Goal: Communication & Community: Answer question/provide support

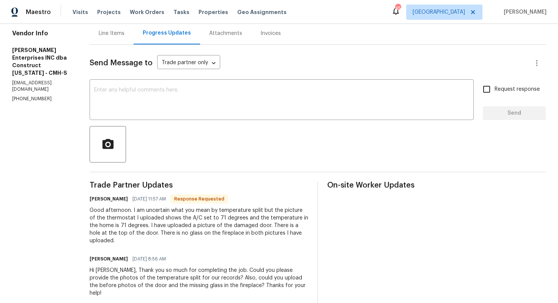
scroll to position [81, 0]
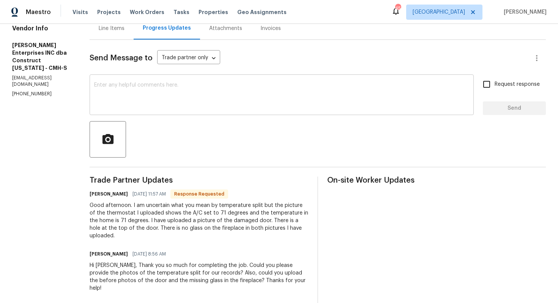
click at [212, 106] on textarea at bounding box center [281, 95] width 375 height 27
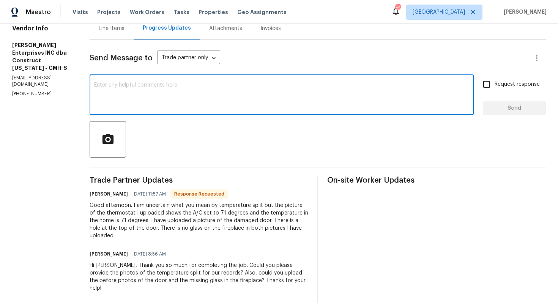
click at [98, 196] on h6 "[PERSON_NAME]" at bounding box center [109, 194] width 38 height 8
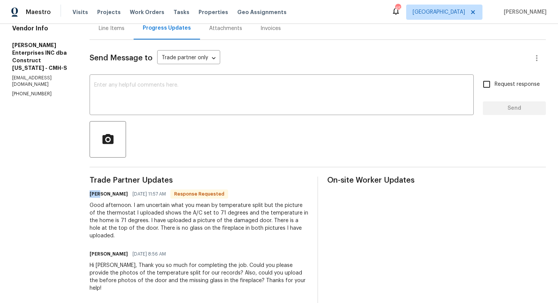
copy h6 "[PERSON_NAME]"
click at [230, 87] on textarea at bounding box center [281, 95] width 375 height 27
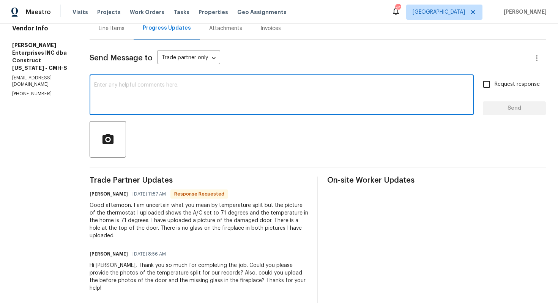
paste textarea "Hi Chad, We’ll need temperature reading photos for both heating and cooling in …"
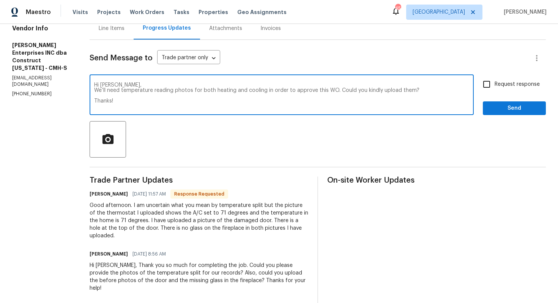
type textarea "Hi Chad, We’ll need temperature reading photos for both heating and cooling in …"
click at [493, 86] on input "Request response" at bounding box center [487, 84] width 16 height 16
checkbox input "true"
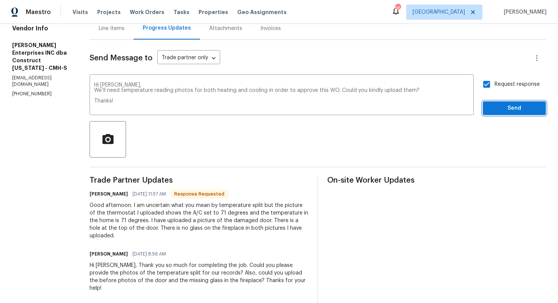
click at [496, 108] on span "Send" at bounding box center [514, 108] width 51 height 9
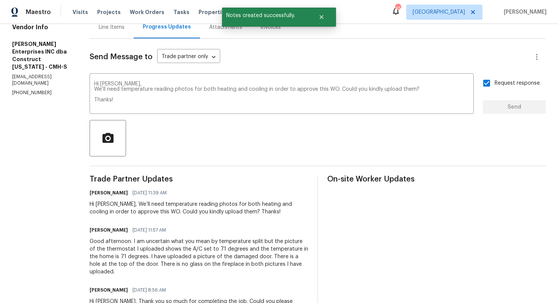
scroll to position [83, 0]
click at [208, 252] on div "Good afternoon. I am uncertain what you mean by temperature split but the pictu…" at bounding box center [199, 256] width 219 height 38
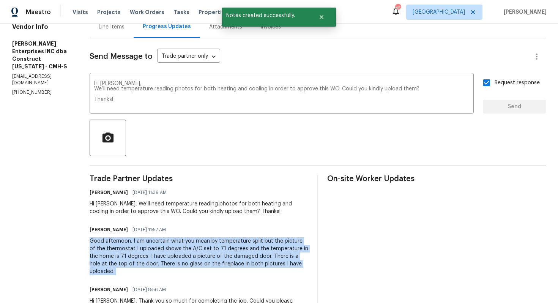
copy div "Good afternoon. I am uncertain what you mean by temperature split but the pictu…"
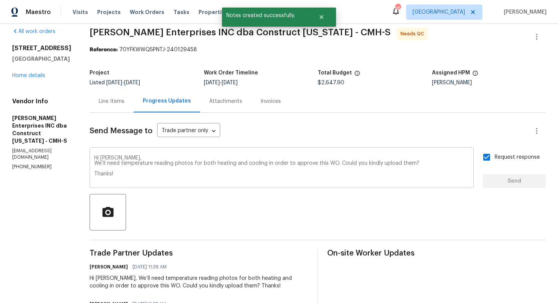
scroll to position [0, 0]
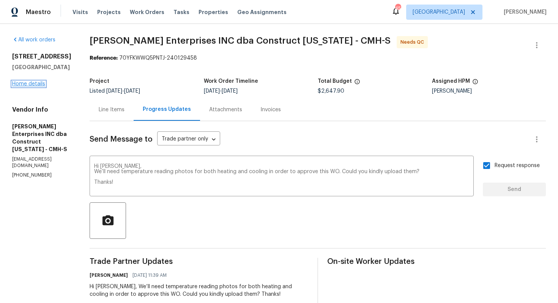
click at [31, 87] on link "Home details" at bounding box center [28, 83] width 33 height 5
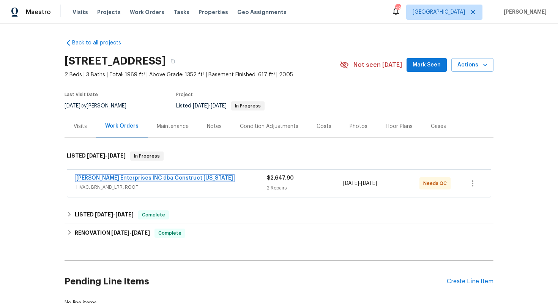
click at [117, 178] on link "[PERSON_NAME] Enterprises INC dba Construct [US_STATE]" at bounding box center [154, 177] width 157 height 5
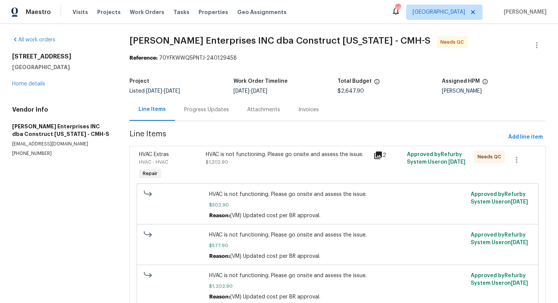
click at [203, 110] on div "Progress Updates" at bounding box center [206, 110] width 45 height 8
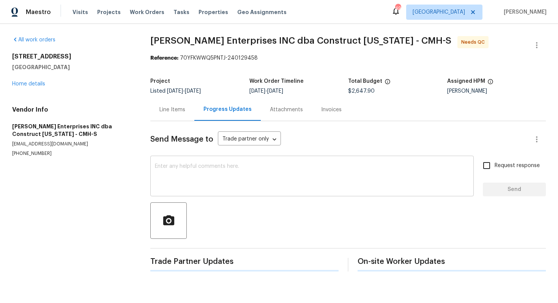
click at [189, 175] on textarea at bounding box center [312, 177] width 314 height 27
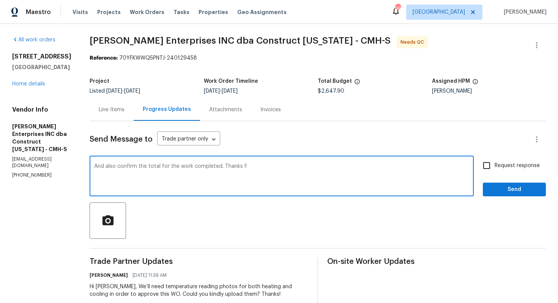
click at [175, 167] on textarea "And also confirm the total for the work completed. Thanks !!" at bounding box center [281, 177] width 375 height 27
click at [163, 169] on textarea "And also confirm the total for the work completed. Thanks !!" at bounding box center [281, 177] width 375 height 27
click at [126, 165] on textarea "And also confirm the total cost for the work completed. Thanks !!" at bounding box center [281, 177] width 375 height 27
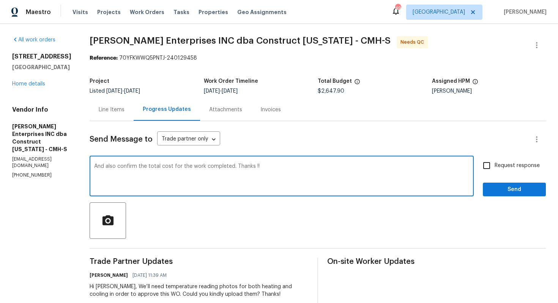
click at [126, 165] on textarea "And also confirm the total cost for the work completed. Thanks !!" at bounding box center [281, 177] width 375 height 27
paste textarea "could you also confirm the total cost for the work completed? Thanks"
type textarea "And could you also confirm the total cost for the work completed? Thanks!"
click at [498, 183] on button "Send" at bounding box center [514, 190] width 63 height 14
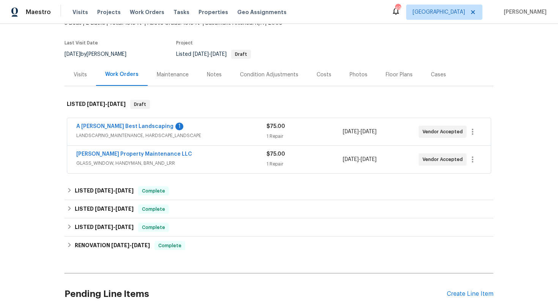
scroll to position [84, 0]
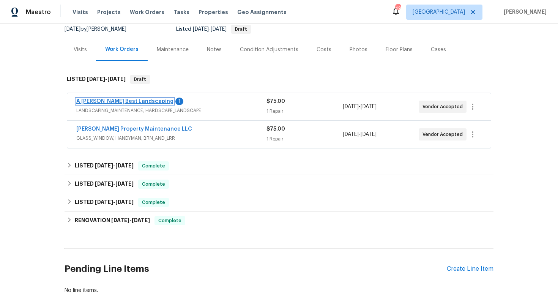
click at [101, 99] on link "A Lopez Best Landscaping" at bounding box center [124, 101] width 97 height 5
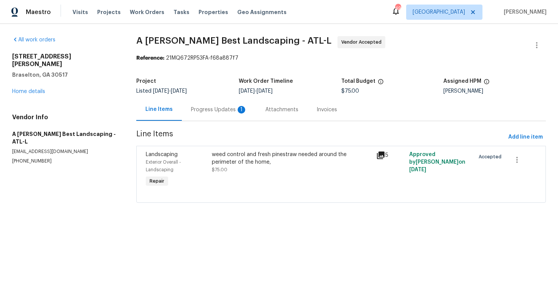
click at [221, 113] on div "Progress Updates 1" at bounding box center [219, 109] width 74 height 22
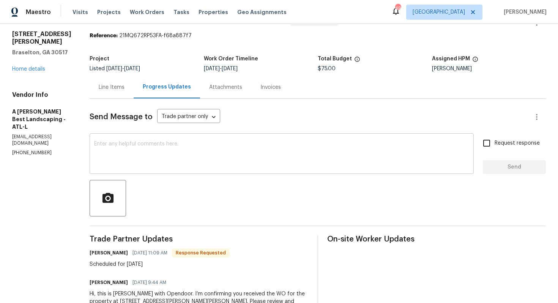
scroll to position [2, 0]
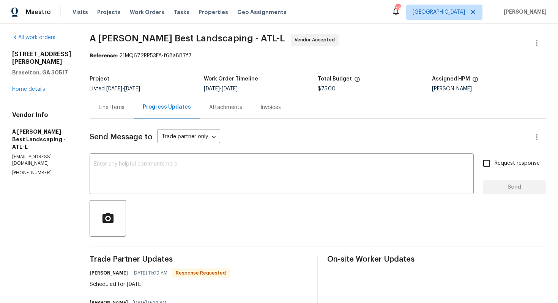
click at [117, 273] on h6 "Carlos Lopez" at bounding box center [109, 273] width 38 height 8
copy h6 "Carlos"
click at [202, 175] on textarea at bounding box center [281, 174] width 375 height 27
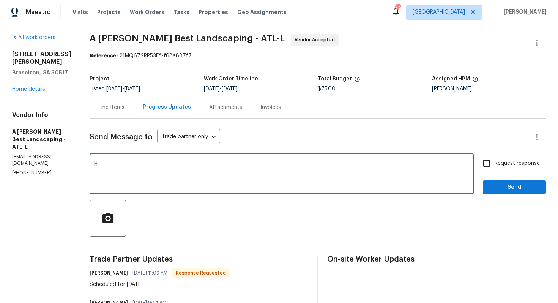
paste textarea "Carlos"
click at [199, 165] on textarea "Hi Carlos, thank you for the confoirmation." at bounding box center [281, 174] width 375 height 27
click at [199, 165] on textarea "Hi Carlos, thank you for the schedule. Kindly kep me posted. Thanksn!" at bounding box center [281, 174] width 375 height 27
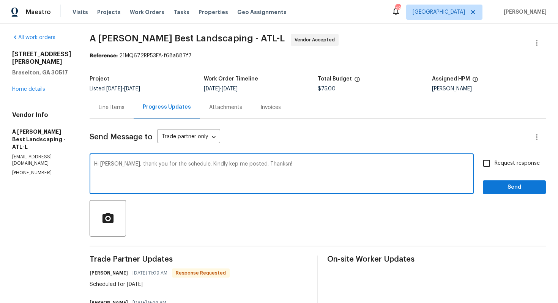
click at [199, 165] on textarea "Hi Carlos, thank you for the schedule. Kindly kep me posted. Thanksn!" at bounding box center [281, 174] width 375 height 27
paste textarea "Thank you for the schedule. Kindly keep me posted. Thanks"
type textarea "Hi Carlos, Thank you for the schedule. Kindly keep me posted. Thanks!"
click at [492, 164] on input "Request response" at bounding box center [487, 163] width 16 height 16
checkbox input "true"
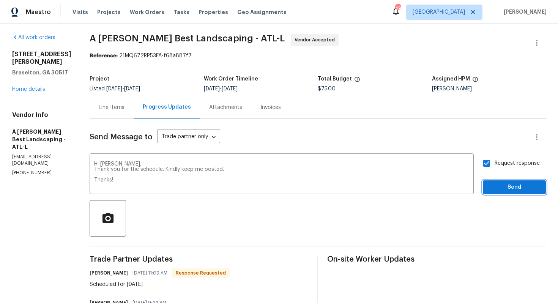
click at [505, 191] on span "Send" at bounding box center [514, 187] width 51 height 9
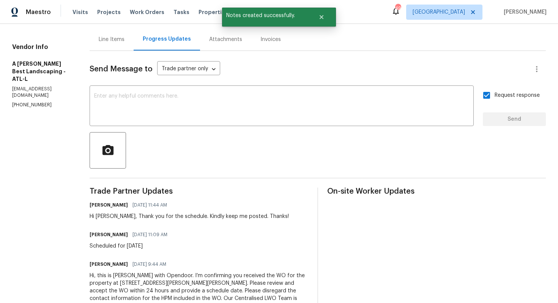
scroll to position [80, 0]
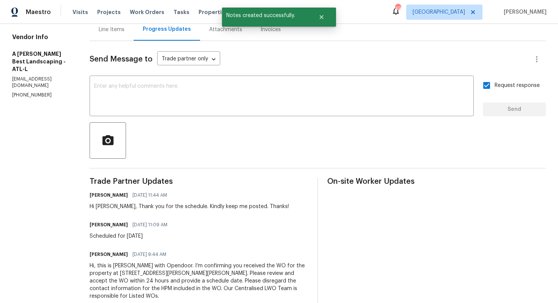
click at [147, 239] on div "Scheduled for Monday" at bounding box center [131, 236] width 82 height 8
copy div "Scheduled for Monday"
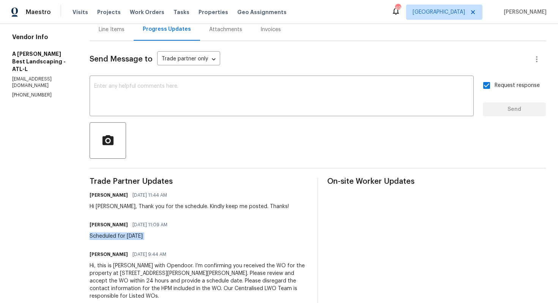
click at [71, 91] on section "All work orders 651 Walnut Woods Dr Braselton, GA 30517 Home details Vendor Inf…" at bounding box center [41, 132] width 59 height 353
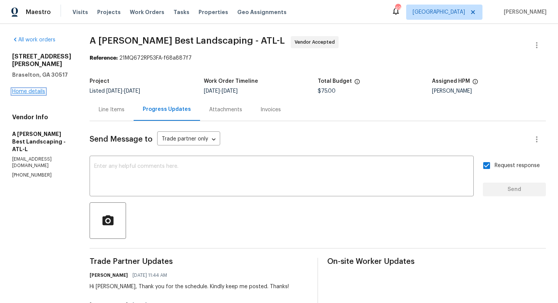
click at [42, 89] on link "Home details" at bounding box center [28, 91] width 33 height 5
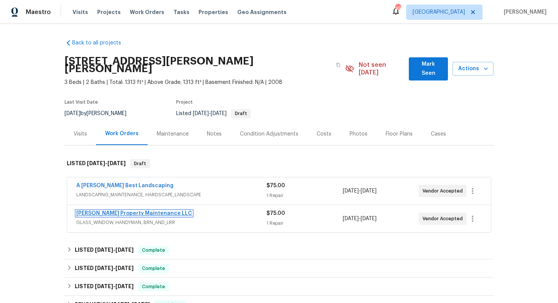
click at [113, 211] on link "Glen Property Maintenance LLC" at bounding box center [134, 213] width 116 height 5
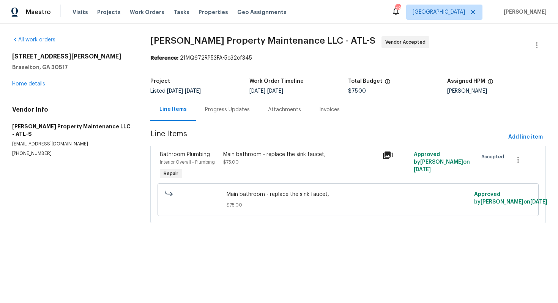
click at [209, 113] on div "Progress Updates" at bounding box center [227, 110] width 45 height 8
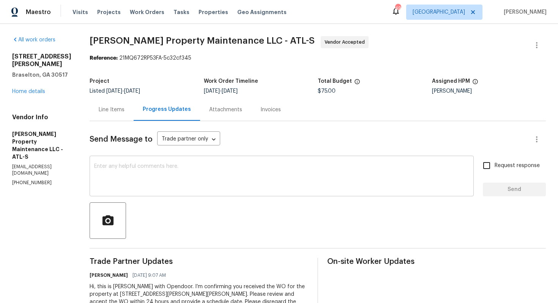
click at [234, 178] on textarea at bounding box center [281, 177] width 375 height 27
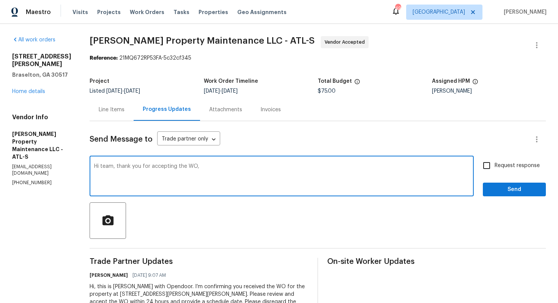
paste textarea "it would be really helpful if we could get a scheduled date for this. Thanks!"
type textarea "Hi team, thank you for accepting the WO, it would be really helpful if we could…"
click at [501, 167] on span "Request response" at bounding box center [517, 166] width 45 height 8
click at [495, 167] on input "Request response" at bounding box center [487, 166] width 16 height 16
checkbox input "true"
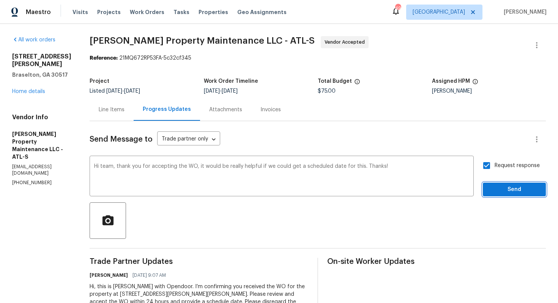
click at [503, 187] on span "Send" at bounding box center [514, 189] width 51 height 9
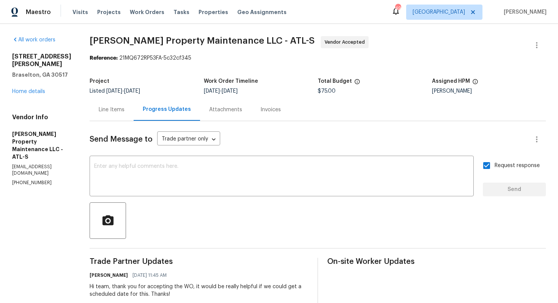
click at [35, 88] on div "651 Walnut Woods Dr Braselton, GA 30517 Home details" at bounding box center [41, 74] width 59 height 43
click at [27, 91] on link "Home details" at bounding box center [28, 91] width 33 height 5
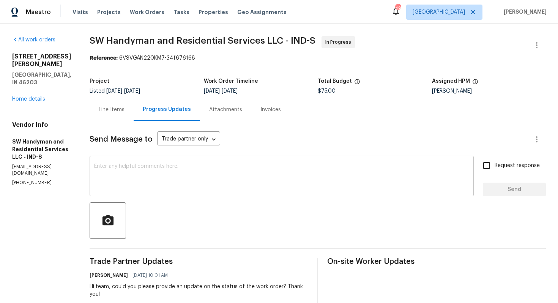
click at [153, 184] on textarea at bounding box center [281, 177] width 375 height 27
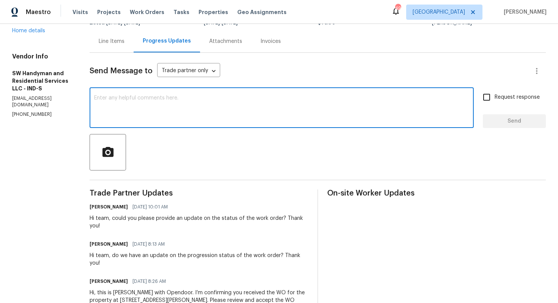
scroll to position [96, 0]
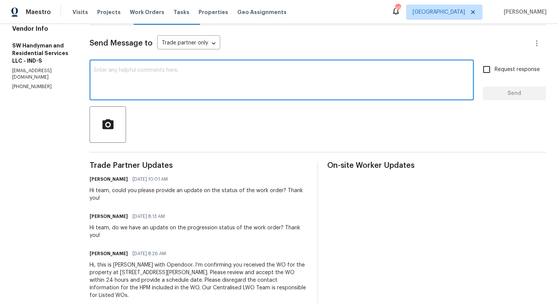
click at [167, 64] on div "x ​" at bounding box center [282, 80] width 384 height 39
click at [217, 71] on textarea at bounding box center [281, 81] width 375 height 27
paste textarea "Hello, It's important that this work order is completed within the designated t…"
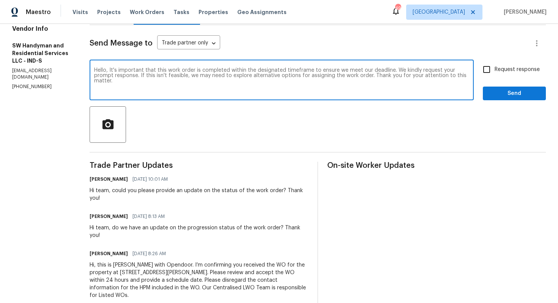
type textarea "Hello, It's important that this work order is completed within the designated t…"
click at [481, 72] on input "Request response" at bounding box center [487, 69] width 16 height 16
checkbox input "true"
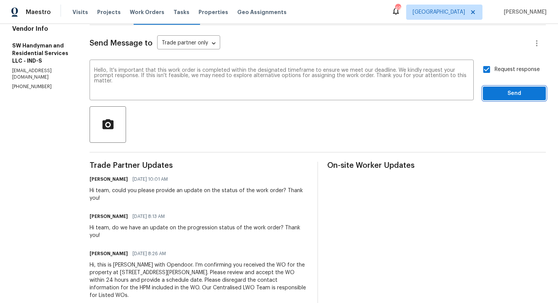
click at [492, 91] on span "Send" at bounding box center [514, 93] width 51 height 9
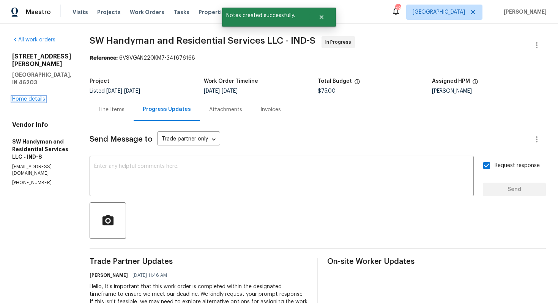
click at [30, 96] on link "Home details" at bounding box center [28, 98] width 33 height 5
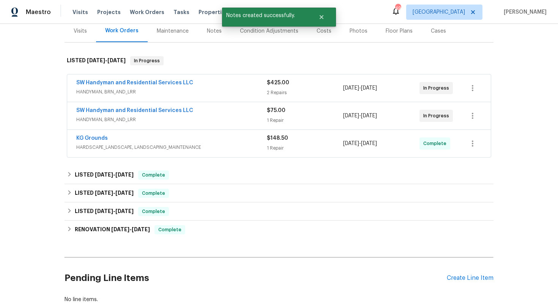
scroll to position [95, 0]
click at [198, 110] on div "SW Handyman and Residential Services LLC" at bounding box center [171, 111] width 191 height 9
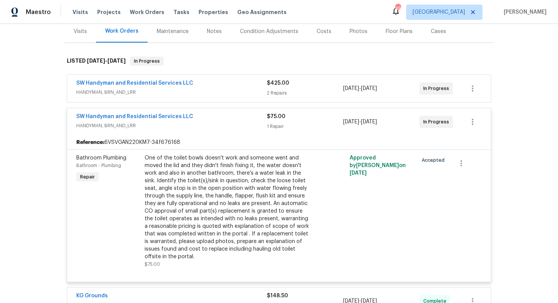
click at [205, 115] on div "SW Handyman and Residential Services LLC" at bounding box center [171, 117] width 191 height 9
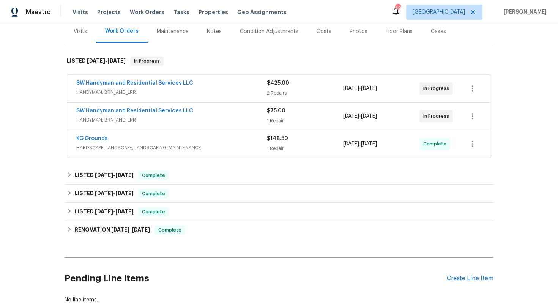
click at [218, 87] on div "SW Handyman and Residential Services LLC" at bounding box center [171, 83] width 191 height 9
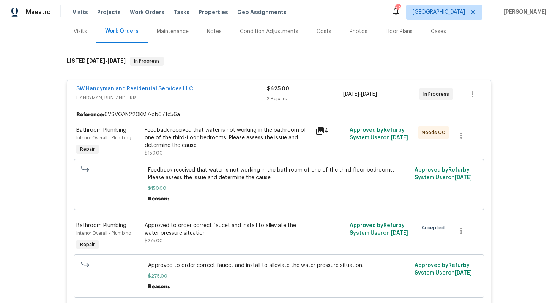
click at [210, 88] on div "SW Handyman and Residential Services LLC" at bounding box center [171, 89] width 191 height 9
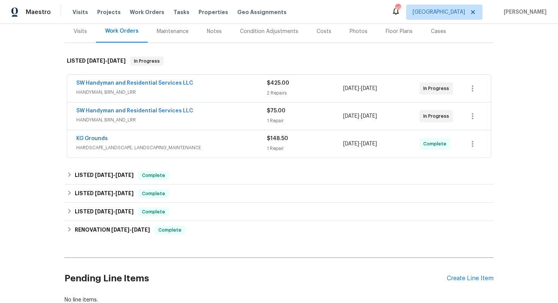
click at [201, 142] on div "KG Grounds" at bounding box center [171, 139] width 191 height 9
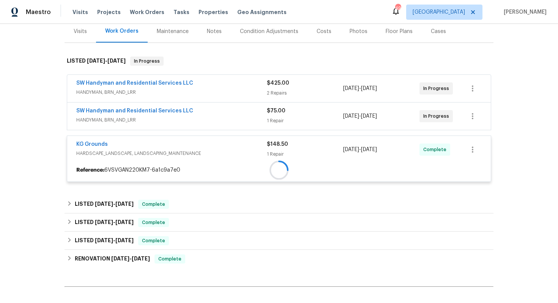
click at [201, 163] on div at bounding box center [279, 170] width 424 height 14
click at [187, 146] on div "KG Grounds" at bounding box center [171, 144] width 191 height 9
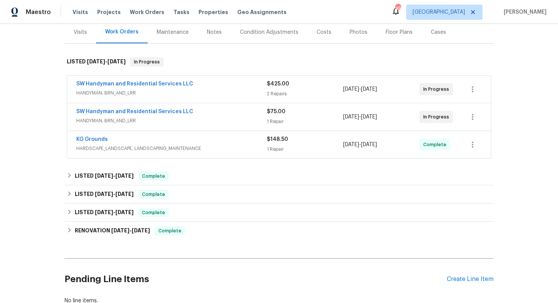
scroll to position [0, 0]
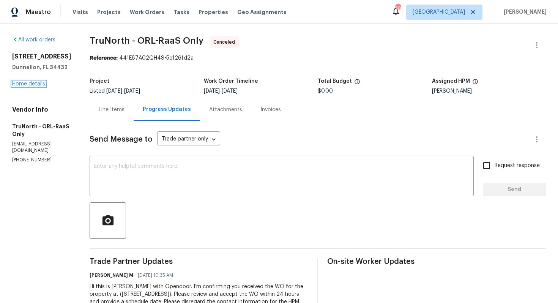
click at [22, 82] on link "Home details" at bounding box center [28, 83] width 33 height 5
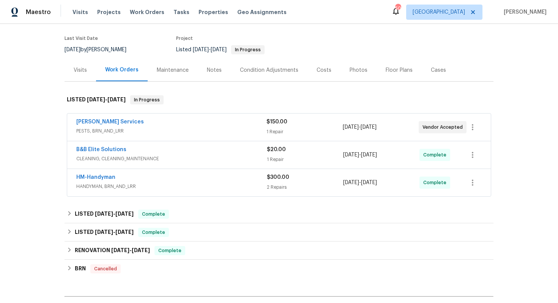
scroll to position [57, 0]
click at [103, 122] on link "Massey Services" at bounding box center [110, 120] width 68 height 5
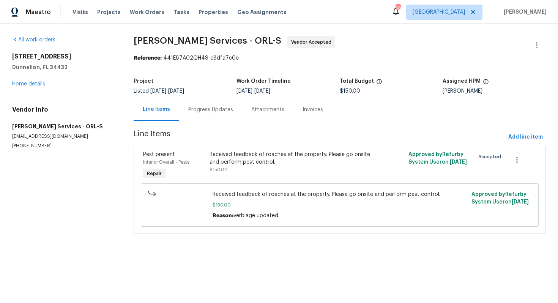
click at [211, 113] on div "Progress Updates" at bounding box center [210, 110] width 45 height 8
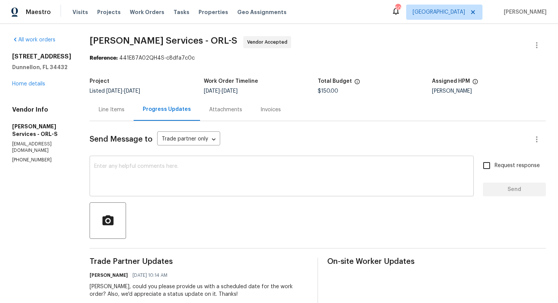
click at [199, 165] on textarea at bounding box center [281, 177] width 375 height 27
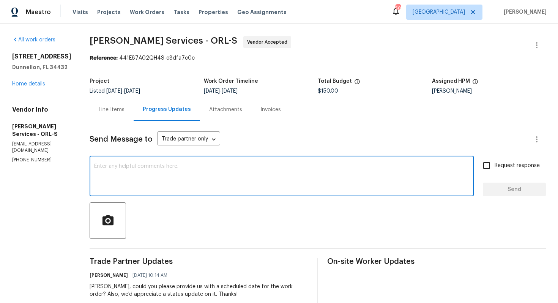
click at [227, 174] on textarea at bounding box center [281, 177] width 375 height 27
paste textarea "Hello, It's important that this work order is completed within the designated t…"
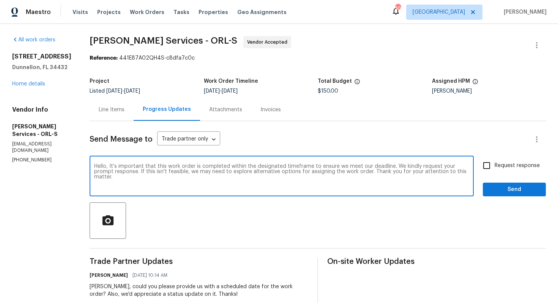
type textarea "Hello, It's important that this work order is completed within the designated t…"
click at [526, 159] on label "Request response" at bounding box center [509, 166] width 61 height 16
click at [495, 159] on input "Request response" at bounding box center [487, 166] width 16 height 16
checkbox input "true"
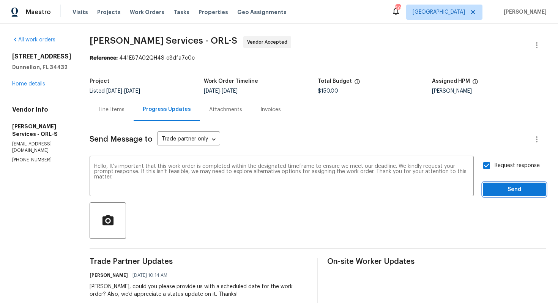
click at [497, 190] on span "Send" at bounding box center [514, 189] width 51 height 9
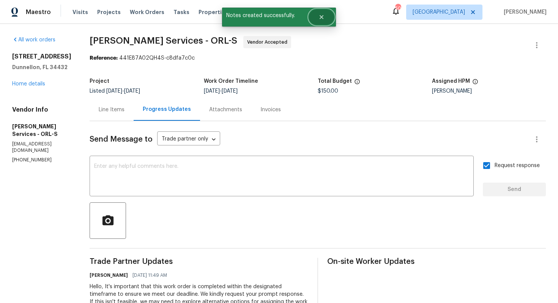
click at [320, 19] on icon "Close" at bounding box center [322, 17] width 4 height 4
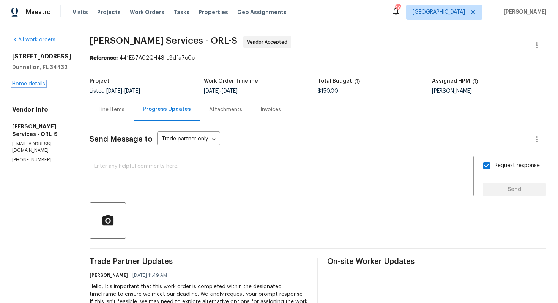
click at [21, 84] on link "Home details" at bounding box center [28, 83] width 33 height 5
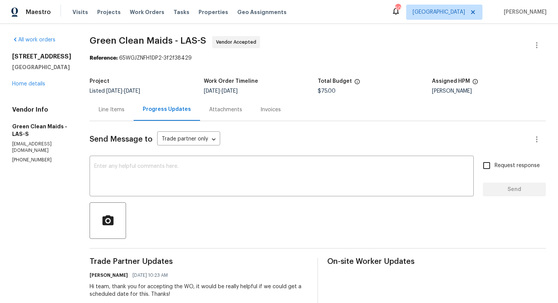
click at [122, 110] on div "Line Items" at bounding box center [112, 110] width 26 height 8
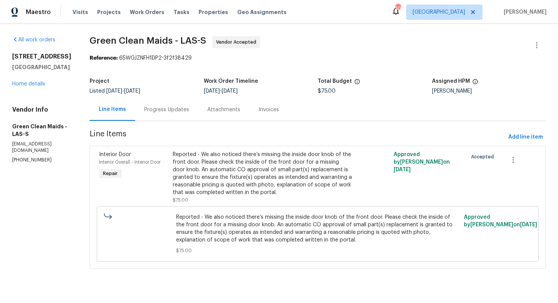
click at [184, 111] on div "Progress Updates" at bounding box center [166, 110] width 45 height 8
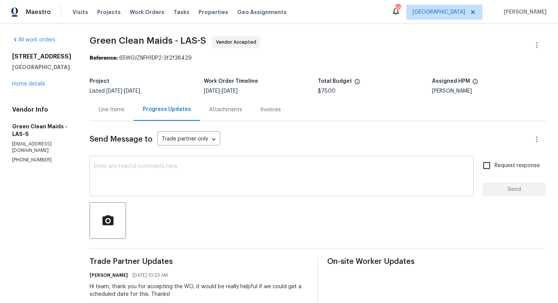
click at [170, 181] on textarea at bounding box center [281, 177] width 375 height 27
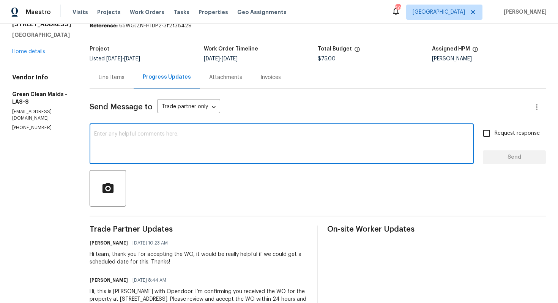
scroll to position [58, 0]
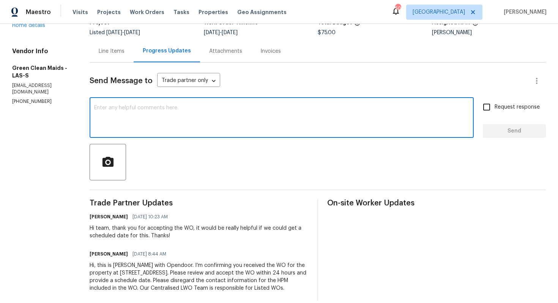
click at [329, 112] on textarea at bounding box center [281, 118] width 375 height 27
paste textarea "Could you please provide us with a scheduled date for the work order? Also, we'…"
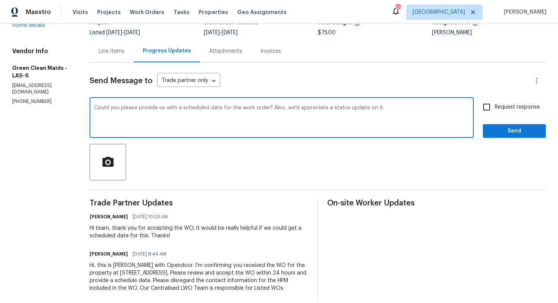
scroll to position [0, 0]
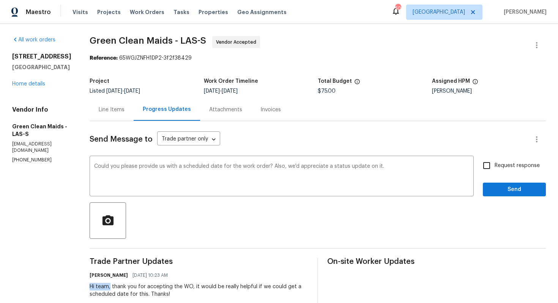
drag, startPoint x: 123, startPoint y: 289, endPoint x: 101, endPoint y: 288, distance: 21.6
click at [101, 288] on div "All work orders [STREET_ADDRESS] Home details Vendor Info Green Clean Maids - L…" at bounding box center [279, 198] width 558 height 348
copy div "Hi team,"
click at [106, 166] on div "Could you please provide us with a scheduled date for the work order? Also, we'…" at bounding box center [282, 177] width 384 height 39
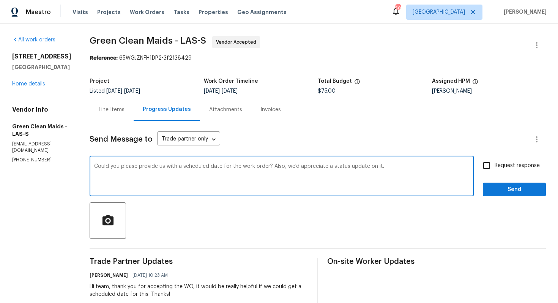
paste textarea "Hi team,"
click at [106, 166] on div "Could you please provide us with a scheduled date for the work order? Also, we'…" at bounding box center [282, 177] width 384 height 39
click at [107, 166] on textarea "Could you please provide us with a scheduled date for the work order? Also, we'…" at bounding box center [281, 177] width 375 height 27
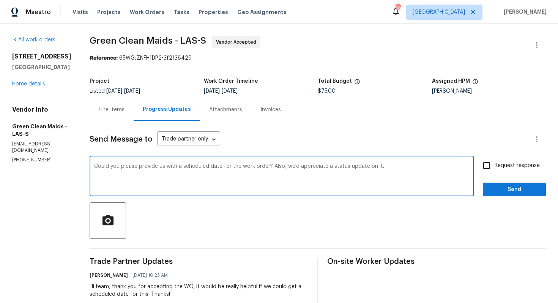
paste textarea "Hi team,"
click at [432, 170] on textarea "Hi team, could you please provide us with a scheduled date for the work order? …" at bounding box center [281, 177] width 375 height 27
type textarea "Hi team, could you please provide us with a scheduled date for the work order? …"
click at [500, 168] on span "Request response" at bounding box center [517, 166] width 45 height 8
click at [495, 168] on input "Request response" at bounding box center [487, 166] width 16 height 16
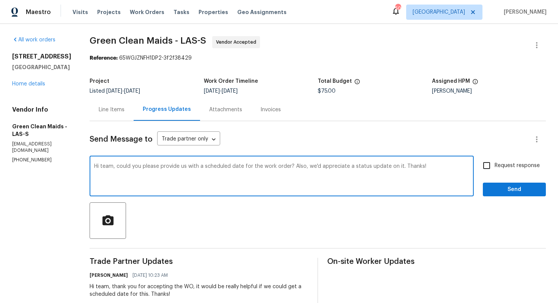
checkbox input "true"
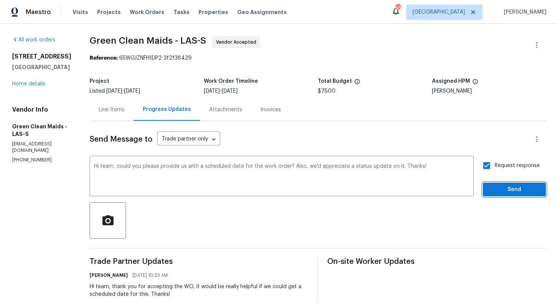
click at [501, 189] on span "Send" at bounding box center [514, 189] width 51 height 9
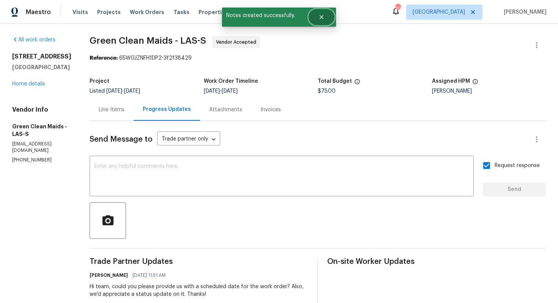
click at [332, 16] on button "Close" at bounding box center [321, 16] width 25 height 15
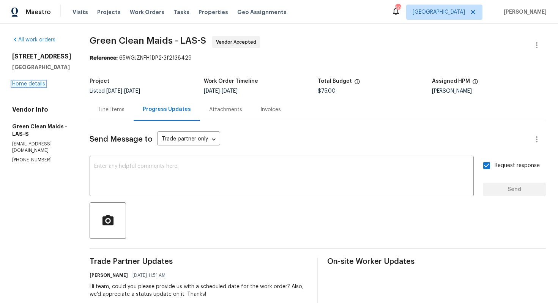
click at [34, 85] on link "Home details" at bounding box center [28, 83] width 33 height 5
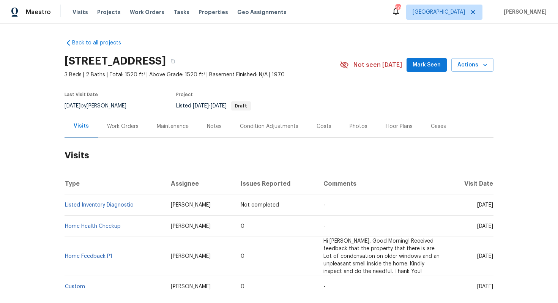
click at [115, 127] on div "Work Orders" at bounding box center [123, 127] width 32 height 8
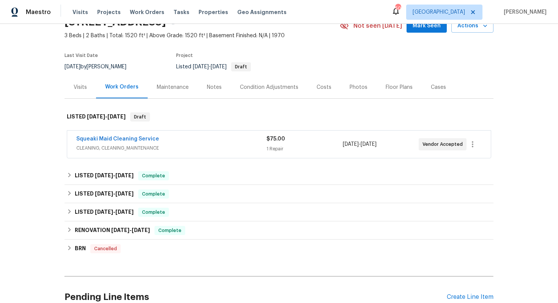
scroll to position [46, 0]
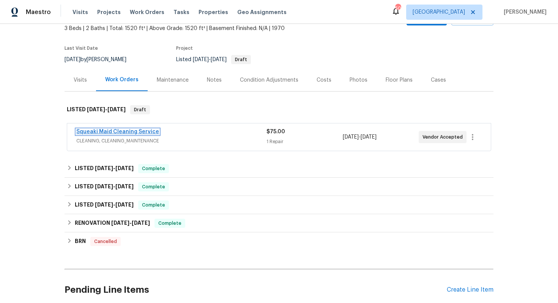
click at [103, 130] on link "Squeaki Maid Cleaning Service" at bounding box center [117, 131] width 83 height 5
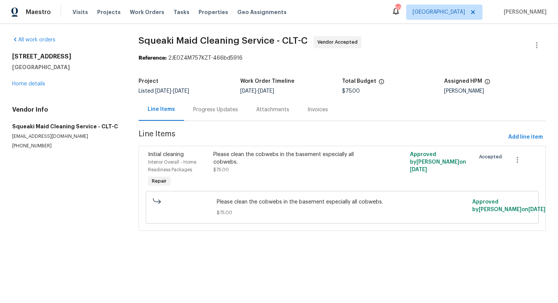
click at [197, 108] on div "Progress Updates" at bounding box center [215, 110] width 45 height 8
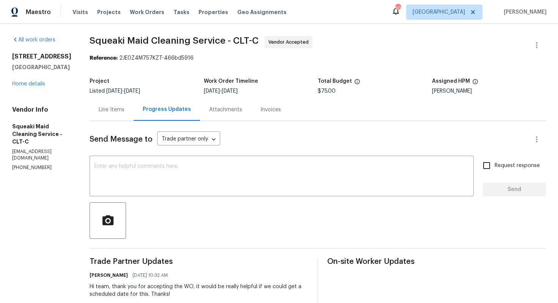
click at [132, 117] on div "Line Items" at bounding box center [112, 109] width 44 height 22
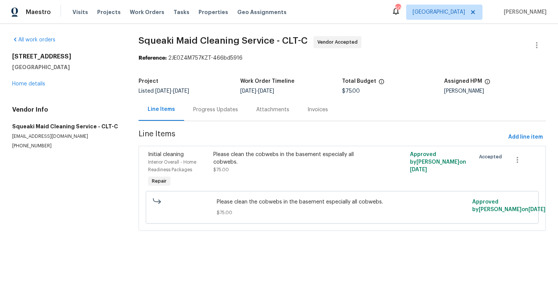
click at [211, 109] on div "Progress Updates" at bounding box center [215, 110] width 45 height 8
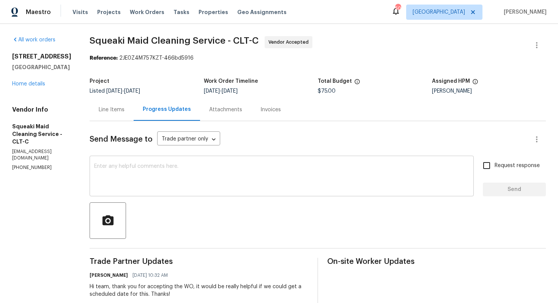
click at [241, 171] on textarea at bounding box center [281, 177] width 375 height 27
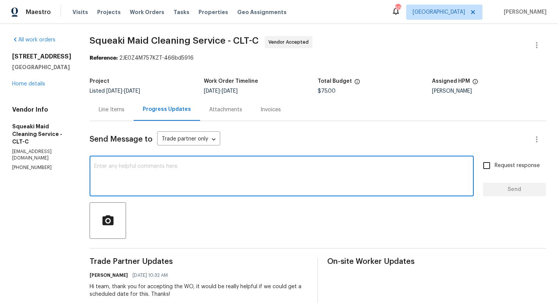
click at [276, 177] on textarea at bounding box center [281, 177] width 375 height 27
paste textarea "Could you please provide us with a scheduled date for the work order? Also, we'…"
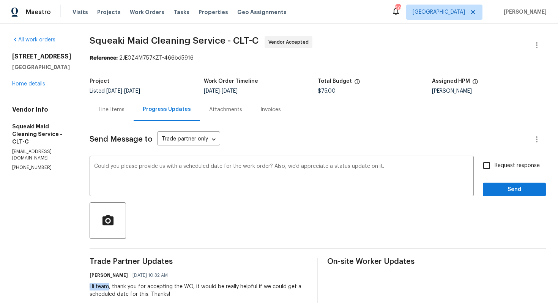
drag, startPoint x: 118, startPoint y: 288, endPoint x: 90, endPoint y: 288, distance: 28.1
click at [90, 288] on div "All work orders 510 Newport Dr Salisbury, NC 28144 Home details Vendor Info Squ…" at bounding box center [279, 198] width 558 height 348
copy div "Hi team"
click at [102, 168] on textarea "Could you please provide us with a scheduled date for the work order? Also, we'…" at bounding box center [281, 177] width 375 height 27
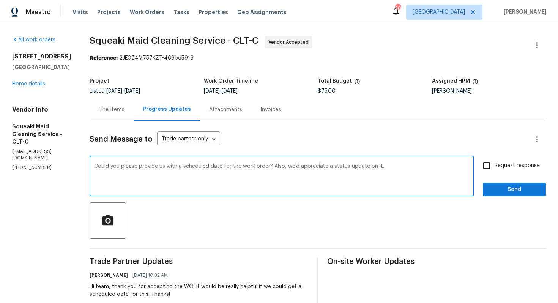
paste textarea "Hi team"
click at [424, 165] on textarea "Hi team, could you please provide us with a scheduled date for the work order? …" at bounding box center [281, 177] width 375 height 27
type textarea "Hi team, could you please provide us with a scheduled date for the work order? …"
click at [499, 165] on span "Request response" at bounding box center [517, 166] width 45 height 8
click at [495, 165] on input "Request response" at bounding box center [487, 166] width 16 height 16
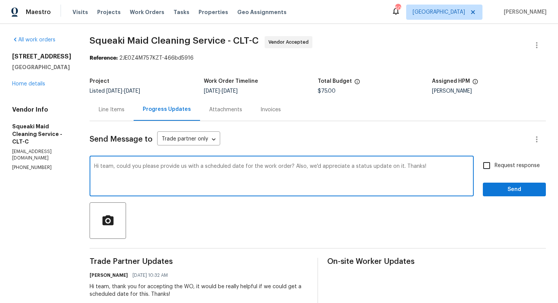
checkbox input "true"
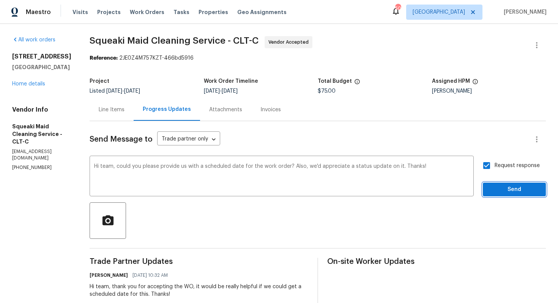
click at [498, 187] on span "Send" at bounding box center [514, 189] width 51 height 9
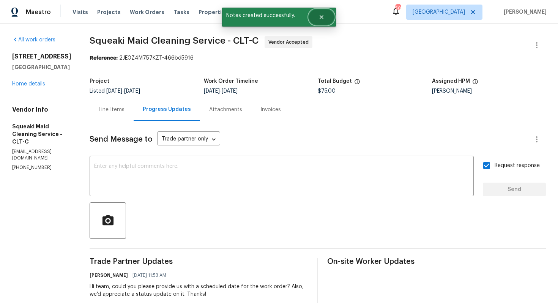
click at [321, 14] on icon "Close" at bounding box center [321, 17] width 6 height 6
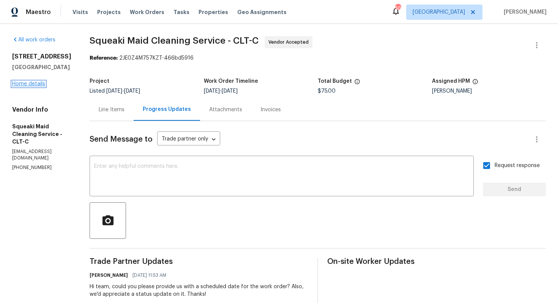
click at [38, 84] on link "Home details" at bounding box center [28, 83] width 33 height 5
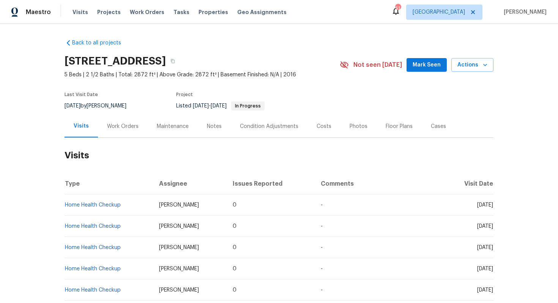
click at [140, 126] on div "Work Orders" at bounding box center [123, 126] width 50 height 22
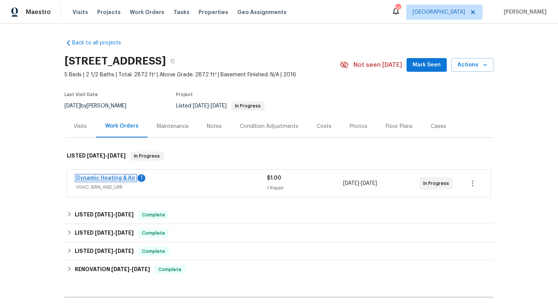
click at [112, 177] on link "Dynamic Heating & Air" at bounding box center [105, 177] width 59 height 5
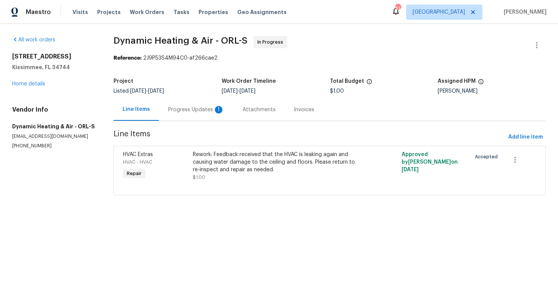
click at [193, 113] on div "Progress Updates 1" at bounding box center [196, 110] width 56 height 8
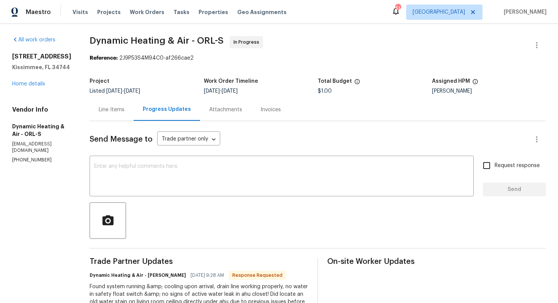
click at [115, 118] on div "Line Items" at bounding box center [112, 109] width 44 height 22
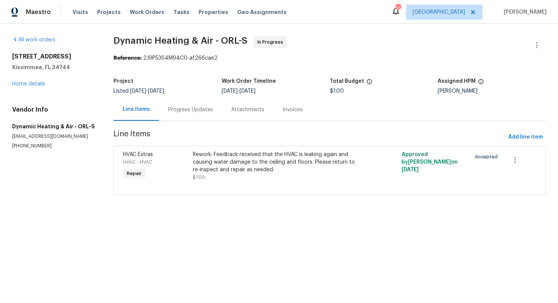
click at [200, 117] on div "Progress Updates" at bounding box center [190, 109] width 63 height 22
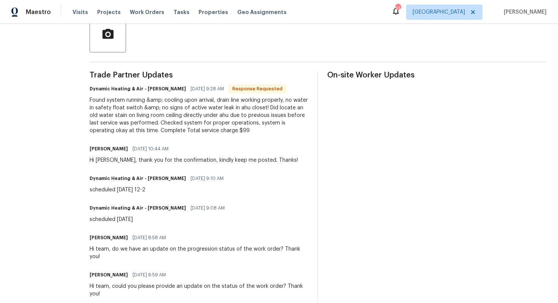
scroll to position [190, 0]
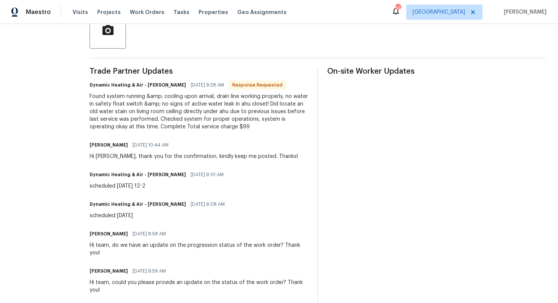
click at [201, 117] on div "Found system running &amp; cooling upon arrival, drain line working properly, n…" at bounding box center [199, 112] width 219 height 38
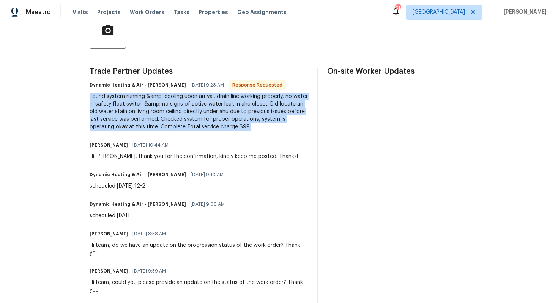
copy div "Found system running &amp; cooling upon arrival, drain line working properly, n…"
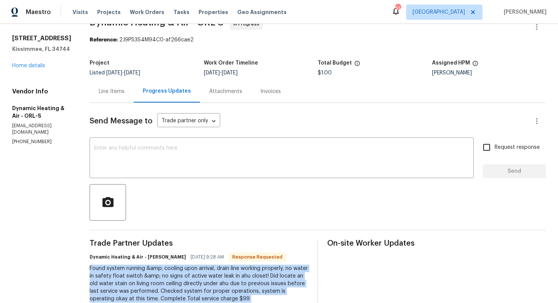
scroll to position [0, 0]
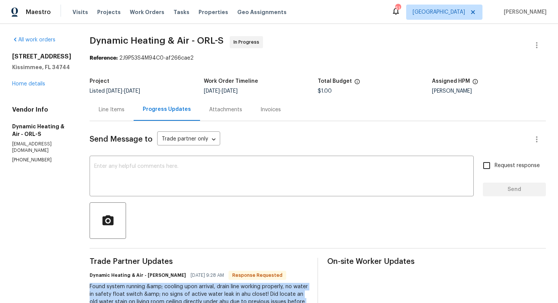
click at [118, 107] on div "Line Items" at bounding box center [112, 110] width 26 height 8
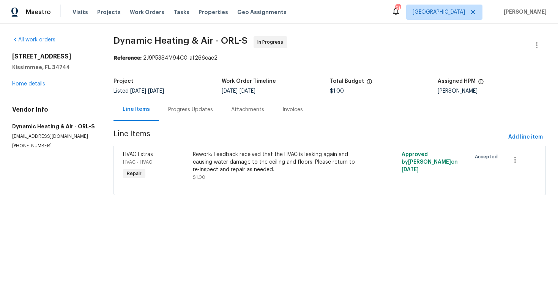
click at [189, 107] on div "Progress Updates" at bounding box center [190, 110] width 45 height 8
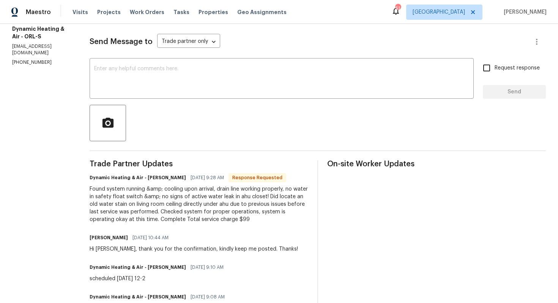
scroll to position [101, 0]
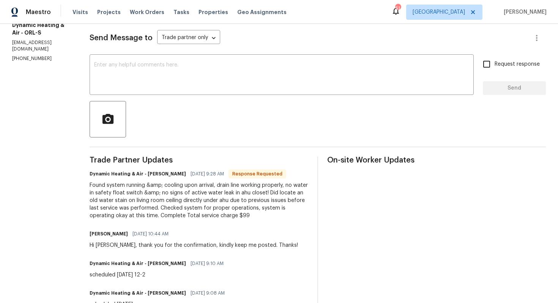
click at [153, 197] on div "Found system running &amp; cooling upon arrival, drain line working properly, n…" at bounding box center [199, 200] width 219 height 38
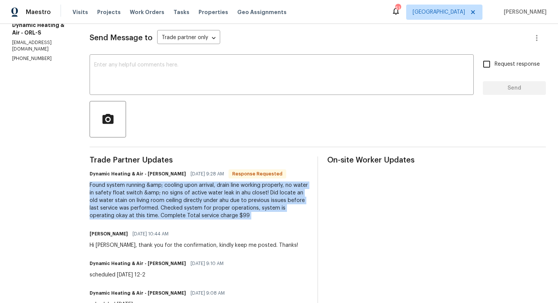
copy div "Found system running &amp; cooling upon arrival, drain line working properly, n…"
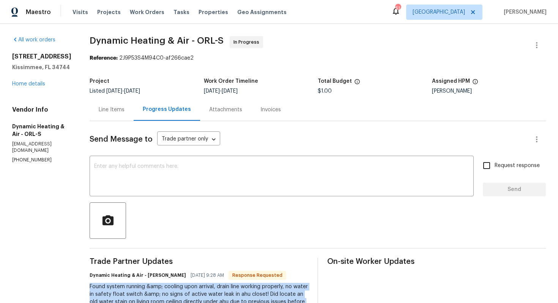
click at [273, 88] on div "Work Order Timeline" at bounding box center [261, 84] width 114 height 10
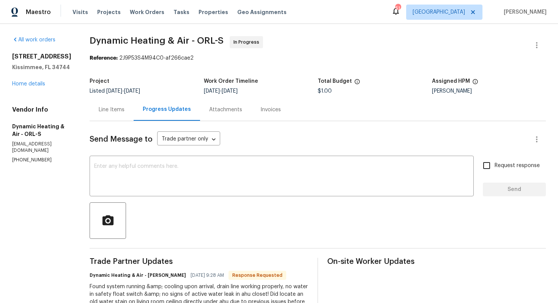
scroll to position [54, 0]
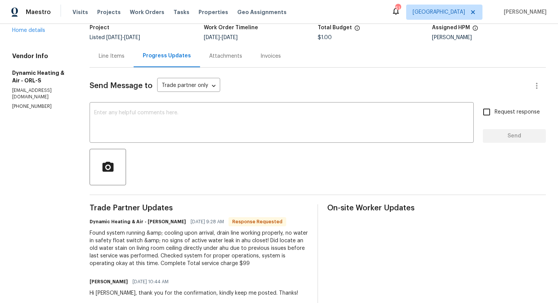
click at [194, 247] on div "Found system running &amp; cooling upon arrival, drain line working properly, n…" at bounding box center [199, 248] width 219 height 38
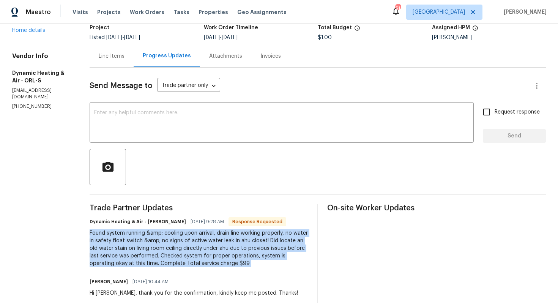
copy div "Found system running &amp; cooling upon arrival, drain line working properly, n…"
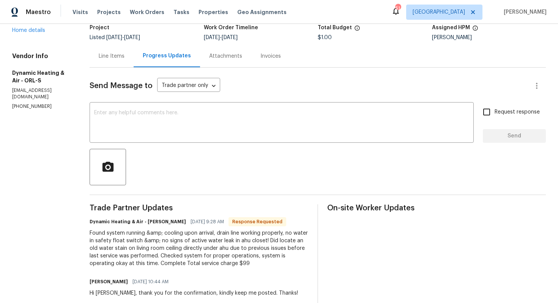
click at [102, 58] on div "Line Items" at bounding box center [112, 56] width 44 height 22
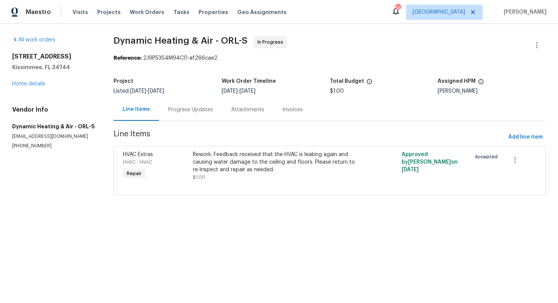
click at [189, 113] on div "Progress Updates" at bounding box center [190, 110] width 45 height 8
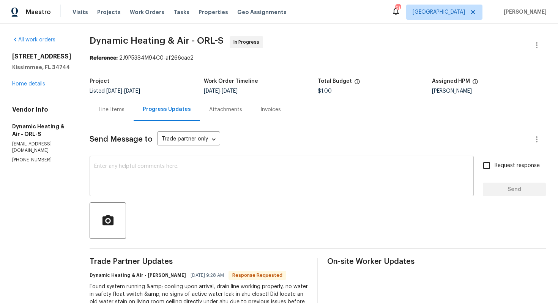
click at [187, 171] on textarea at bounding box center [281, 177] width 375 height 27
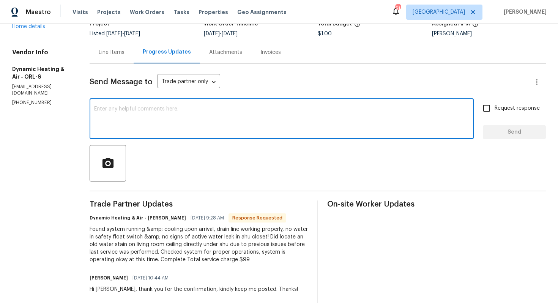
scroll to position [58, 0]
click at [156, 217] on h6 "Dynamic Heating & Air - Mike Hernandez" at bounding box center [138, 218] width 96 height 8
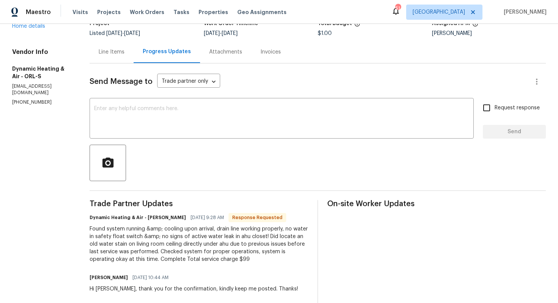
click at [156, 217] on h6 "Dynamic Heating & Air - Mike Hernandez" at bounding box center [138, 218] width 96 height 8
copy h6 "Mike"
click at [207, 129] on textarea at bounding box center [281, 119] width 375 height 27
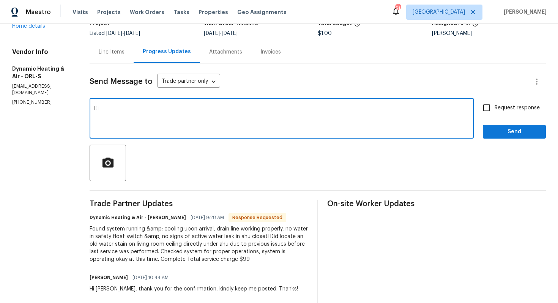
paste textarea "Mike"
type textarea "Hi Mike, thank you for the confirmation. Let me get back to you shortly. Thanks!"
click at [495, 130] on span "Send" at bounding box center [514, 131] width 51 height 9
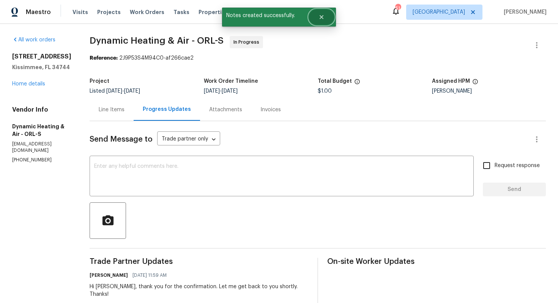
click at [315, 19] on button "Close" at bounding box center [321, 16] width 25 height 15
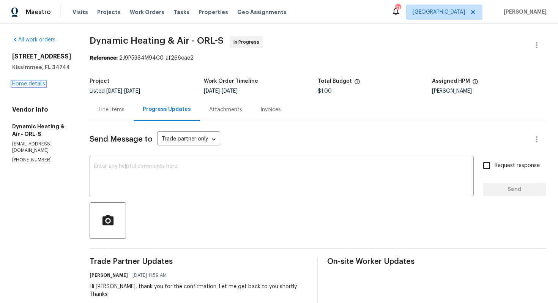
click at [30, 85] on link "Home details" at bounding box center [28, 83] width 33 height 5
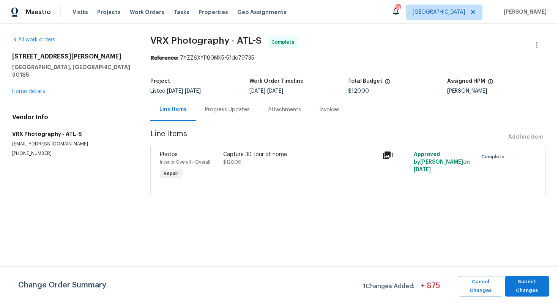
click at [28, 87] on div "[STREET_ADDRESS][PERSON_NAME][PERSON_NAME] Home details" at bounding box center [72, 74] width 120 height 43
click at [31, 89] on link "Home details" at bounding box center [28, 91] width 33 height 5
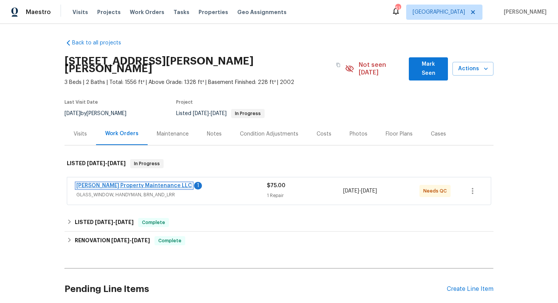
click at [108, 183] on link "[PERSON_NAME] Property Maintenance LLC" at bounding box center [134, 185] width 116 height 5
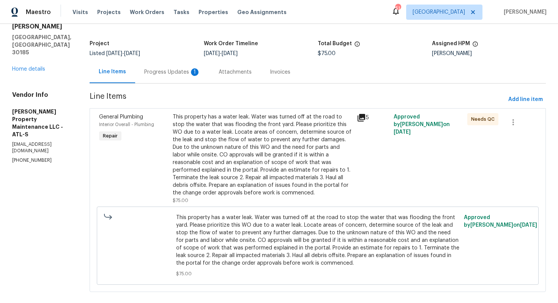
scroll to position [42, 0]
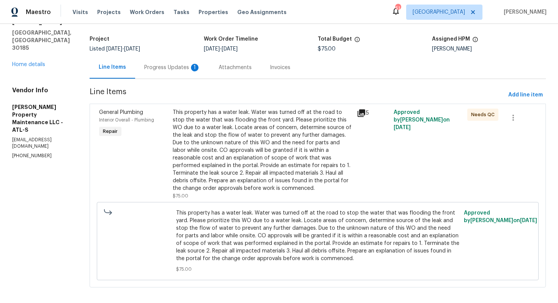
click at [173, 69] on div "Progress Updates 1" at bounding box center [172, 68] width 56 height 8
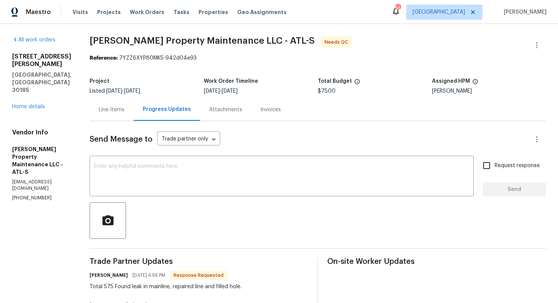
click at [113, 110] on div "Line Items" at bounding box center [112, 110] width 26 height 8
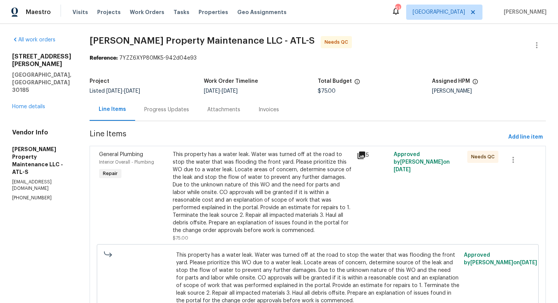
click at [261, 178] on div "This property has a water leak. Water was turned off at the road to stop the wa…" at bounding box center [263, 193] width 180 height 84
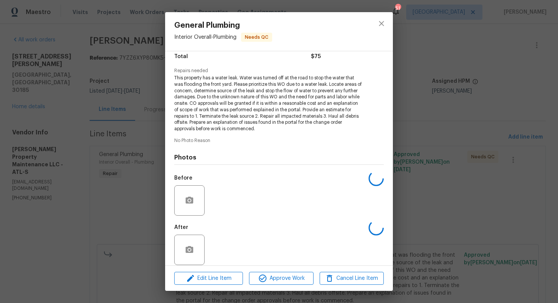
scroll to position [72, 0]
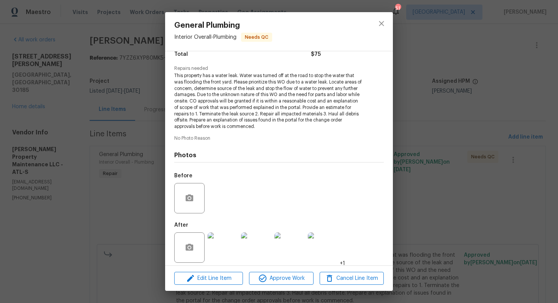
click at [221, 249] on img at bounding box center [223, 247] width 30 height 30
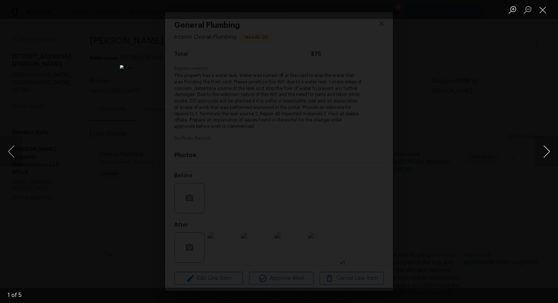
click at [547, 151] on button "Next image" at bounding box center [546, 151] width 23 height 30
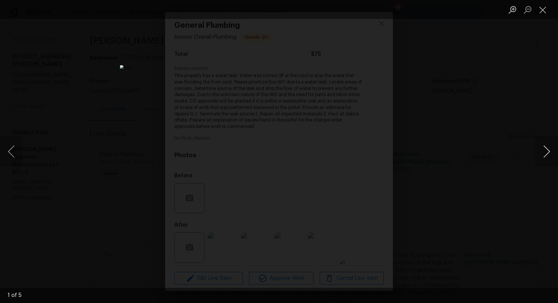
click at [547, 151] on button "Next image" at bounding box center [546, 151] width 23 height 30
click at [501, 145] on div "Lightbox" at bounding box center [279, 151] width 558 height 303
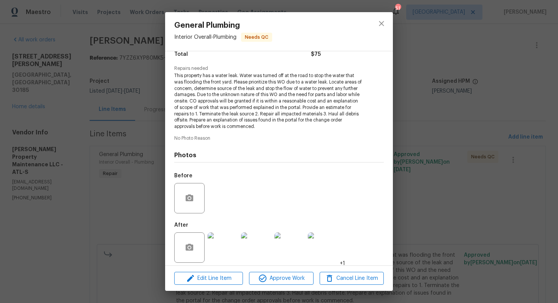
click at [458, 148] on div "General Plumbing Interior Overall - Plumbing Needs QC Vendor Glen Property Main…" at bounding box center [279, 151] width 558 height 303
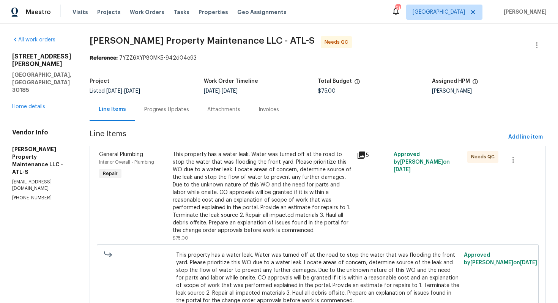
click at [172, 114] on div "Progress Updates" at bounding box center [166, 109] width 63 height 22
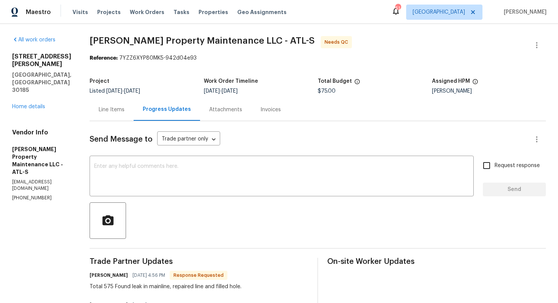
click at [116, 114] on div "Line Items" at bounding box center [112, 109] width 44 height 22
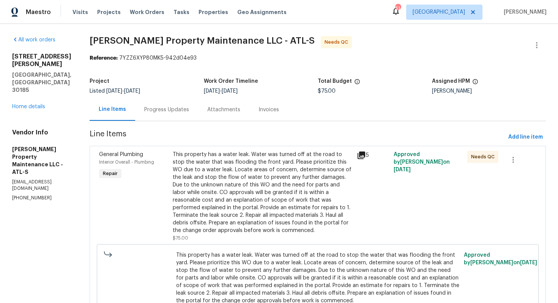
click at [251, 173] on div "This property has a water leak. Water was turned off at the road to stop the wa…" at bounding box center [263, 193] width 180 height 84
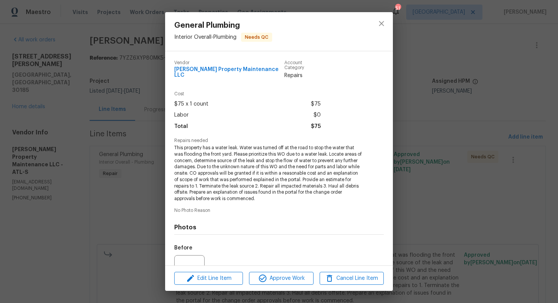
scroll to position [72, 0]
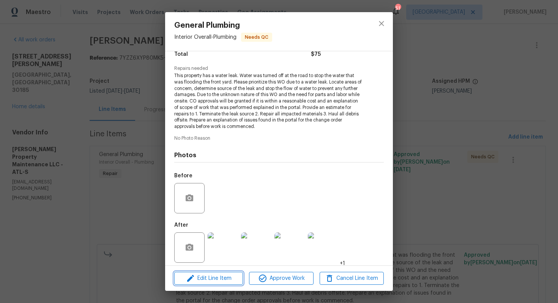
click at [219, 280] on span "Edit Line Item" at bounding box center [208, 278] width 64 height 9
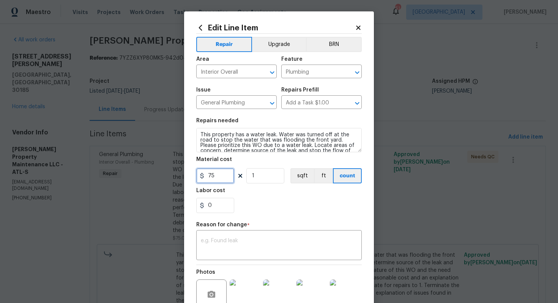
click at [214, 177] on input "75" at bounding box center [215, 175] width 38 height 15
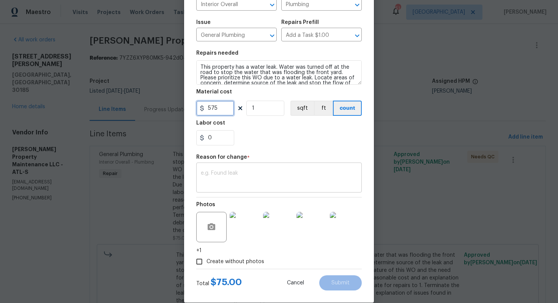
type input "575"
click at [263, 184] on textarea at bounding box center [279, 178] width 156 height 16
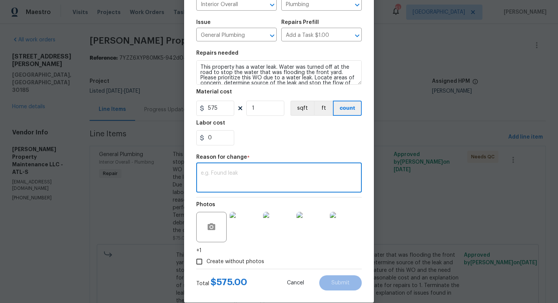
click at [261, 169] on div "x ​" at bounding box center [278, 178] width 165 height 28
paste textarea "(AM) Updated per vendor’s final cost."
type textarea "(AM) Updated per vendor’s final cost."
click at [341, 281] on span "Submit" at bounding box center [340, 283] width 18 height 6
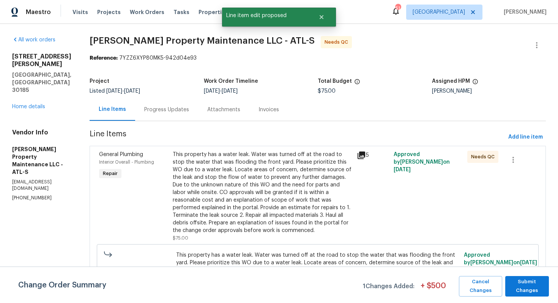
scroll to position [0, 0]
click at [531, 286] on span "Submit Changes" at bounding box center [527, 285] width 36 height 17
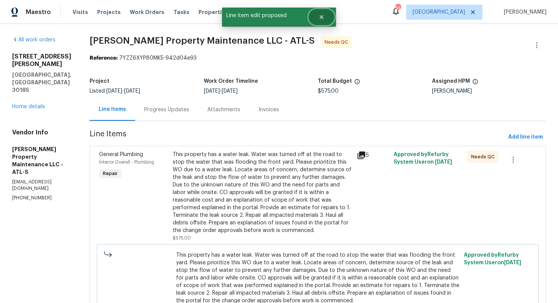
click at [318, 16] on button "Close" at bounding box center [321, 16] width 25 height 15
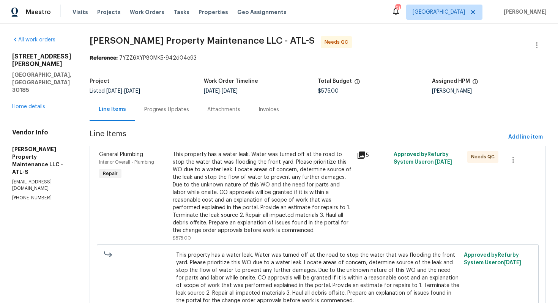
click at [176, 111] on div "Progress Updates" at bounding box center [166, 110] width 45 height 8
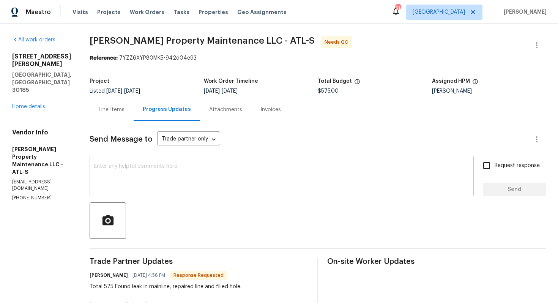
click at [231, 165] on textarea at bounding box center [281, 177] width 375 height 27
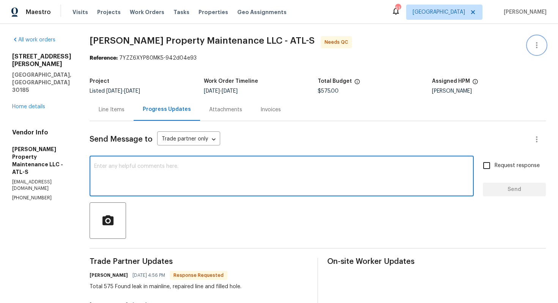
click at [534, 46] on icon "button" at bounding box center [536, 45] width 9 height 9
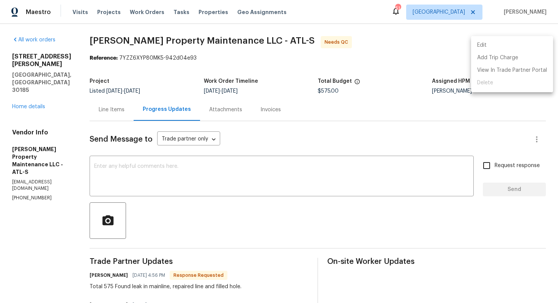
click at [486, 44] on li "Edit" at bounding box center [512, 45] width 82 height 13
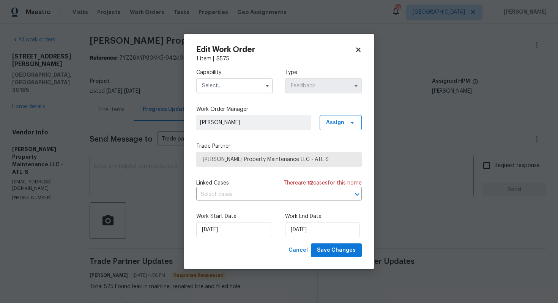
click at [263, 91] on input "text" at bounding box center [234, 85] width 77 height 15
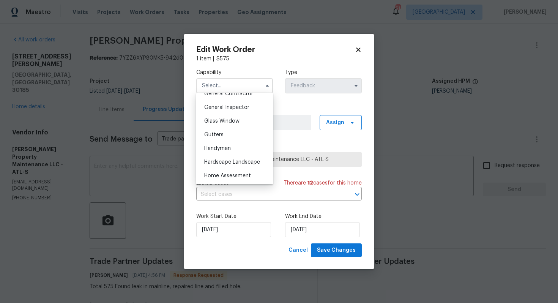
scroll to position [375, 0]
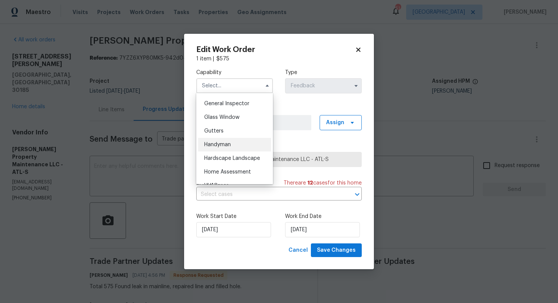
click at [225, 143] on span "Handyman" at bounding box center [217, 144] width 27 height 5
type input "Handyman"
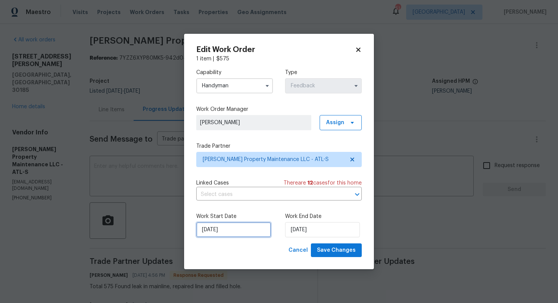
click at [227, 230] on input "18/08/2025" at bounding box center [233, 229] width 75 height 15
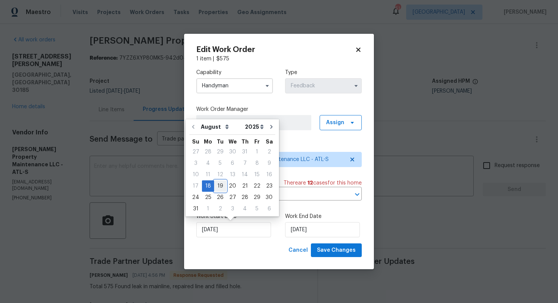
click at [220, 186] on div "19" at bounding box center [220, 186] width 12 height 11
type input "19/08/2025"
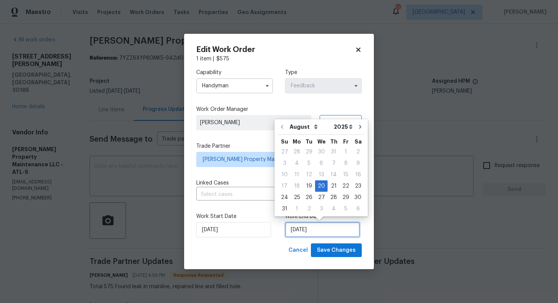
click at [314, 232] on input "20/08/2025" at bounding box center [322, 229] width 75 height 15
click at [344, 184] on div "22" at bounding box center [346, 186] width 12 height 11
type input "22/08/2025"
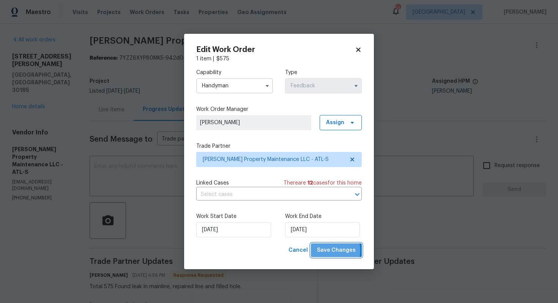
click at [327, 251] on span "Save Changes" at bounding box center [336, 250] width 39 height 9
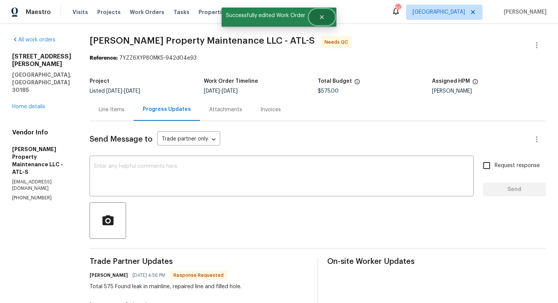
click at [325, 21] on button "Close" at bounding box center [321, 16] width 25 height 15
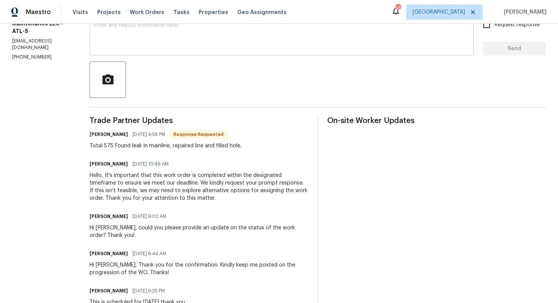
scroll to position [141, 0]
click at [98, 135] on h6 "Daniel glen" at bounding box center [109, 134] width 38 height 8
copy h6 "Daniel"
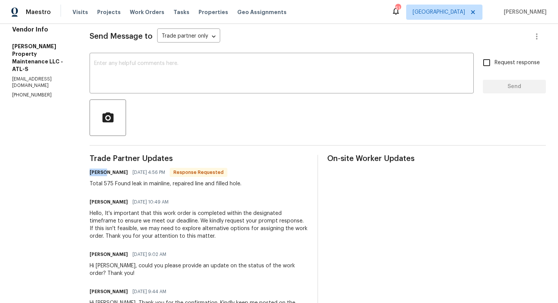
scroll to position [93, 0]
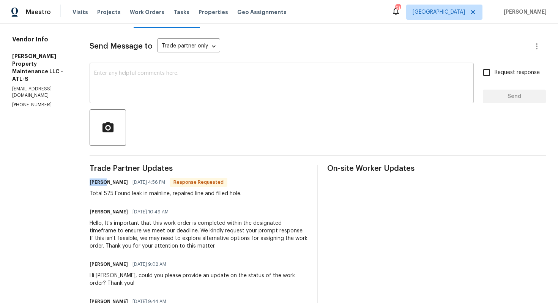
click at [143, 93] on textarea at bounding box center [281, 84] width 375 height 27
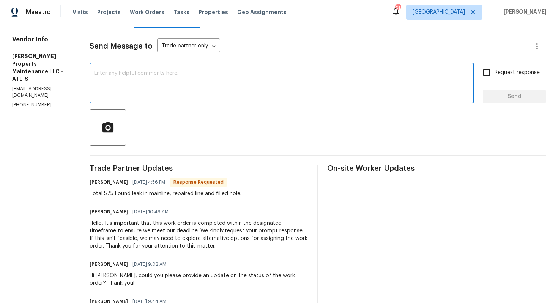
paste textarea "Daniel"
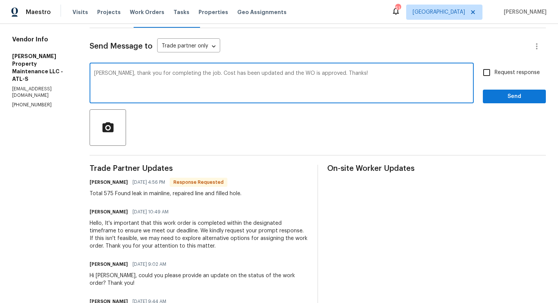
type textarea "Daniel, thank you for completing the job. Cost has been updated and the WO is a…"
click at [495, 101] on button "Send" at bounding box center [514, 97] width 63 height 14
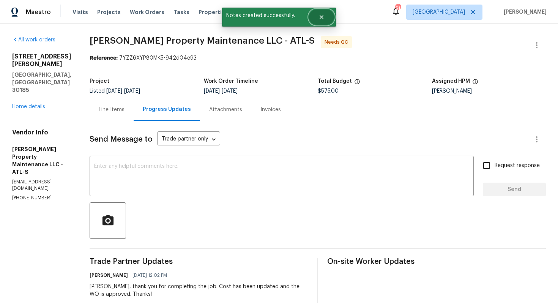
click at [319, 16] on icon "Close" at bounding box center [321, 17] width 6 height 6
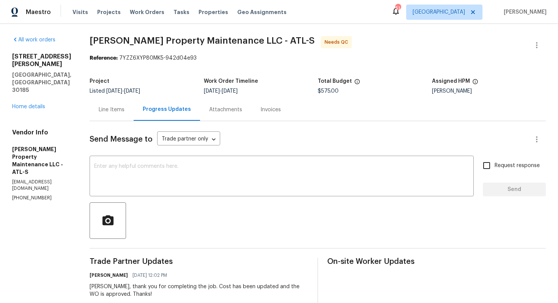
click at [115, 106] on div "Line Items" at bounding box center [112, 110] width 26 height 8
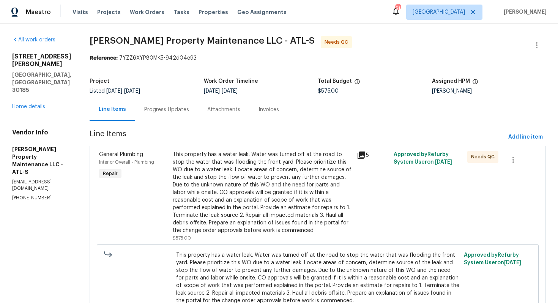
click at [264, 169] on div "This property has a water leak. Water was turned off at the road to stop the wa…" at bounding box center [263, 193] width 180 height 84
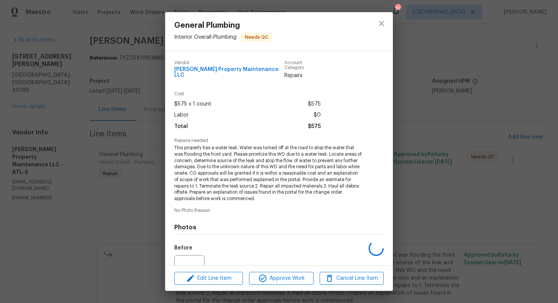
scroll to position [72, 0]
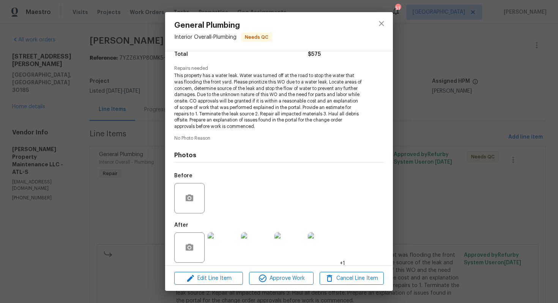
click at [224, 239] on img at bounding box center [223, 247] width 30 height 30
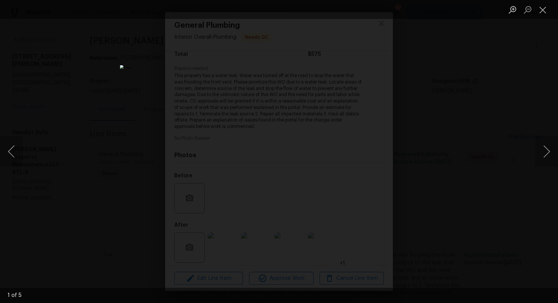
click at [469, 160] on div "Lightbox" at bounding box center [279, 151] width 558 height 303
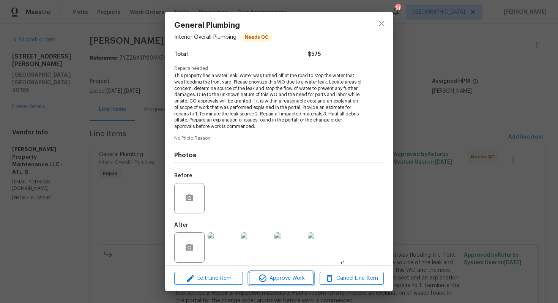
click at [275, 277] on span "Approve Work" at bounding box center [281, 278] width 60 height 9
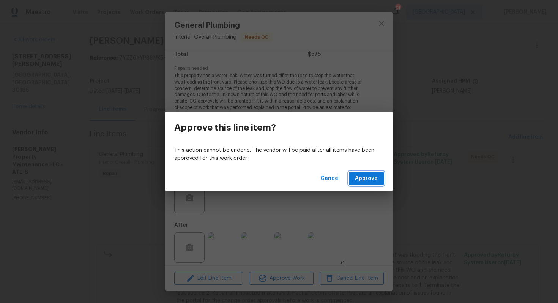
click at [371, 180] on span "Approve" at bounding box center [366, 178] width 23 height 9
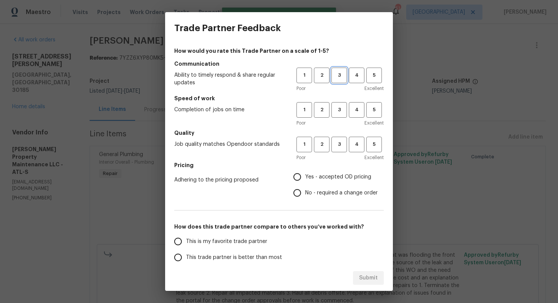
click at [340, 79] on span "3" at bounding box center [339, 75] width 14 height 9
click at [339, 109] on span "3" at bounding box center [339, 110] width 14 height 9
click at [333, 148] on button "3" at bounding box center [339, 145] width 16 height 16
click at [304, 180] on input "Yes - accepted OD pricing" at bounding box center [297, 177] width 16 height 16
radio input "true"
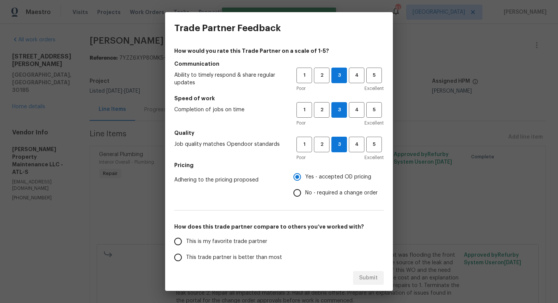
click at [298, 194] on input "No - required a change order" at bounding box center [297, 193] width 16 height 16
radio input "true"
click at [240, 257] on span "This trade partner is better than most" at bounding box center [234, 258] width 96 height 8
click at [186, 257] on input "This trade partner is better than most" at bounding box center [178, 257] width 16 height 16
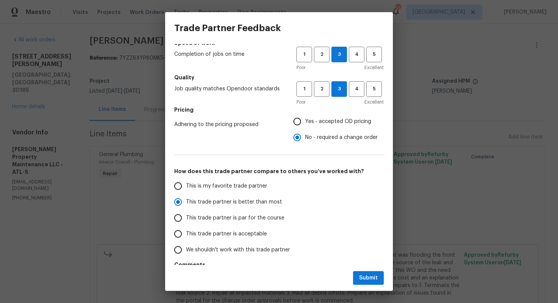
click at [371, 270] on div "Submit" at bounding box center [279, 278] width 228 height 26
click at [362, 279] on span "Submit" at bounding box center [368, 277] width 19 height 9
radio input "true"
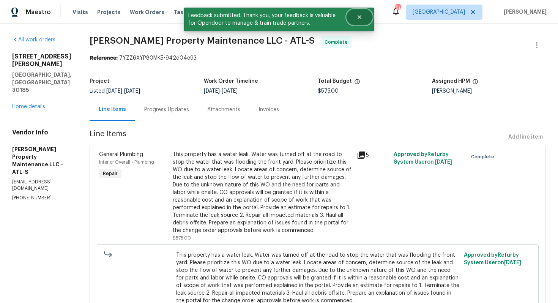
click at [369, 16] on button "Close" at bounding box center [359, 16] width 25 height 15
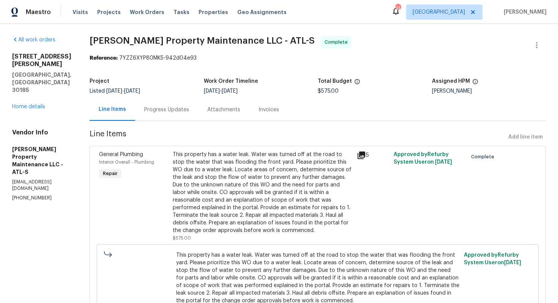
click at [149, 113] on div "Progress Updates" at bounding box center [166, 109] width 63 height 22
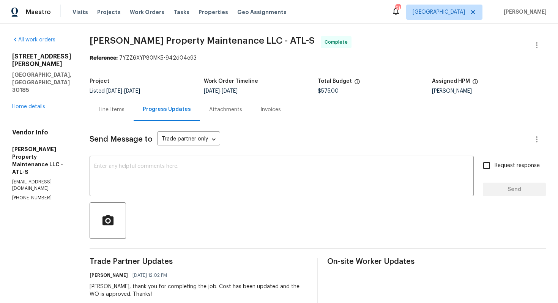
click at [110, 113] on div "Line Items" at bounding box center [112, 110] width 26 height 8
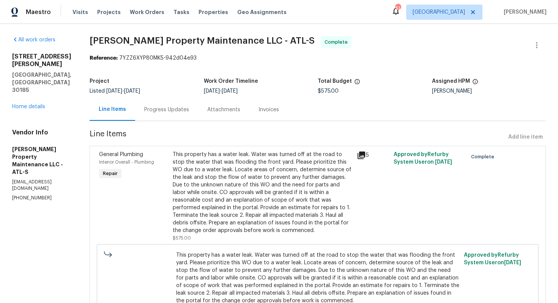
click at [195, 167] on div "This property has a water leak. Water was turned off at the road to stop the wa…" at bounding box center [263, 193] width 180 height 84
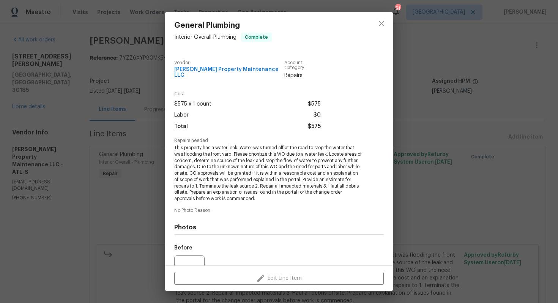
scroll to position [72, 0]
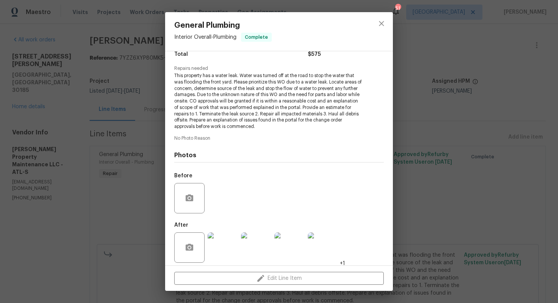
click at [222, 238] on img at bounding box center [223, 247] width 30 height 30
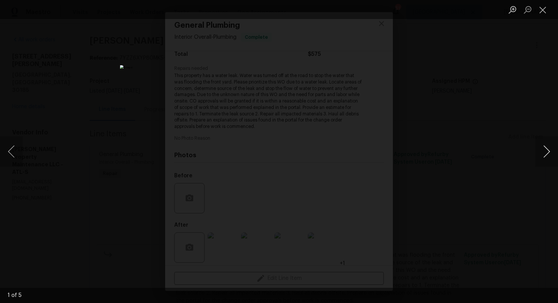
click at [546, 154] on button "Next image" at bounding box center [546, 151] width 23 height 30
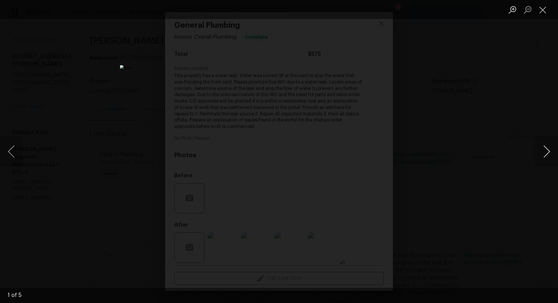
click at [546, 154] on button "Next image" at bounding box center [546, 151] width 23 height 30
click at [497, 154] on div "Lightbox" at bounding box center [279, 151] width 558 height 303
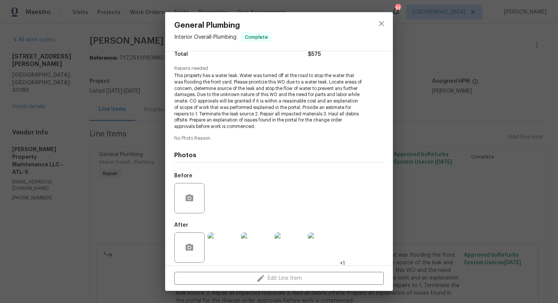
click at [447, 154] on div "General Plumbing Interior Overall - Plumbing Complete Vendor Glen Property Main…" at bounding box center [279, 151] width 558 height 303
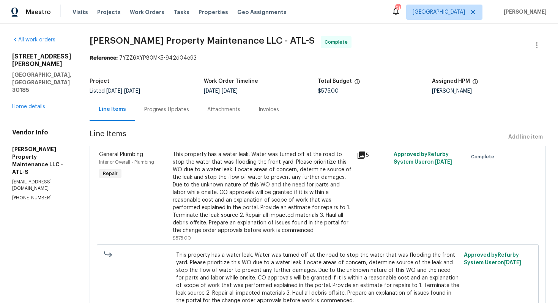
click at [172, 113] on div "Progress Updates" at bounding box center [166, 110] width 45 height 8
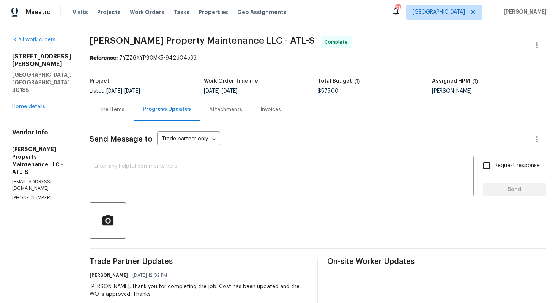
click at [114, 109] on div "Line Items" at bounding box center [112, 110] width 26 height 8
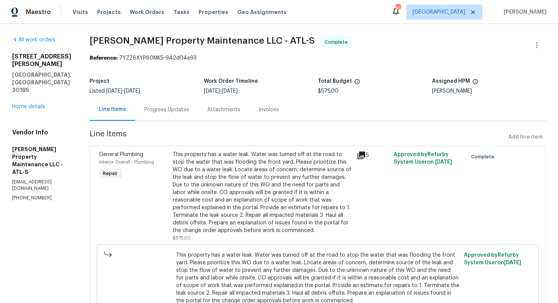
click at [182, 119] on div "Progress Updates" at bounding box center [166, 109] width 63 height 22
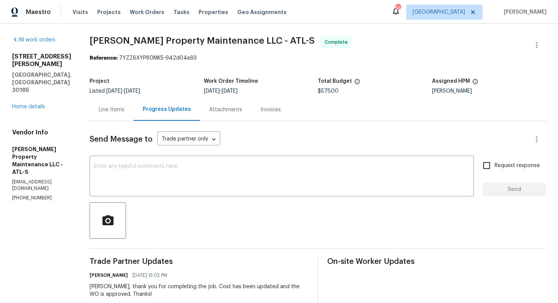
click at [123, 107] on div "Line Items" at bounding box center [112, 110] width 26 height 8
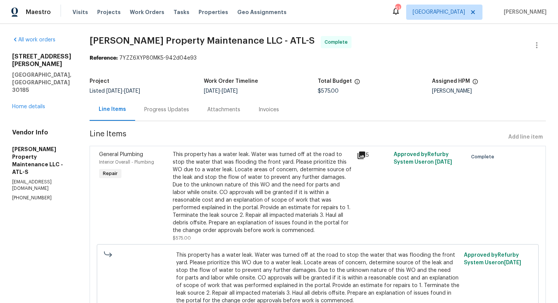
click at [232, 172] on div "This property has a water leak. Water was turned off at the road to stop the wa…" at bounding box center [263, 193] width 180 height 84
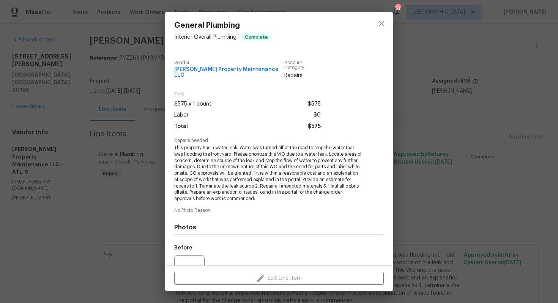
scroll to position [72, 0]
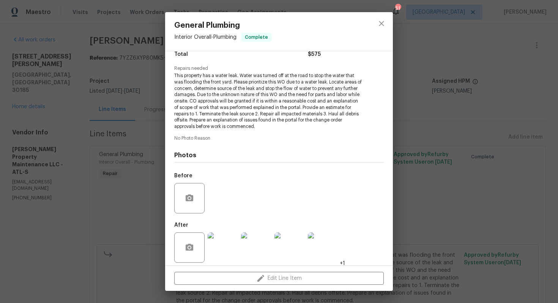
click at [135, 200] on div "General Plumbing Interior Overall - Plumbing Complete Vendor Glen Property Main…" at bounding box center [279, 151] width 558 height 303
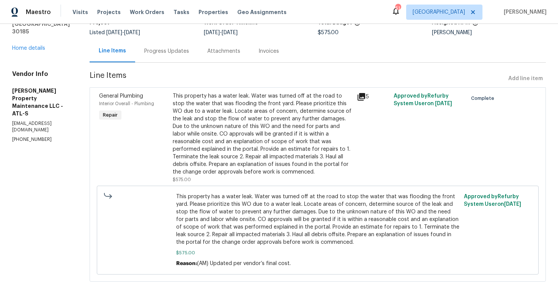
scroll to position [0, 0]
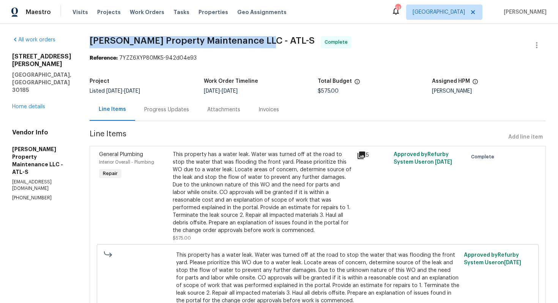
drag, startPoint x: 92, startPoint y: 39, endPoint x: 260, endPoint y: 41, distance: 168.2
click at [260, 41] on span "Glen Property Maintenance LLC - ATL-S" at bounding box center [202, 40] width 225 height 9
copy span "Glen Property Maintenance LLC - ATL-S"
click at [293, 85] on div "Work Order Timeline" at bounding box center [261, 84] width 114 height 10
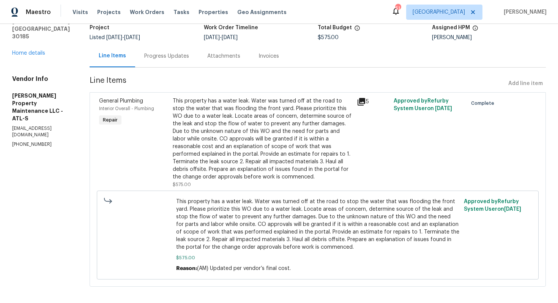
scroll to position [59, 0]
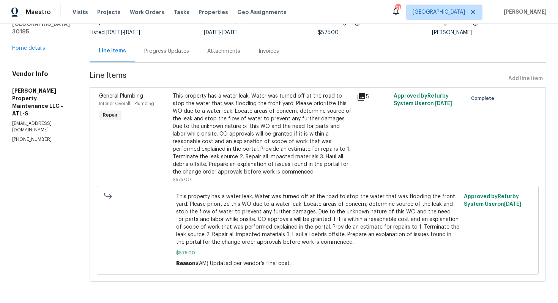
click at [207, 213] on span "This property has a water leak. Water was turned off at the road to stop the wa…" at bounding box center [318, 219] width 284 height 53
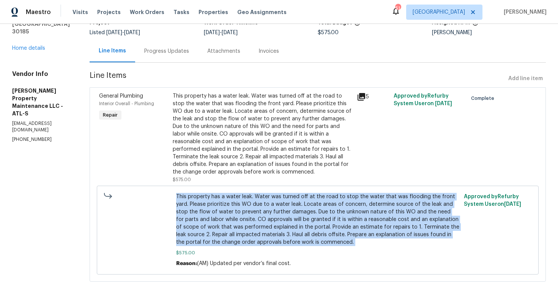
copy span "This property has a water leak. Water was turned off at the road to stop the wa…"
click at [153, 46] on div "Progress Updates" at bounding box center [166, 51] width 63 height 22
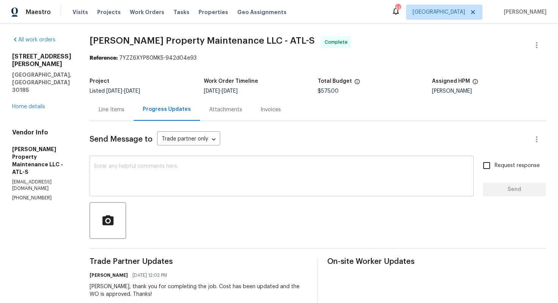
scroll to position [100, 0]
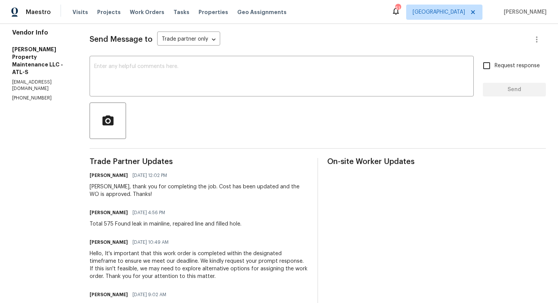
click at [117, 227] on div "Total 575 Found leak in mainline, repaired line and filled hole." at bounding box center [166, 224] width 152 height 8
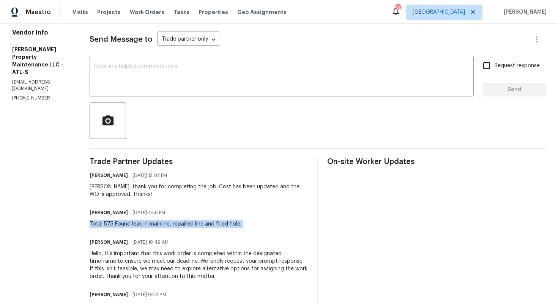
copy div "Total 575 Found leak in mainline, repaired line and filled hole."
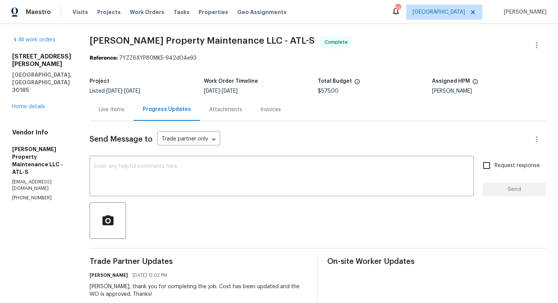
click at [302, 69] on section "Glen Property Maintenance LLC - ATL-S Complete Reference: 7YZZ6XYP80MK5-942d04e…" at bounding box center [318, 294] width 456 height 517
click at [31, 104] on link "Home details" at bounding box center [28, 106] width 33 height 5
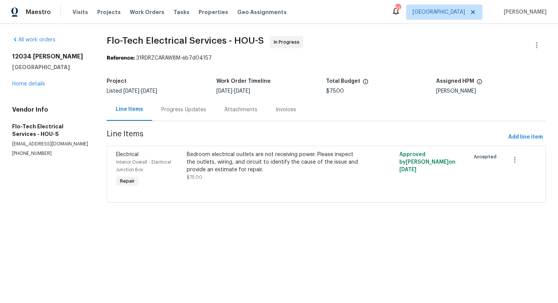
click at [179, 107] on div "Progress Updates" at bounding box center [183, 110] width 45 height 8
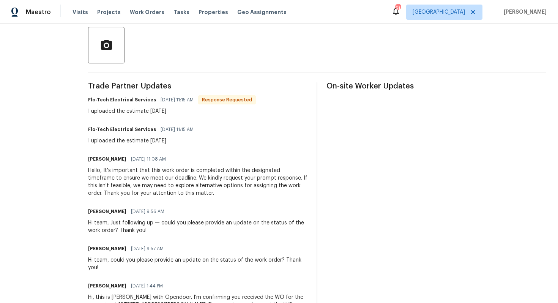
scroll to position [184, 0]
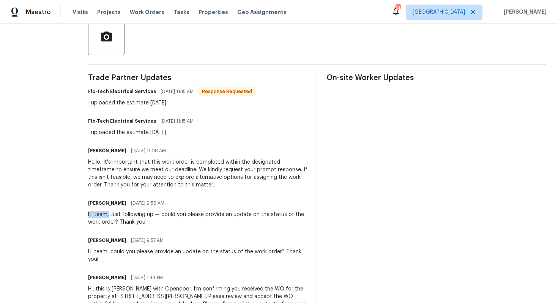
drag, startPoint x: 109, startPoint y: 216, endPoint x: 82, endPoint y: 216, distance: 27.7
click at [82, 216] on div "All work orders [STREET_ADDRESS][PERSON_NAME] Home details Vendor Info Flo-Tech…" at bounding box center [279, 92] width 558 height 504
copy div "Hi team,"
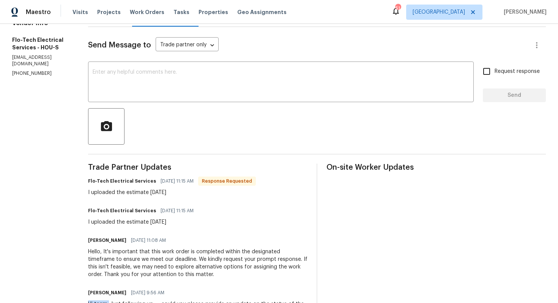
scroll to position [21, 0]
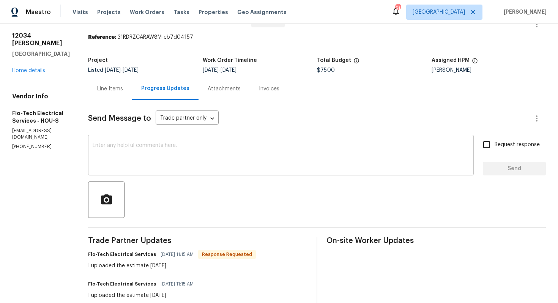
click at [160, 142] on div "x ​" at bounding box center [281, 156] width 386 height 39
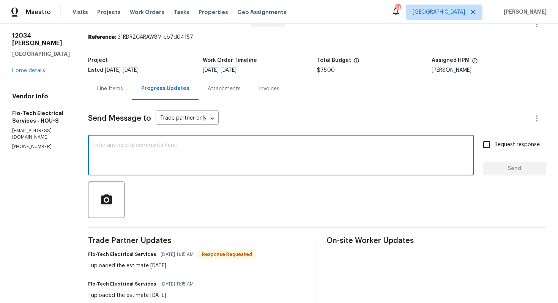
type textarea "h"
paste textarea "Hi team,"
type textarea "H"
paste textarea "Hi team,"
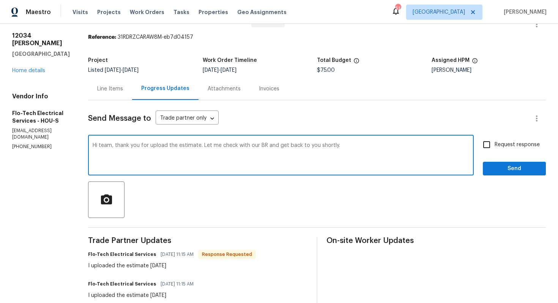
click at [350, 147] on textarea "Hi team, thank you for upload the estimate. Let me check with our BR and get ba…" at bounding box center [281, 156] width 377 height 27
type textarea "Hi team, thank you for upload the estimate. Let me check with our BR and get ba…"
click at [489, 145] on input "Request response" at bounding box center [487, 145] width 16 height 16
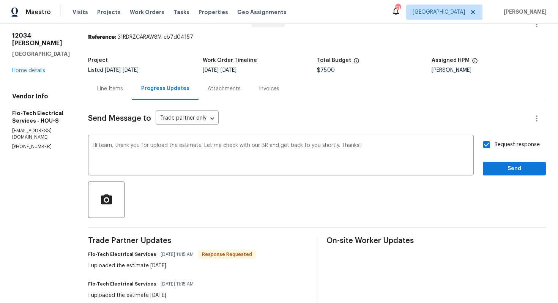
click at [488, 146] on input "Request response" at bounding box center [487, 145] width 16 height 16
checkbox input "false"
click at [502, 169] on span "Send" at bounding box center [514, 168] width 51 height 9
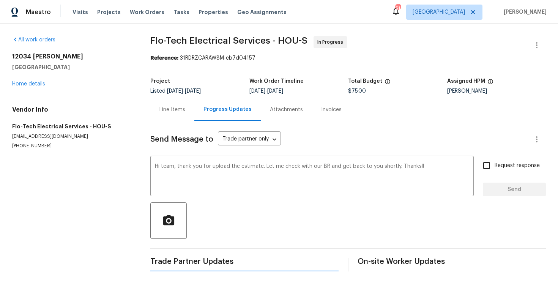
scroll to position [0, 0]
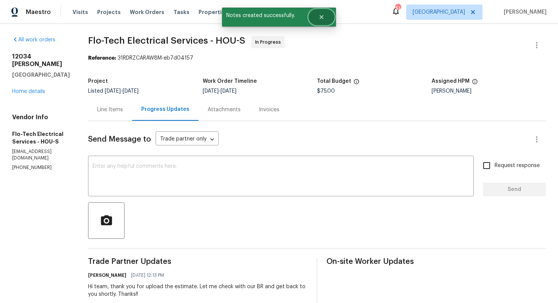
click at [330, 15] on button "Close" at bounding box center [321, 16] width 25 height 15
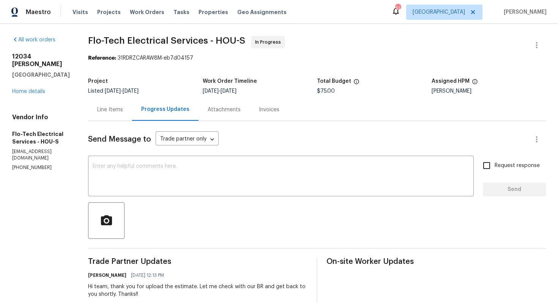
click at [130, 115] on div "Line Items" at bounding box center [110, 109] width 44 height 22
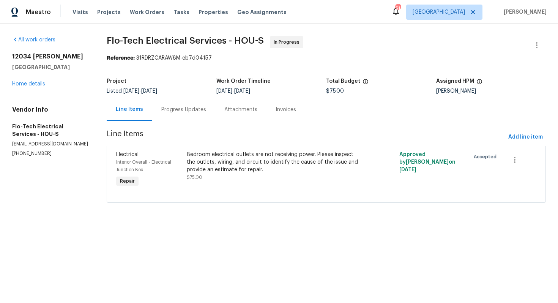
click at [178, 107] on div "Progress Updates" at bounding box center [183, 110] width 45 height 8
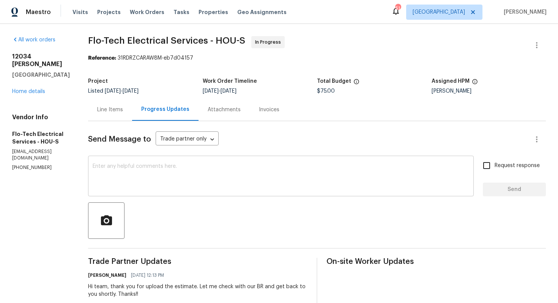
click at [201, 177] on textarea at bounding box center [281, 177] width 377 height 27
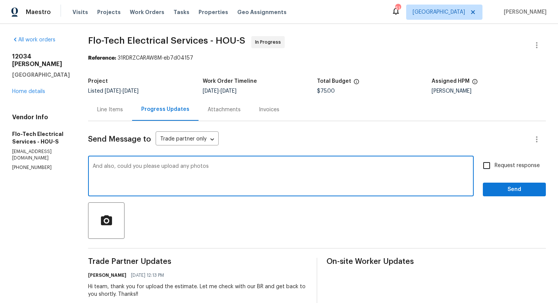
click at [189, 168] on textarea "And also, could you please upload any photos" at bounding box center [281, 177] width 377 height 27
click at [249, 168] on textarea "And also, could you please upload any before photos" at bounding box center [281, 177] width 377 height 27
click at [225, 163] on div "And also, could you please upload any before photos. Thanks!! x ​" at bounding box center [281, 177] width 386 height 39
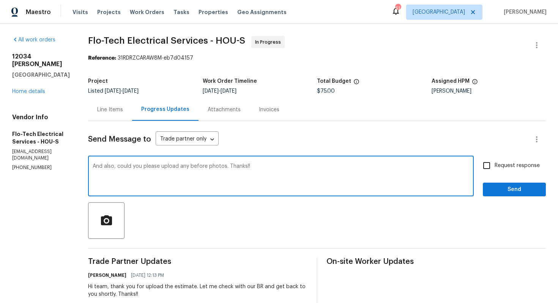
click at [213, 169] on textarea "And also, could you please upload any before photos. Thanks!!" at bounding box center [281, 177] width 377 height 27
paste textarea "could you please upload any before photos as well? Thanks"
type textarea "And could you please upload any before photos as well? Thanks!"
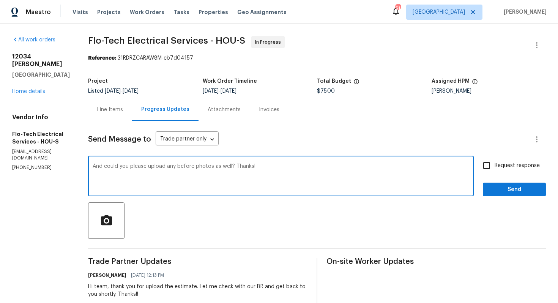
click at [510, 161] on label "Request response" at bounding box center [509, 166] width 61 height 16
click at [495, 161] on input "Request response" at bounding box center [487, 166] width 16 height 16
checkbox input "true"
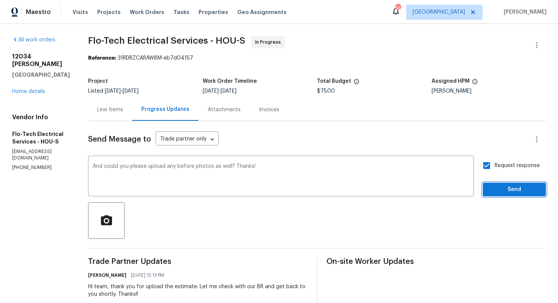
click at [501, 190] on span "Send" at bounding box center [514, 189] width 51 height 9
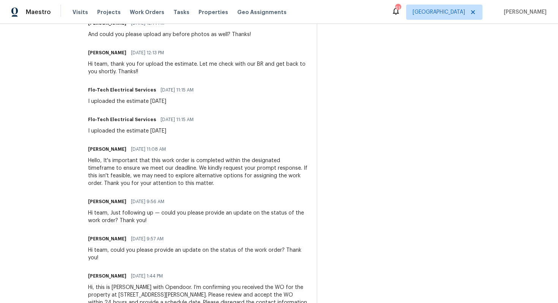
scroll to position [250, 0]
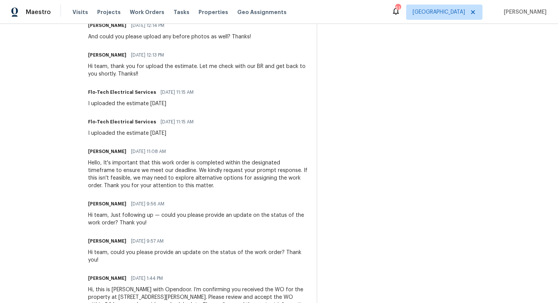
drag, startPoint x: 88, startPoint y: 134, endPoint x: 181, endPoint y: 135, distance: 92.6
click at [181, 135] on div "All work orders 12034 Diane Ln Houston, TX 77067 Home details Vendor Info Flo-T…" at bounding box center [279, 59] width 558 height 571
copy div "I uploaded the estimate yesterday"
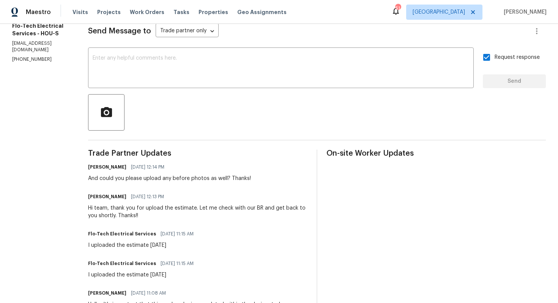
scroll to position [109, 0]
click at [127, 245] on div "I uploaded the estimate yesterday" at bounding box center [143, 245] width 110 height 8
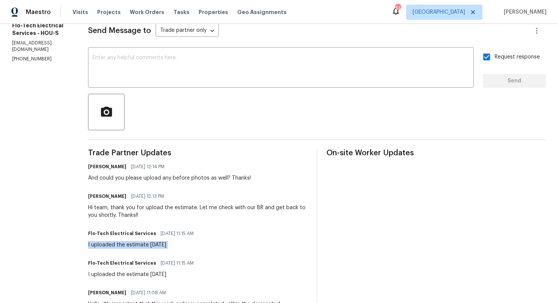
copy div "I uploaded the estimate yesterday"
click at [211, 99] on div at bounding box center [317, 112] width 458 height 36
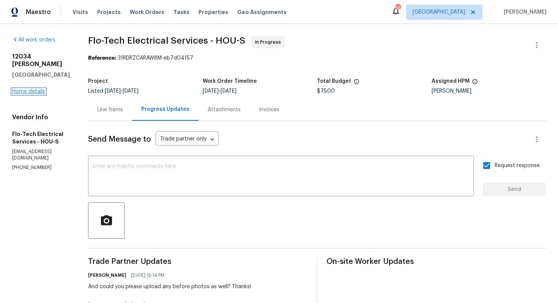
click at [33, 89] on link "Home details" at bounding box center [28, 91] width 33 height 5
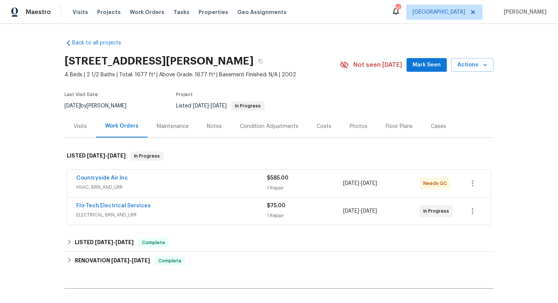
click at [189, 178] on div "Countryside Air Inc" at bounding box center [171, 178] width 191 height 9
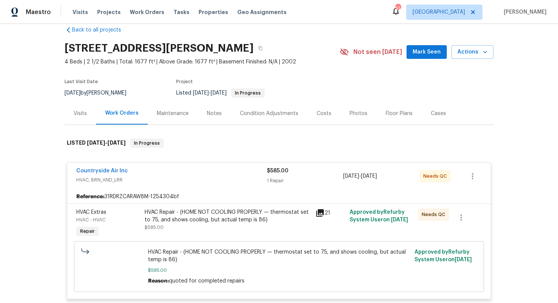
scroll to position [11, 0]
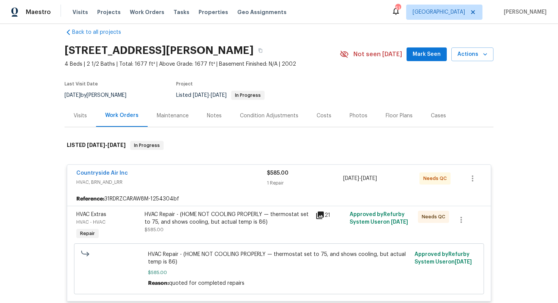
click at [154, 171] on div "Countryside Air Inc" at bounding box center [171, 173] width 191 height 9
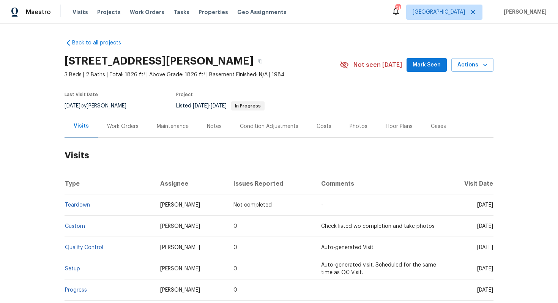
click at [124, 127] on div "Work Orders" at bounding box center [123, 127] width 32 height 8
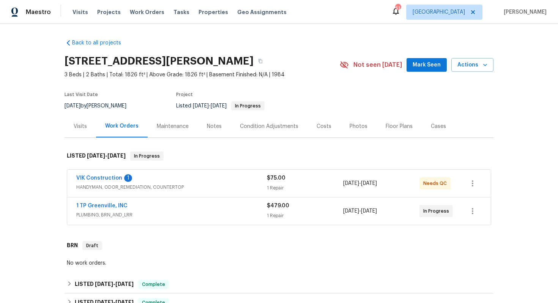
scroll to position [57, 0]
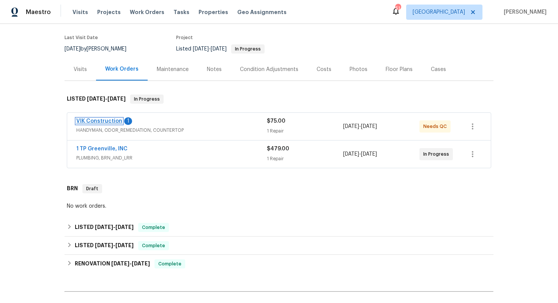
click at [108, 121] on link "VIK Construction" at bounding box center [99, 120] width 46 height 5
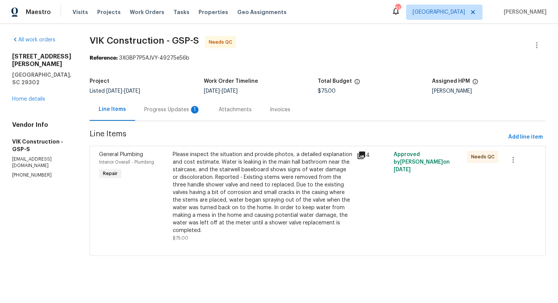
click at [184, 109] on div "Progress Updates 1" at bounding box center [172, 110] width 56 height 8
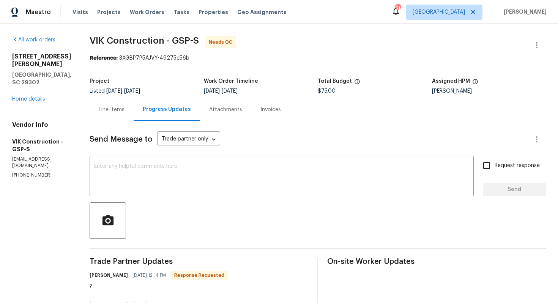
click at [120, 115] on div "Line Items" at bounding box center [112, 109] width 44 height 22
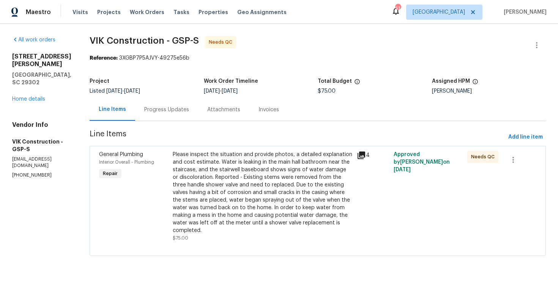
click at [240, 176] on div "Please inspect the situation and provide photos, a detailed explanation and cos…" at bounding box center [263, 193] width 180 height 84
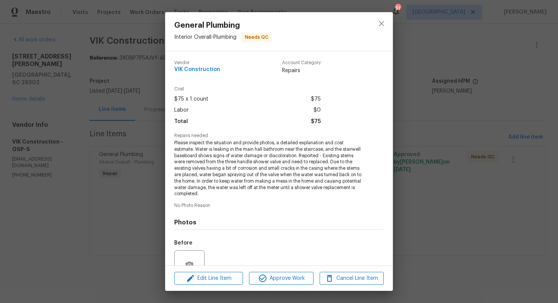
scroll to position [72, 0]
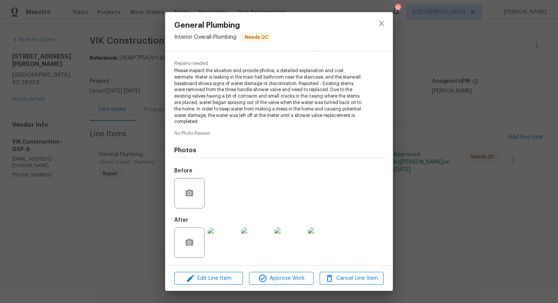
click at [231, 242] on img at bounding box center [223, 242] width 30 height 30
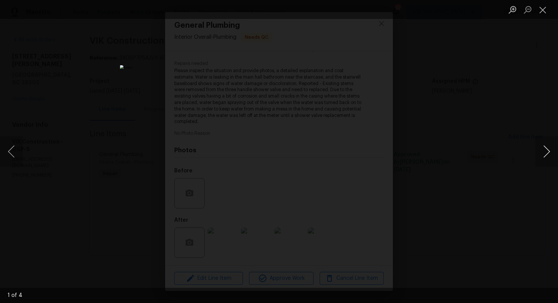
click at [548, 153] on button "Next image" at bounding box center [546, 151] width 23 height 30
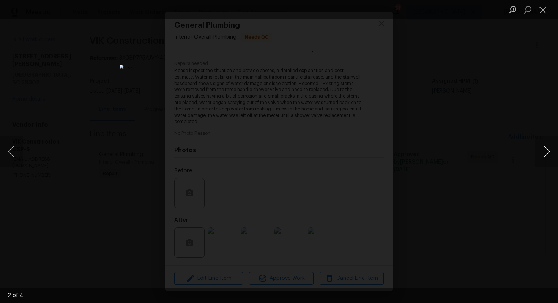
click at [548, 153] on button "Next image" at bounding box center [546, 151] width 23 height 30
click at [488, 152] on div "Lightbox" at bounding box center [279, 151] width 558 height 303
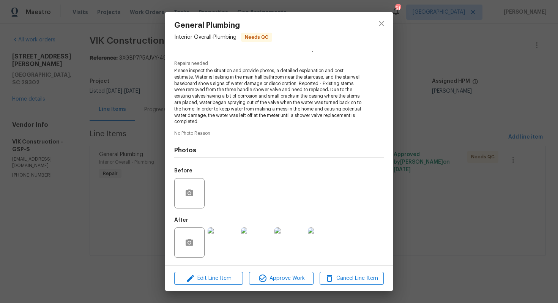
click at [488, 152] on div "General Plumbing Interior Overall - Plumbing Needs QC Vendor VIK Construction A…" at bounding box center [279, 151] width 558 height 303
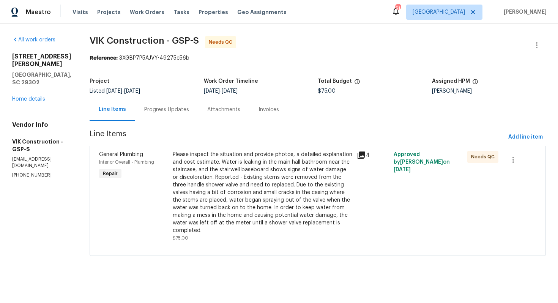
click at [189, 106] on div "Progress Updates" at bounding box center [166, 110] width 45 height 8
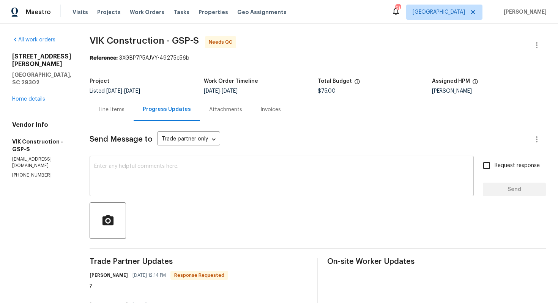
click at [182, 172] on textarea at bounding box center [281, 177] width 375 height 27
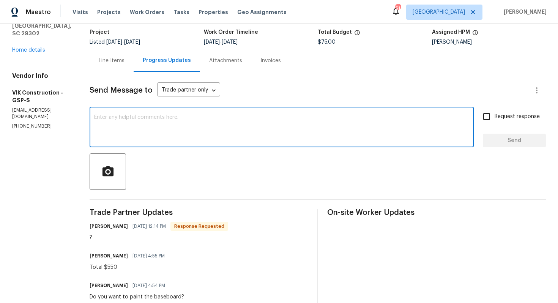
scroll to position [50, 0]
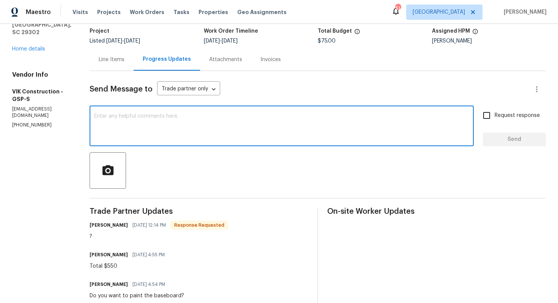
click at [113, 225] on h6 "[PERSON_NAME]" at bounding box center [109, 225] width 38 height 8
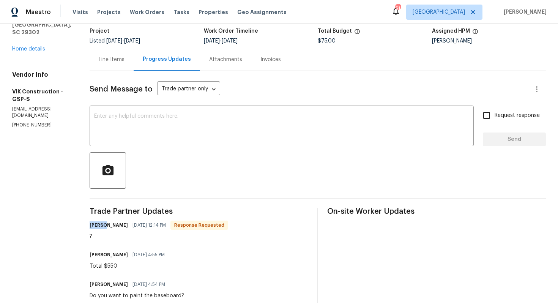
copy h6 "[PERSON_NAME]"
click at [195, 126] on textarea at bounding box center [281, 126] width 375 height 27
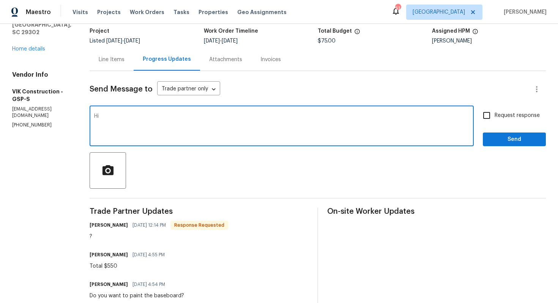
paste textarea "[PERSON_NAME]"
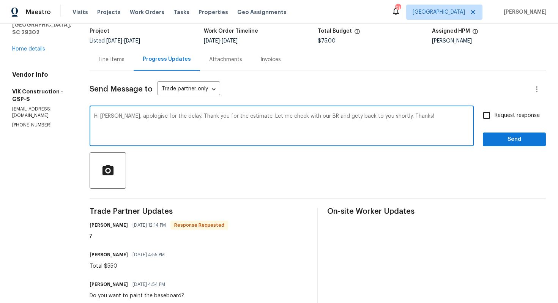
click at [167, 122] on textarea "Hi [PERSON_NAME], apologise for the delay. Thank you for the estimate. Let me c…" at bounding box center [281, 126] width 375 height 27
paste textarea "Apologies for the delay, and thank you for the estimate. I’ll check with our BR…"
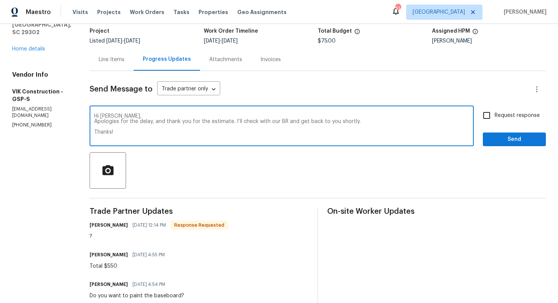
type textarea "Hi [PERSON_NAME], Apologies for the delay, and thank you for the estimate. I’ll…"
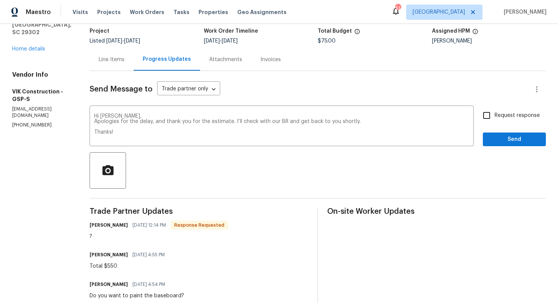
click at [497, 118] on span "Request response" at bounding box center [517, 116] width 45 height 8
click at [495, 118] on input "Request response" at bounding box center [487, 115] width 16 height 16
checkbox input "true"
click at [497, 137] on span "Send" at bounding box center [514, 139] width 51 height 9
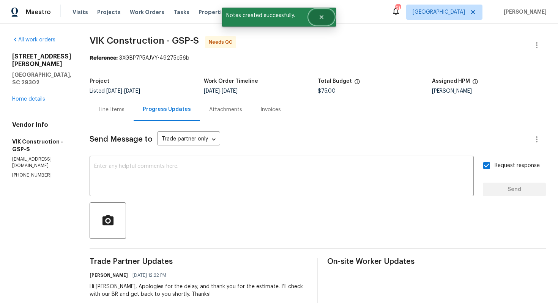
click at [317, 17] on button "Close" at bounding box center [321, 16] width 25 height 15
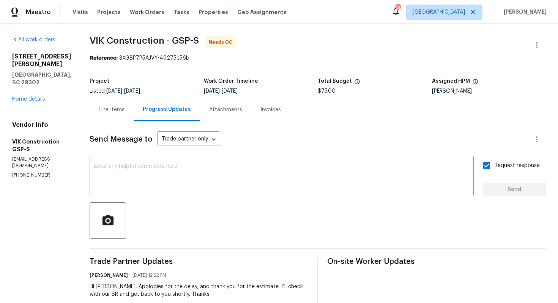
click at [124, 106] on div "Line Items" at bounding box center [112, 110] width 26 height 8
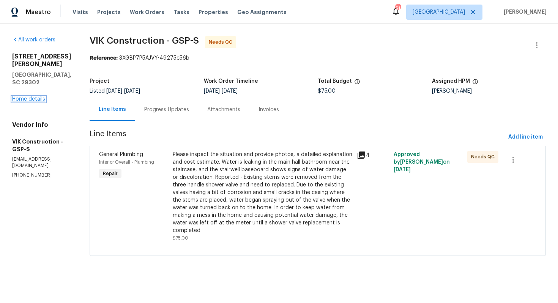
click at [35, 96] on link "Home details" at bounding box center [28, 98] width 33 height 5
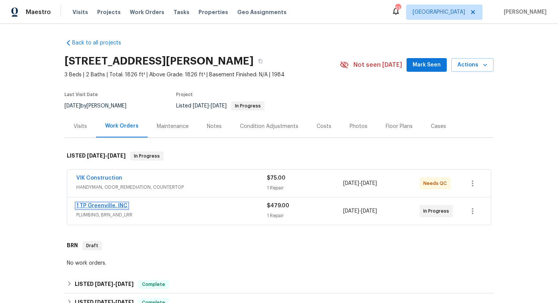
click at [104, 205] on link "1 TP Greenville, INC" at bounding box center [101, 205] width 51 height 5
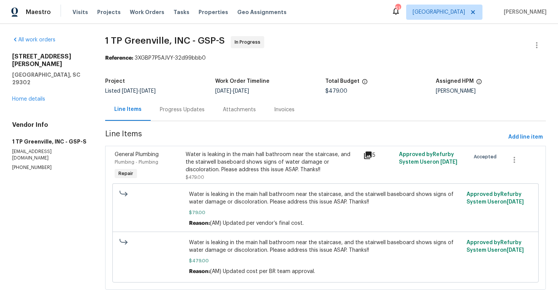
click at [183, 112] on div "Progress Updates" at bounding box center [182, 110] width 45 height 8
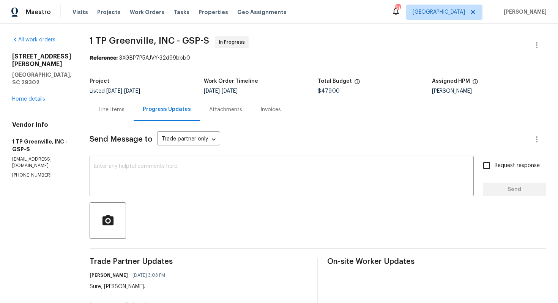
click at [107, 110] on div "Line Items" at bounding box center [112, 110] width 26 height 8
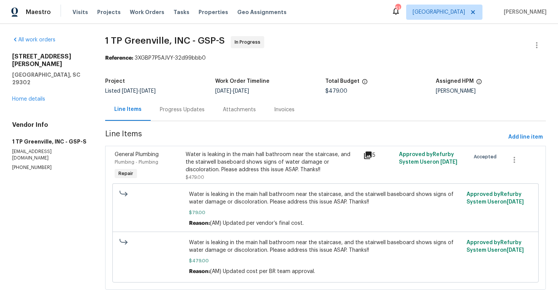
click at [233, 161] on div "Water is leaking in the main hall bathroom near the staircase, and the stairwel…" at bounding box center [272, 162] width 173 height 23
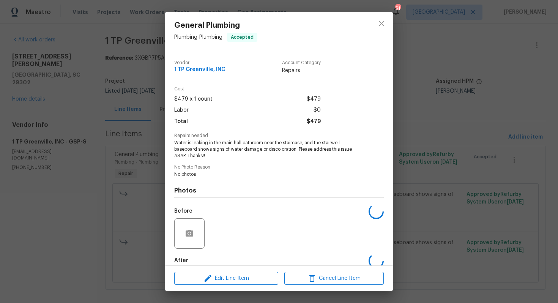
scroll to position [40, 0]
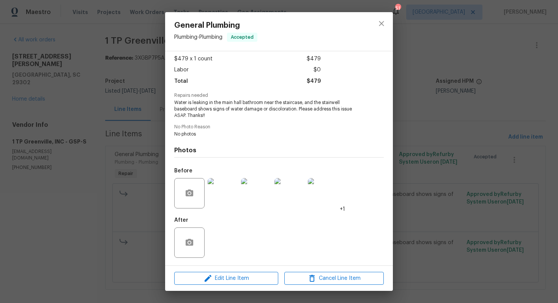
click at [227, 191] on img at bounding box center [223, 193] width 30 height 30
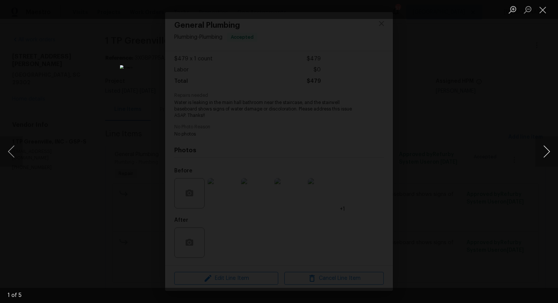
click at [547, 153] on button "Next image" at bounding box center [546, 151] width 23 height 30
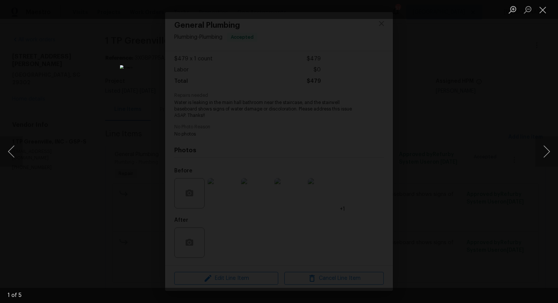
click at [476, 139] on div "Lightbox" at bounding box center [279, 151] width 558 height 303
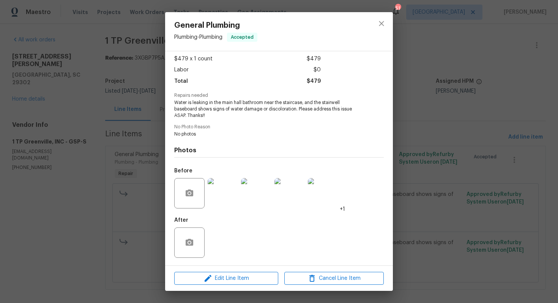
click at [423, 147] on div "General Plumbing Plumbing - Plumbing Accepted Vendor 1 TP Greenville, INC Accou…" at bounding box center [279, 151] width 558 height 303
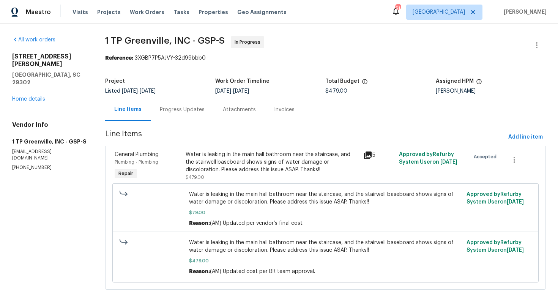
click at [178, 117] on div "Progress Updates" at bounding box center [182, 109] width 63 height 22
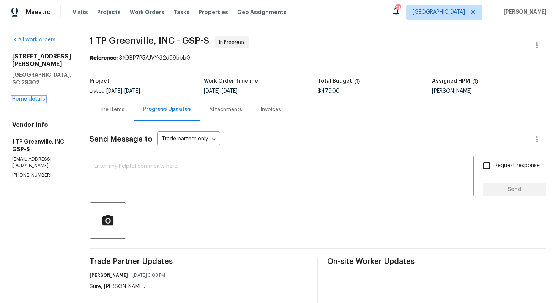
click at [39, 96] on link "Home details" at bounding box center [28, 98] width 33 height 5
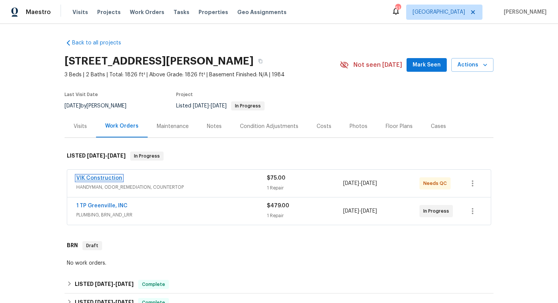
click at [109, 177] on link "VIK Construction" at bounding box center [99, 177] width 46 height 5
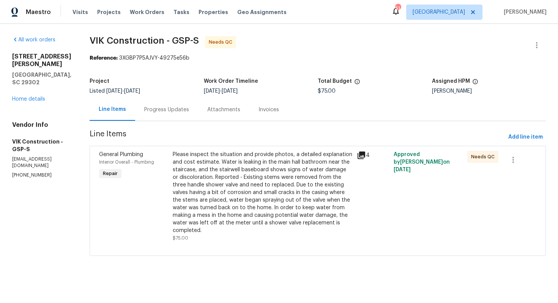
click at [213, 174] on div "Please inspect the situation and provide photos, a detailed explanation and cos…" at bounding box center [263, 193] width 180 height 84
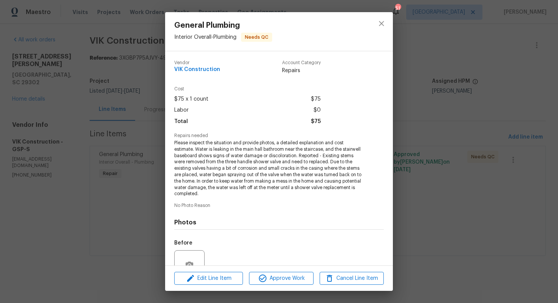
click at [226, 153] on span "Please inspect the situation and provide photos, a detailed explanation and cos…" at bounding box center [268, 168] width 189 height 57
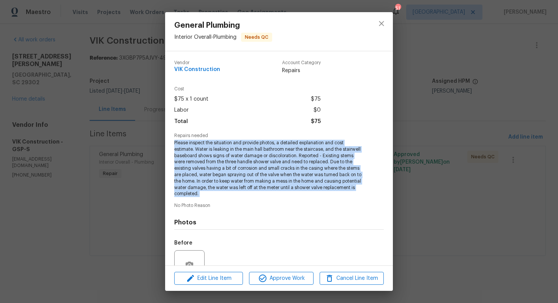
click at [226, 153] on span "Please inspect the situation and provide photos, a detailed explanation and cos…" at bounding box center [268, 168] width 189 height 57
copy span "Please inspect the situation and provide photos, a detailed explanation and cos…"
click at [422, 128] on div "General Plumbing Interior Overall - Plumbing Needs QC Vendor VIK Construction A…" at bounding box center [279, 151] width 558 height 303
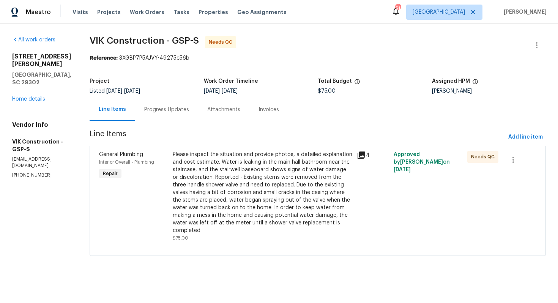
click at [153, 120] on div "Progress Updates" at bounding box center [166, 109] width 63 height 22
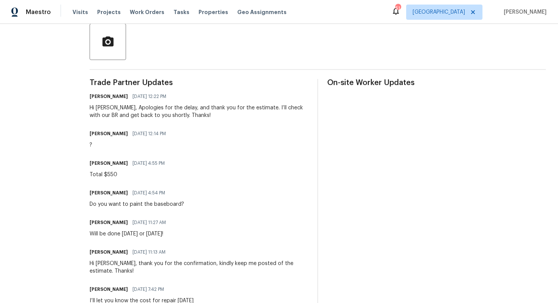
scroll to position [210, 0]
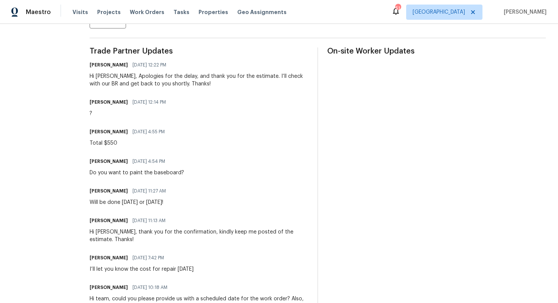
click at [128, 173] on div "Do you want to paint the baseboard?" at bounding box center [137, 173] width 95 height 8
copy div "Do you want to paint the baseboard?"
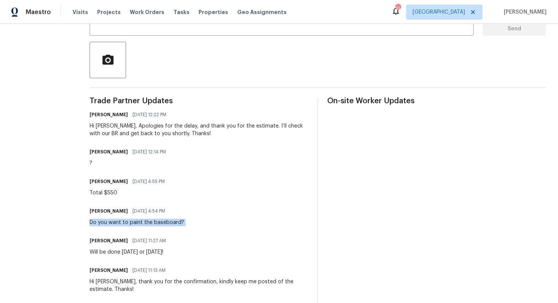
scroll to position [147, 0]
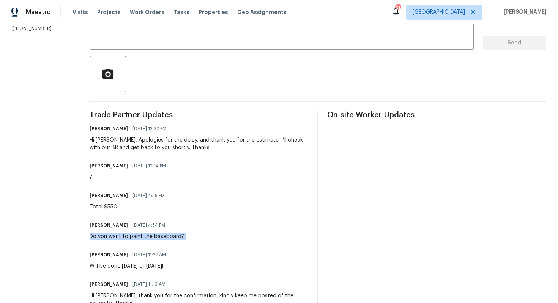
click at [113, 207] on div "Total $550" at bounding box center [130, 207] width 80 height 8
copy div "Total $550"
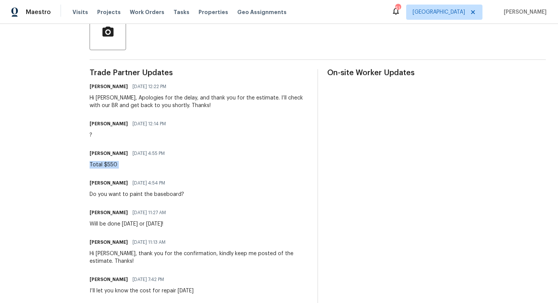
scroll to position [0, 0]
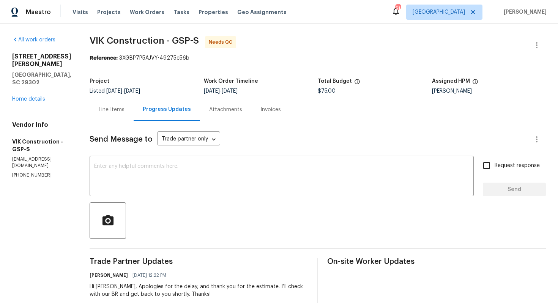
click at [349, 60] on div "Reference: 3XGBP7P5AJVY-49275e56b" at bounding box center [318, 58] width 456 height 8
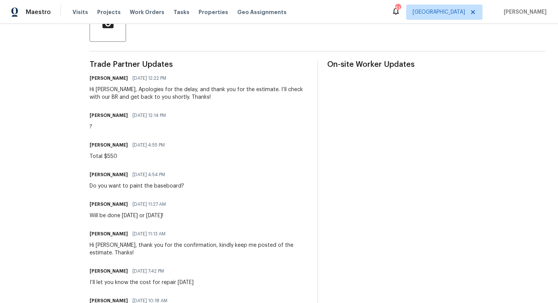
scroll to position [197, 0]
click at [114, 159] on div "Total $550" at bounding box center [130, 157] width 80 height 8
copy div "Total $550"
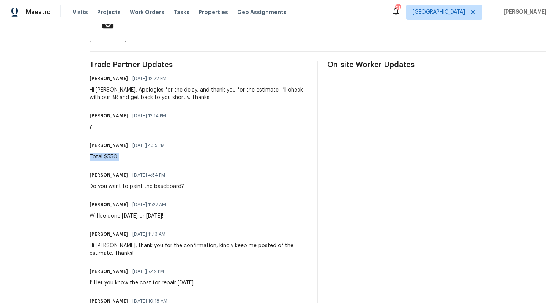
click at [199, 84] on div "Arvind Raj M 08/22/2025 12:22 PM" at bounding box center [199, 78] width 219 height 11
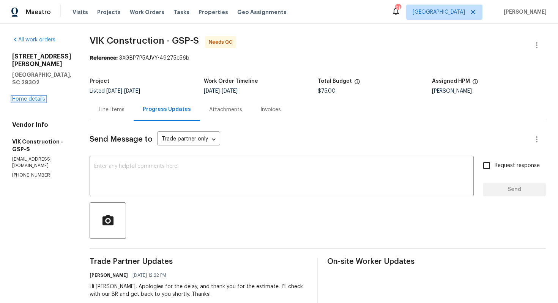
click at [28, 96] on link "Home details" at bounding box center [28, 98] width 33 height 5
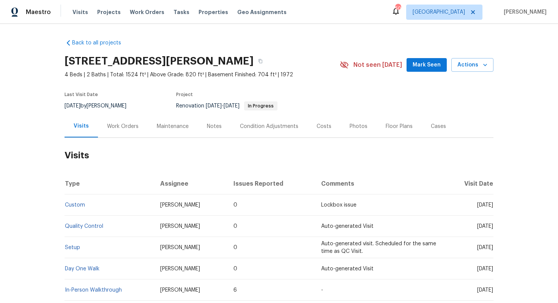
click at [119, 131] on div "Work Orders" at bounding box center [123, 126] width 50 height 22
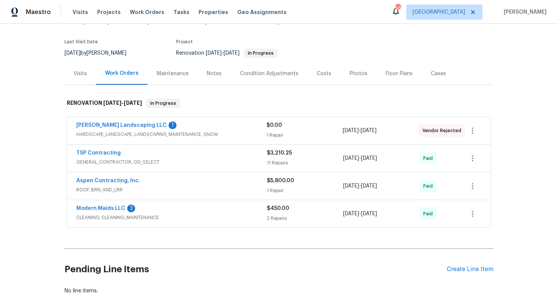
scroll to position [54, 0]
click at [167, 124] on div "[PERSON_NAME] Landscaping LLC 1" at bounding box center [171, 125] width 190 height 9
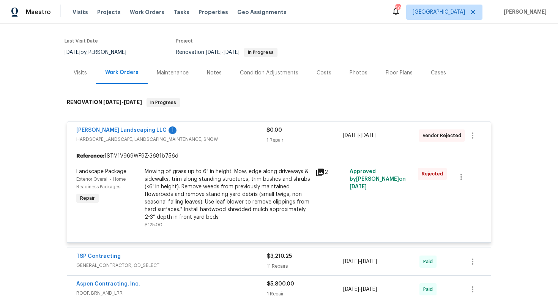
click at [167, 124] on div "[PERSON_NAME] Landscaping LLC 1 HARDSCAPE_LANDSCAPE, LANDSCAPING_MAINTENANCE, S…" at bounding box center [279, 135] width 424 height 27
click at [170, 127] on div "[PERSON_NAME] Landscaping LLC 1" at bounding box center [171, 130] width 190 height 9
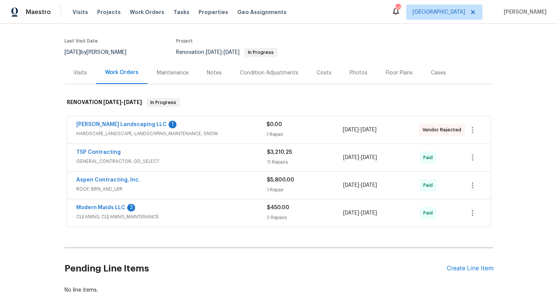
scroll to position [96, 0]
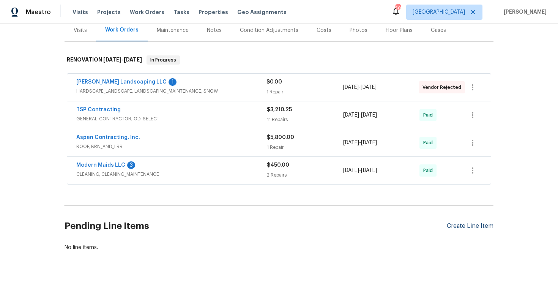
click at [459, 226] on div "Create Line Item" at bounding box center [470, 225] width 47 height 7
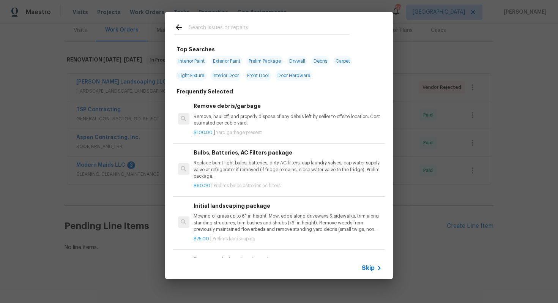
click at [255, 33] on input "text" at bounding box center [269, 28] width 161 height 11
type input "plumbing"
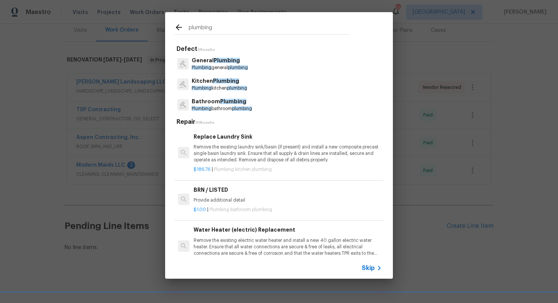
click at [209, 65] on p "Plumbing general plumbing" at bounding box center [220, 68] width 56 height 6
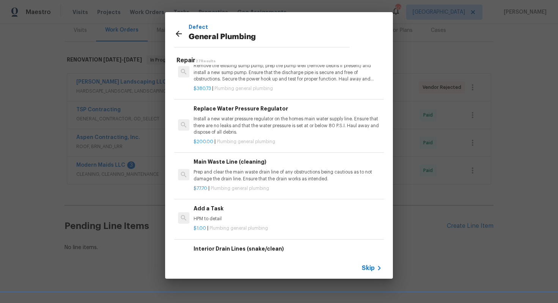
scroll to position [721, 0]
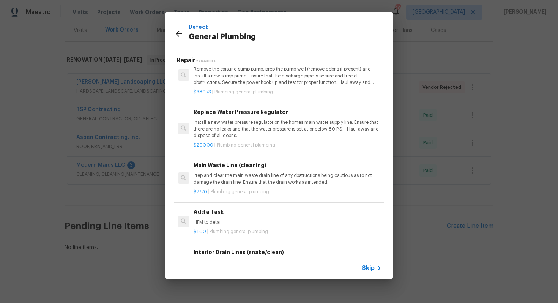
click at [213, 209] on h6 "Add a Task" at bounding box center [288, 212] width 188 height 8
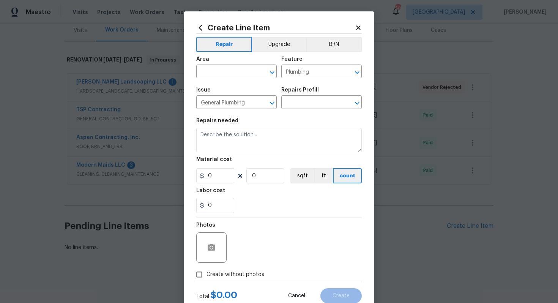
type input "Add a Task $1.00"
type textarea "HPM to detail"
type input "1"
click at [216, 66] on input "text" at bounding box center [225, 72] width 59 height 12
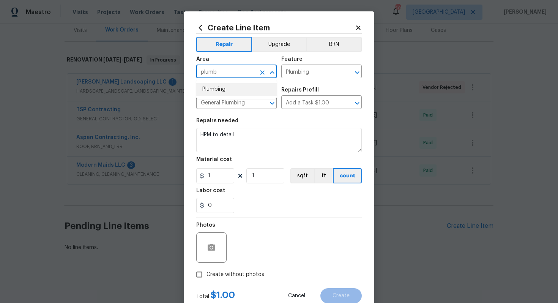
click at [215, 84] on li "Plumbing" at bounding box center [236, 89] width 80 height 13
type input "Plumbing"
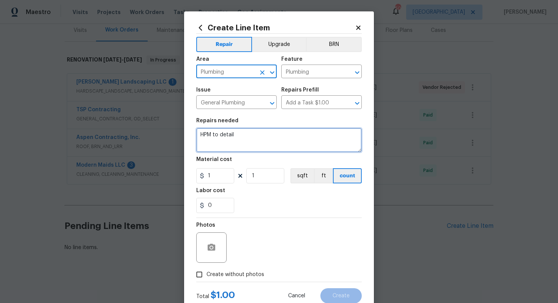
click at [234, 138] on textarea "HPM to detail" at bounding box center [278, 140] width 165 height 24
paste textarea "Please inspect downstairs in the bedroom in the back. There seems to be water i…"
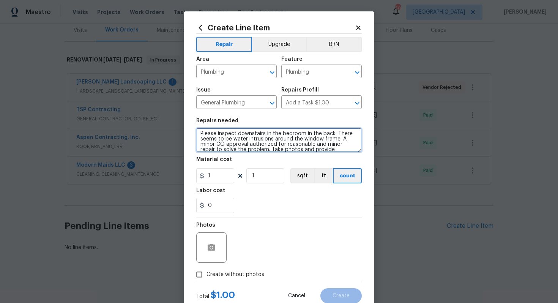
scroll to position [11, 0]
type textarea "Please inspect downstairs in the bedroom in the back. There seems to be water i…"
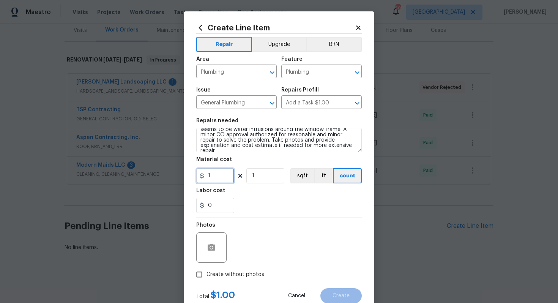
click at [222, 176] on input "1" at bounding box center [215, 175] width 38 height 15
type input "75"
click at [233, 275] on span "Create without photos" at bounding box center [235, 275] width 58 height 8
click at [206, 275] on input "Create without photos" at bounding box center [199, 274] width 14 height 14
checkbox input "true"
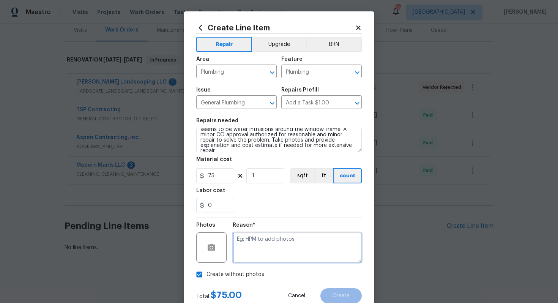
click at [276, 251] on textarea at bounding box center [297, 247] width 129 height 30
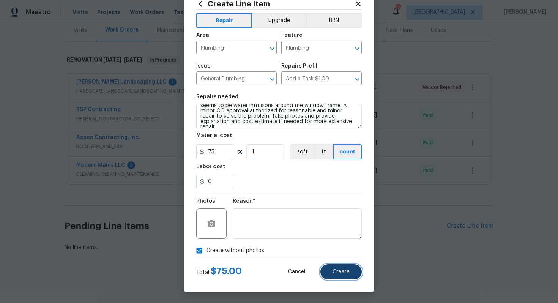
click at [342, 269] on span "Create" at bounding box center [340, 272] width 17 height 6
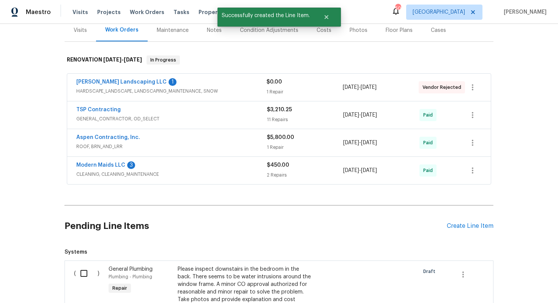
scroll to position [221, 0]
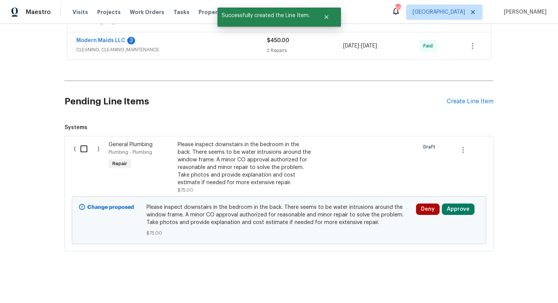
click at [83, 147] on input "checkbox" at bounding box center [87, 149] width 22 height 16
checkbox input "true"
click at [503, 280] on span "Create Work Order" at bounding box center [514, 283] width 50 height 9
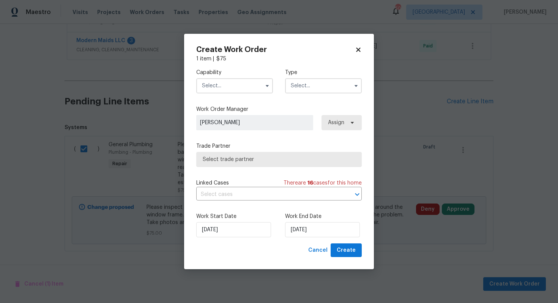
click at [242, 82] on input "text" at bounding box center [234, 85] width 77 height 15
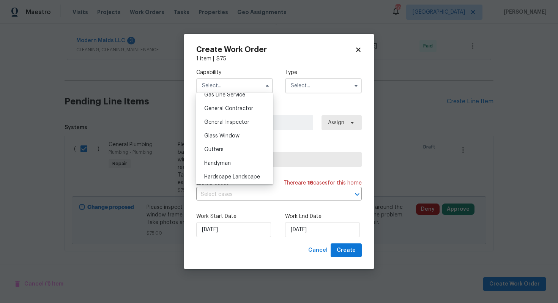
scroll to position [384, 0]
click at [226, 141] on div "Handyman" at bounding box center [234, 135] width 73 height 14
type input "Handyman"
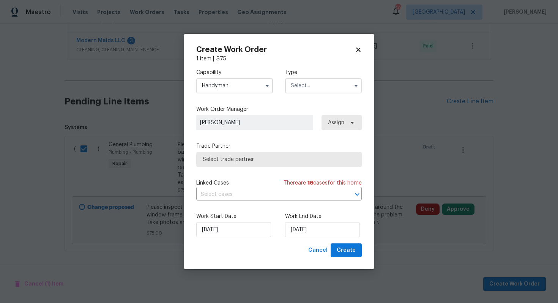
click at [315, 91] on input "text" at bounding box center [323, 85] width 77 height 15
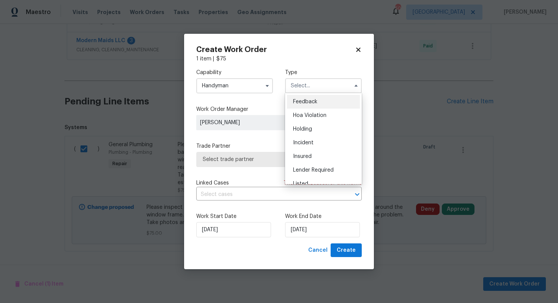
click at [309, 101] on span "Feedback" at bounding box center [305, 101] width 24 height 5
type input "Feedback"
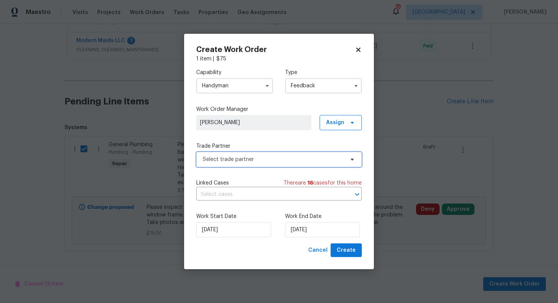
click at [238, 161] on span "Select trade partner" at bounding box center [274, 160] width 142 height 8
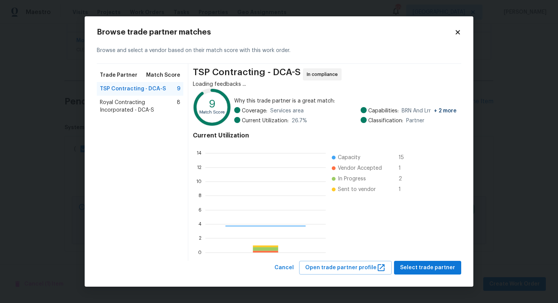
scroll to position [106, 120]
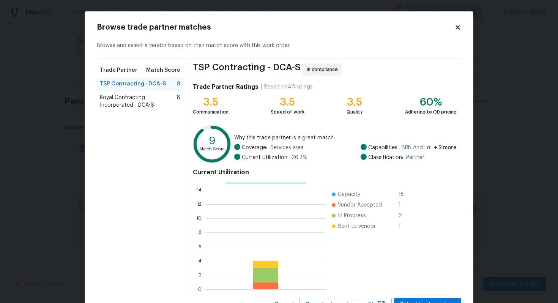
click at [127, 96] on span "Royal Contracting Incorporated - DCA-S" at bounding box center [138, 101] width 77 height 15
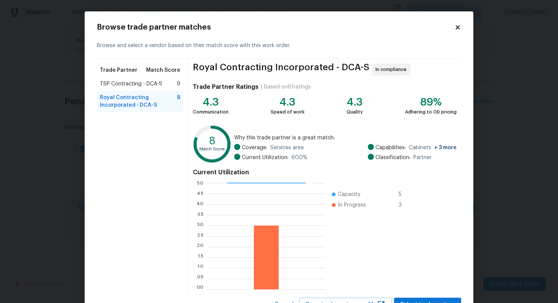
scroll to position [32, 0]
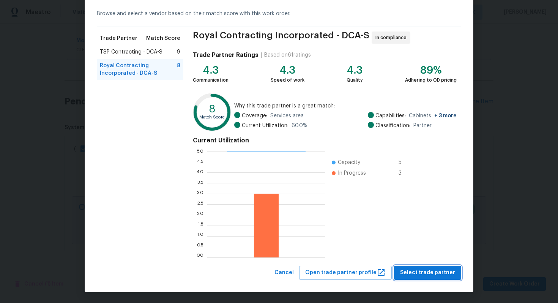
click at [416, 273] on span "Select trade partner" at bounding box center [427, 272] width 55 height 9
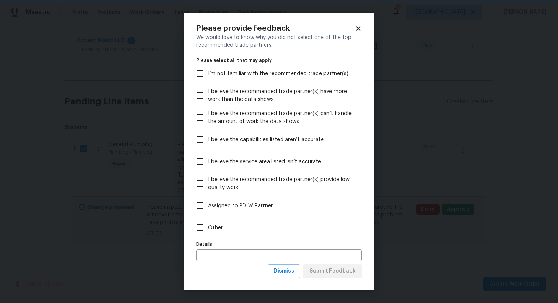
scroll to position [0, 0]
click at [223, 227] on label "Other" at bounding box center [274, 228] width 164 height 22
click at [208, 227] on input "Other" at bounding box center [200, 228] width 16 height 16
checkbox input "true"
click at [333, 273] on span "Submit Feedback" at bounding box center [332, 270] width 46 height 9
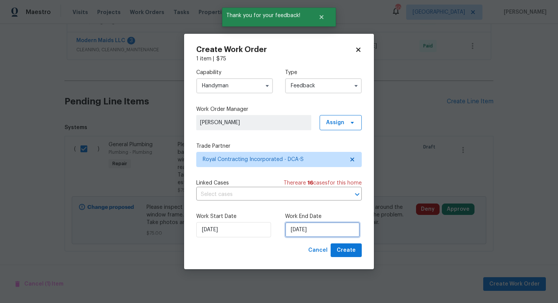
click at [295, 234] on input "[DATE]" at bounding box center [322, 229] width 75 height 15
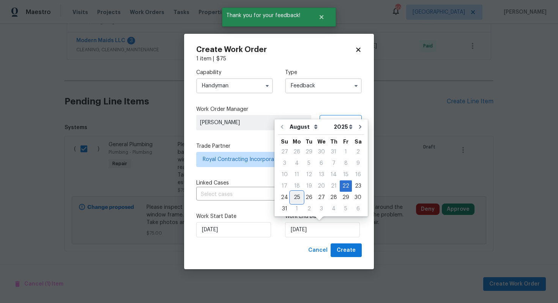
click at [297, 196] on div "25" at bounding box center [297, 197] width 12 height 11
type input "[DATE]"
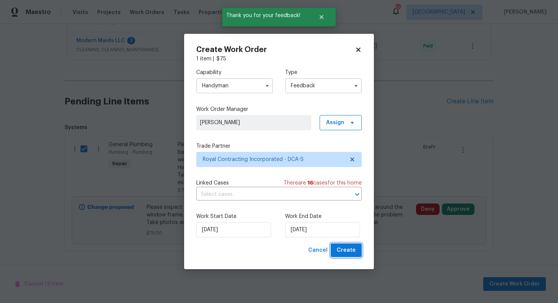
click at [342, 251] on span "Create" at bounding box center [346, 250] width 19 height 9
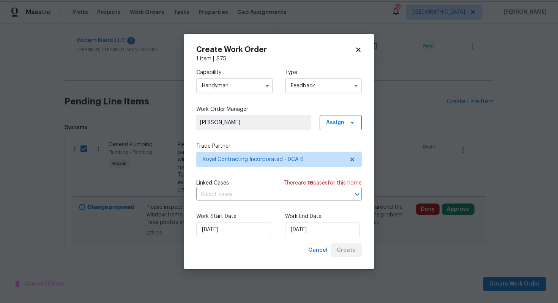
checkbox input "false"
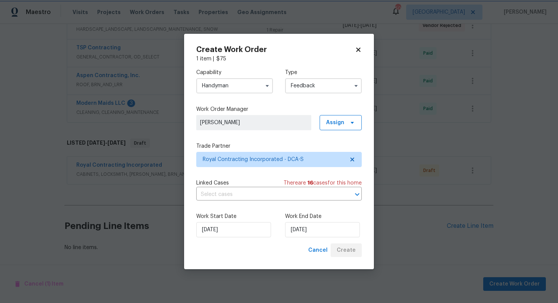
scroll to position [158, 0]
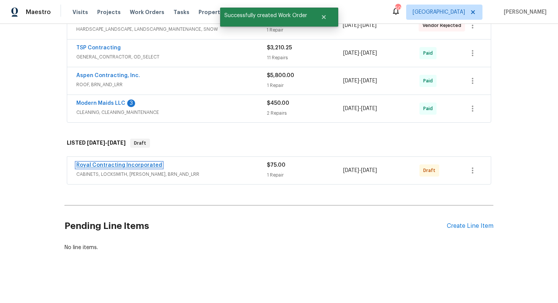
click at [119, 165] on link "Royal Contracting Incorporated" at bounding box center [119, 164] width 86 height 5
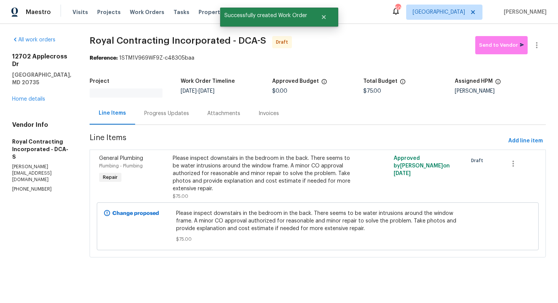
click at [176, 121] on div "Line Items Progress Updates Attachments Invoices" at bounding box center [318, 113] width 456 height 23
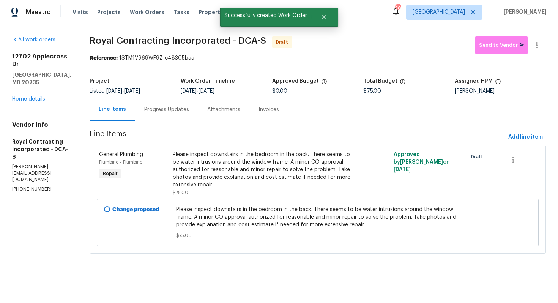
click at [167, 109] on div "Progress Updates" at bounding box center [166, 110] width 45 height 8
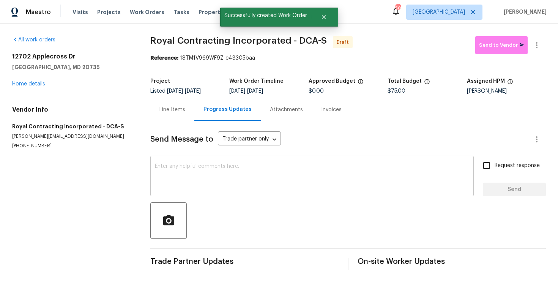
click at [217, 175] on textarea at bounding box center [312, 177] width 314 height 27
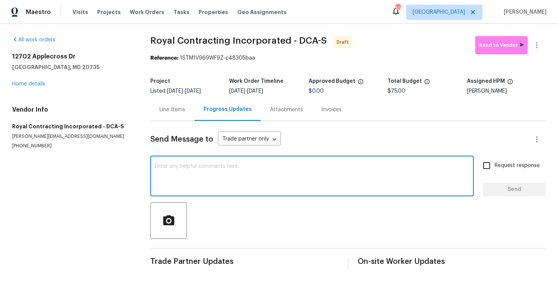
click at [324, 186] on textarea at bounding box center [312, 177] width 314 height 27
paste textarea "Hi, this is [PERSON_NAME] with Opendoor. I’m confirming you received the WO for…"
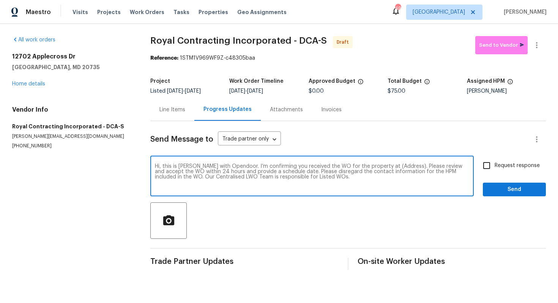
drag, startPoint x: 398, startPoint y: 167, endPoint x: 375, endPoint y: 166, distance: 23.2
click at [375, 166] on textarea "Hi, this is [PERSON_NAME] with Opendoor. I’m confirming you received the WO for…" at bounding box center [312, 177] width 314 height 27
paste textarea "12702 Applecross Dr, Clinton, MD 20735"
type textarea "Hi, this is Arvind with Opendoor. I’m confirming you received the WO for the pr…"
click at [490, 166] on input "Request response" at bounding box center [487, 166] width 16 height 16
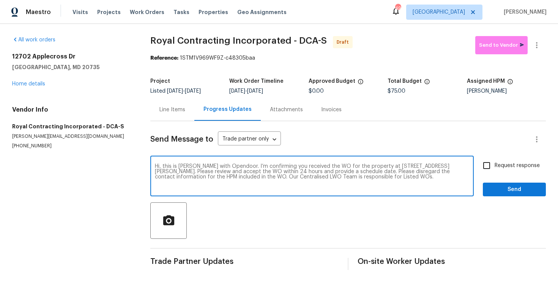
checkbox input "true"
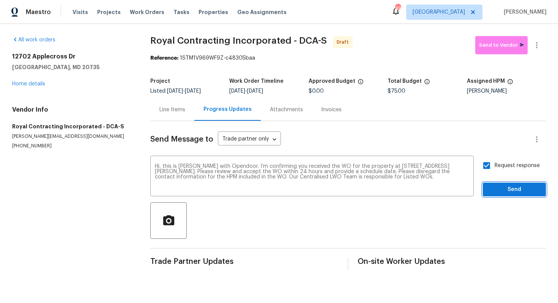
click at [505, 191] on span "Send" at bounding box center [514, 189] width 51 height 9
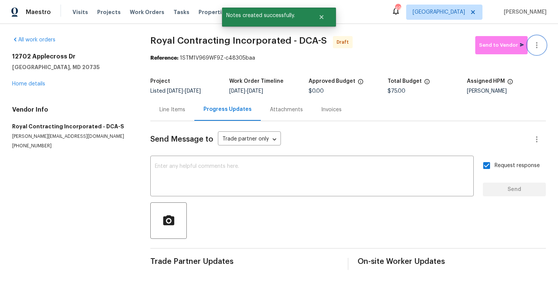
click at [534, 43] on icon "button" at bounding box center [536, 45] width 9 height 9
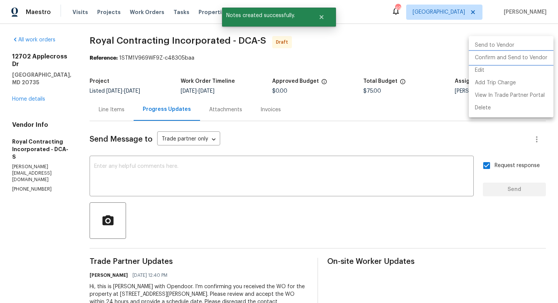
click at [514, 57] on li "Confirm and Send to Vendor" at bounding box center [511, 58] width 85 height 13
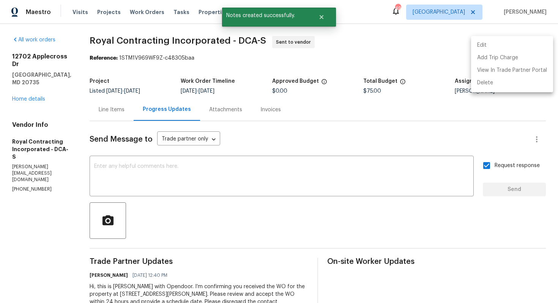
click at [372, 46] on div at bounding box center [279, 151] width 558 height 303
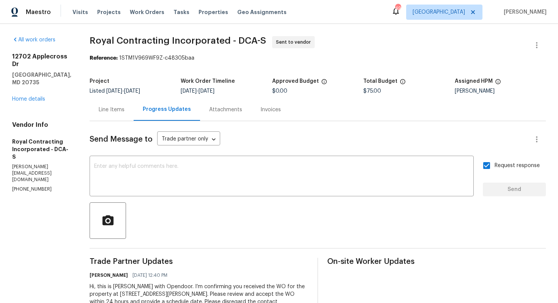
click at [163, 43] on span "Royal Contracting Incorporated - DCA-S" at bounding box center [178, 40] width 176 height 9
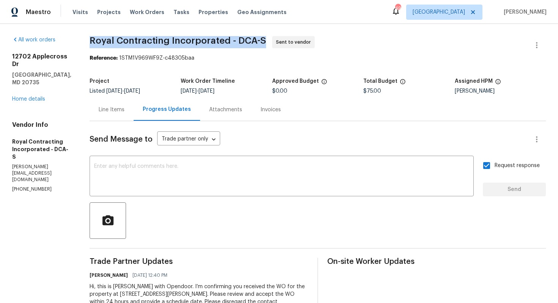
copy span "Royal Contracting Incorporated - DCA-S"
click at [148, 104] on div "Progress Updates" at bounding box center [167, 109] width 66 height 22
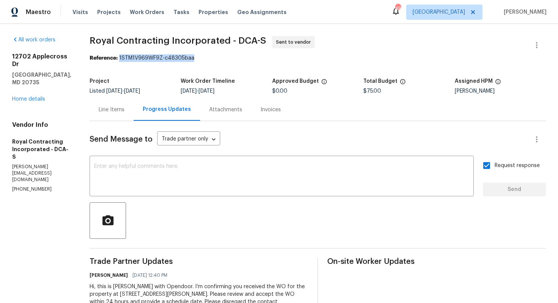
drag, startPoint x: 128, startPoint y: 58, endPoint x: 216, endPoint y: 58, distance: 88.1
click at [216, 58] on div "Reference: 1STM1V969WF9Z-c48305baa" at bounding box center [318, 58] width 456 height 8
copy div "1STM1V969WF9Z-c48305baa"
click at [230, 49] on span "Royal Contracting Incorporated - DCA-S Sent to vendor" at bounding box center [309, 45] width 438 height 18
click at [30, 96] on link "Home details" at bounding box center [28, 98] width 33 height 5
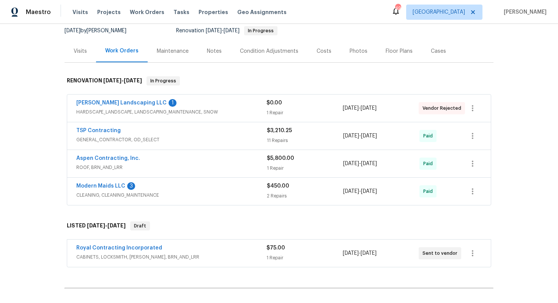
scroll to position [37, 0]
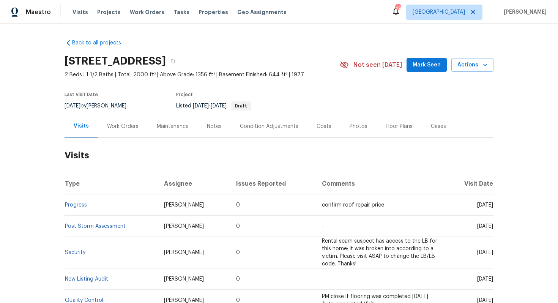
click at [120, 120] on div "Work Orders" at bounding box center [123, 126] width 50 height 22
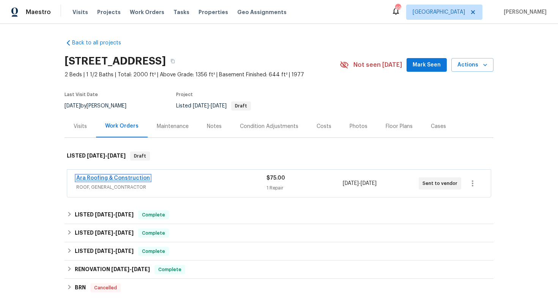
click at [92, 176] on link "Ara Roofing & Construction" at bounding box center [113, 177] width 74 height 5
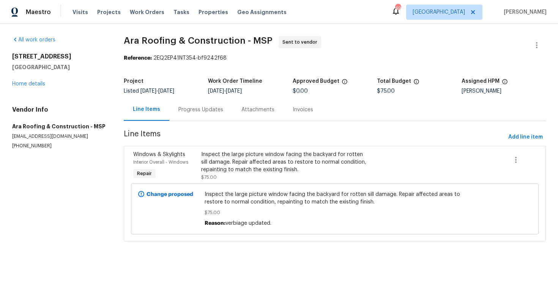
click at [207, 109] on div "Progress Updates" at bounding box center [200, 110] width 45 height 8
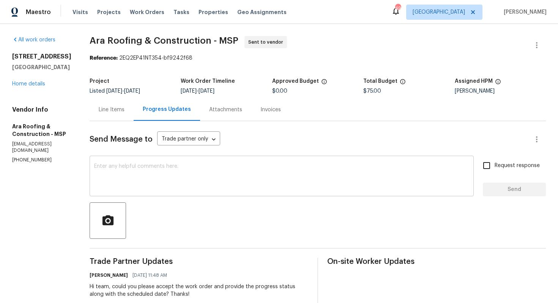
click at [186, 173] on textarea at bounding box center [281, 177] width 375 height 27
click at [39, 87] on link "Home details" at bounding box center [28, 83] width 33 height 5
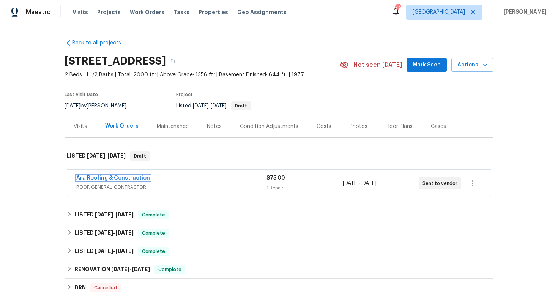
click at [104, 178] on link "Ara Roofing & Construction" at bounding box center [113, 177] width 74 height 5
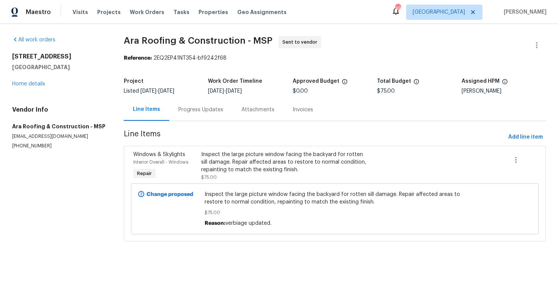
click at [205, 105] on div "Progress Updates" at bounding box center [200, 109] width 63 height 22
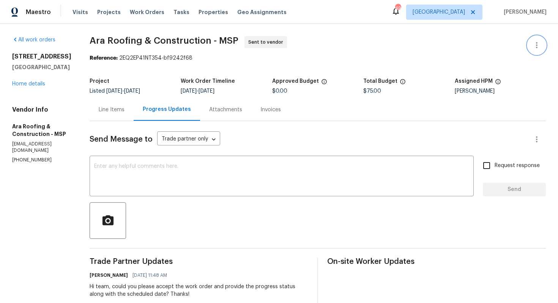
click at [533, 47] on icon "button" at bounding box center [536, 45] width 9 height 9
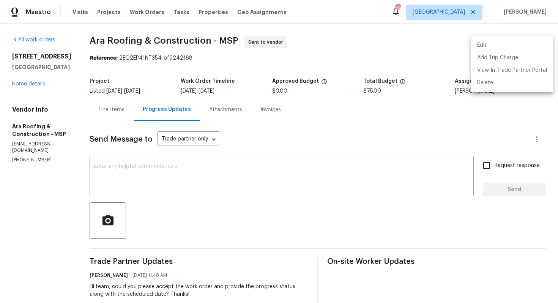
click at [488, 47] on li "Edit" at bounding box center [512, 45] width 82 height 13
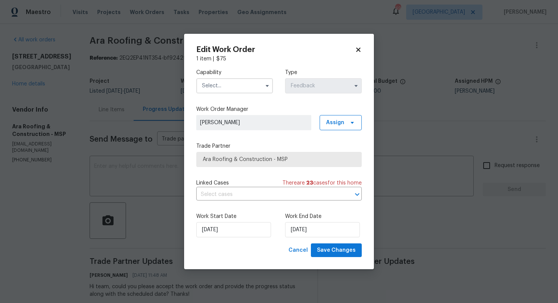
click at [240, 84] on input "text" at bounding box center [234, 85] width 77 height 15
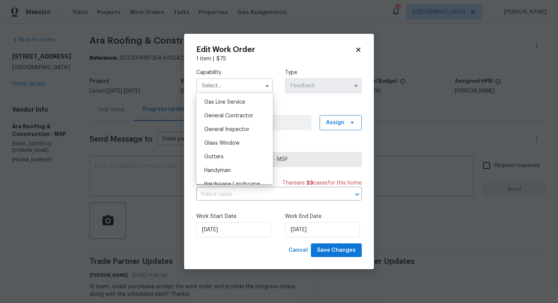
scroll to position [355, 0]
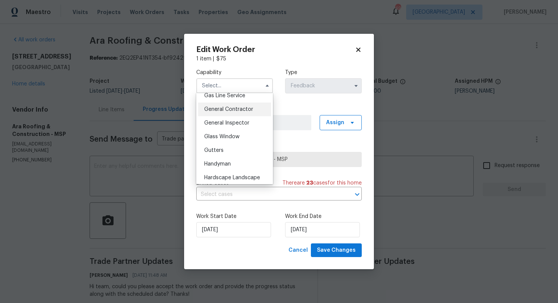
click at [236, 112] on span "General Contractor" at bounding box center [228, 109] width 49 height 5
type input "General Contractor"
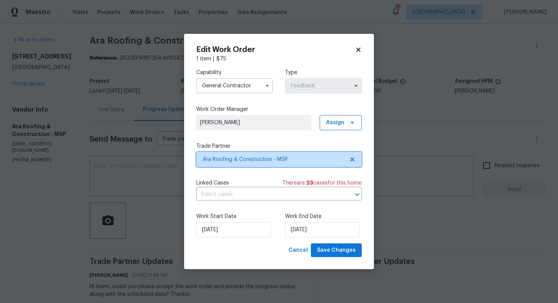
click at [237, 158] on span "Ara Roofing & Construction - MSP" at bounding box center [274, 160] width 142 height 8
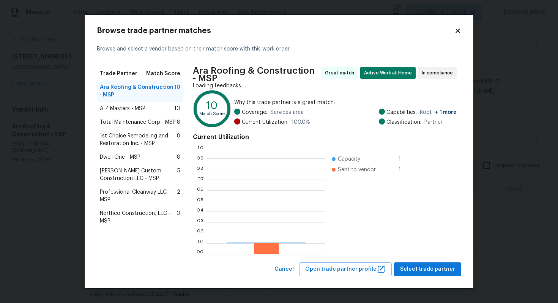
scroll to position [106, 118]
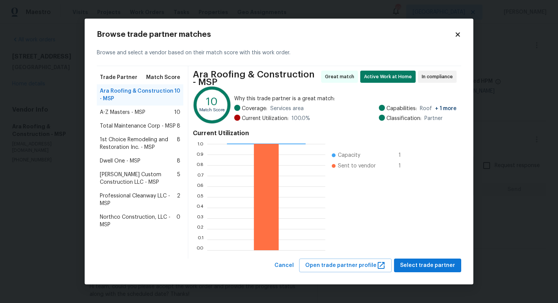
click at [116, 112] on span "A-Z Masters - MSP" at bounding box center [123, 113] width 46 height 8
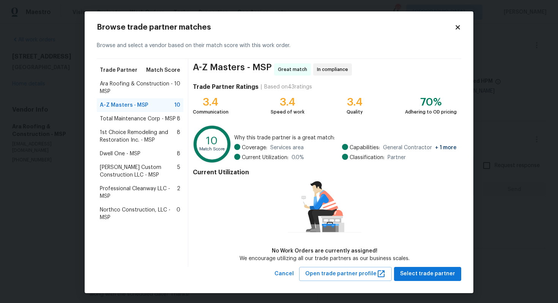
click at [121, 120] on span "Total Maintenance Corp - MSP" at bounding box center [138, 119] width 76 height 8
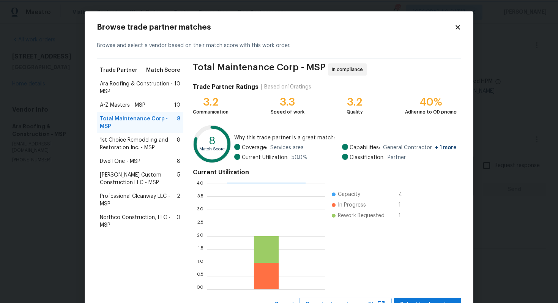
click at [514, 98] on body "Maestro Visits Projects Work Orders Tasks Properties Geo Assignments 49 Dallas …" at bounding box center [279, 151] width 558 height 303
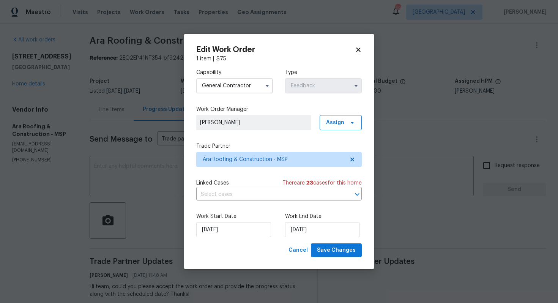
click at [141, 155] on body "Maestro Visits Projects Work Orders Tasks Properties Geo Assignments 49 Dallas …" at bounding box center [279, 151] width 558 height 303
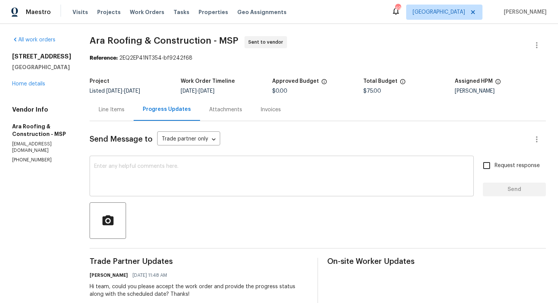
click at [155, 174] on textarea at bounding box center [281, 177] width 375 height 27
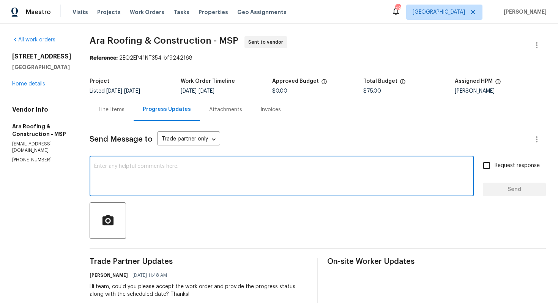
click at [217, 181] on textarea at bounding box center [281, 177] width 375 height 27
paste textarea "Hi team, Since there has been no response from your side, I have no option but …"
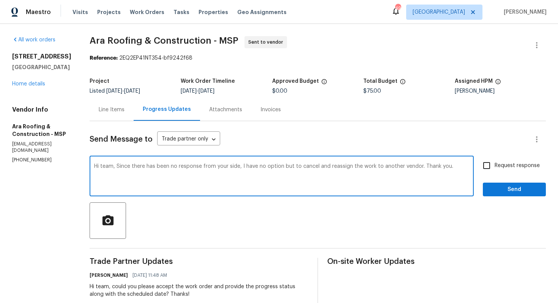
click at [460, 169] on textarea "Hi team, Since there has been no response from your side, I have no option but …" at bounding box center [281, 177] width 375 height 27
click at [459, 164] on textarea "Hi team, Since there has been no response from your side, I have no option but …" at bounding box center [281, 177] width 375 height 27
type textarea "Hi team, Since there has been no response from your side, I have no option but …"
click at [507, 188] on span "Send" at bounding box center [514, 189] width 51 height 9
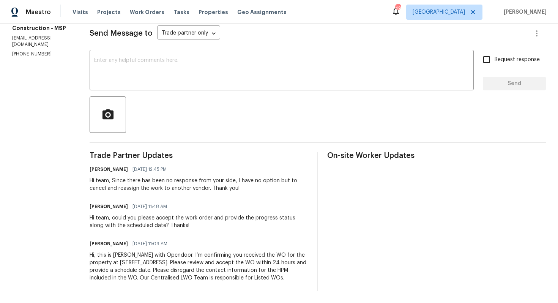
scroll to position [0, 0]
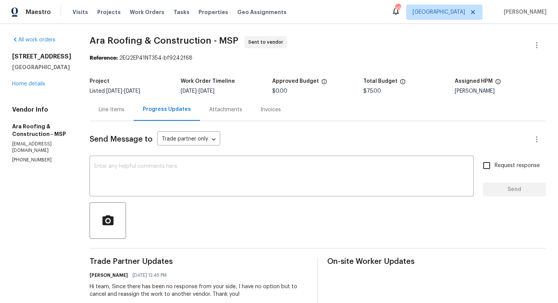
click at [108, 111] on div "Line Items" at bounding box center [112, 110] width 26 height 8
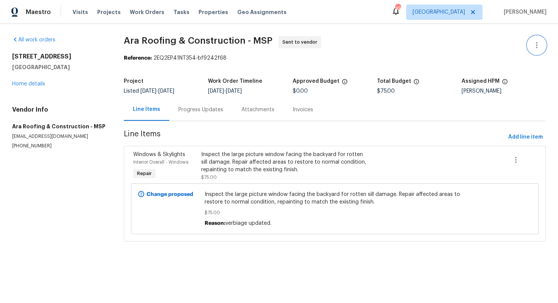
click at [529, 45] on button "button" at bounding box center [537, 45] width 18 height 18
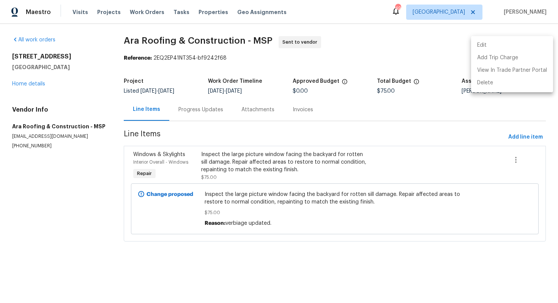
click at [493, 49] on li "Edit" at bounding box center [512, 45] width 82 height 13
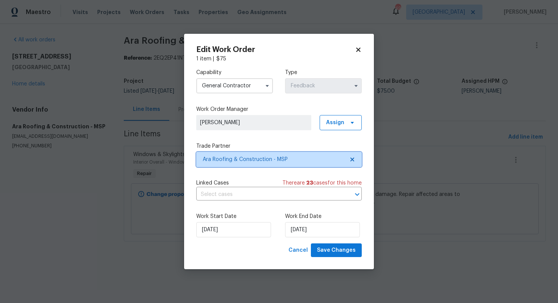
click at [233, 152] on span "Ara Roofing & Construction - MSP" at bounding box center [278, 159] width 165 height 15
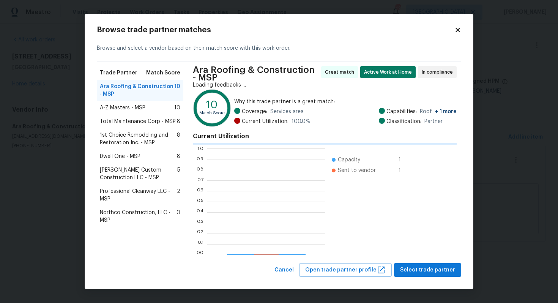
scroll to position [106, 118]
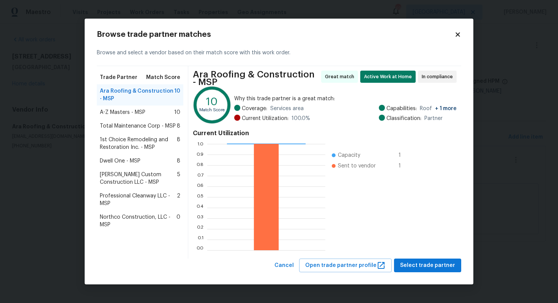
click at [120, 127] on span "Total Maintenance Corp - MSP" at bounding box center [138, 126] width 76 height 8
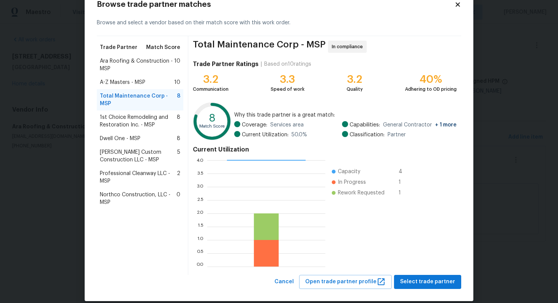
scroll to position [32, 0]
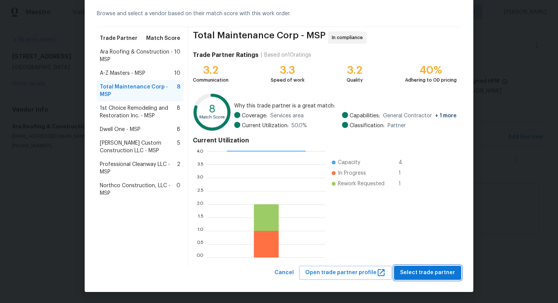
click at [422, 271] on span "Select trade partner" at bounding box center [427, 272] width 55 height 9
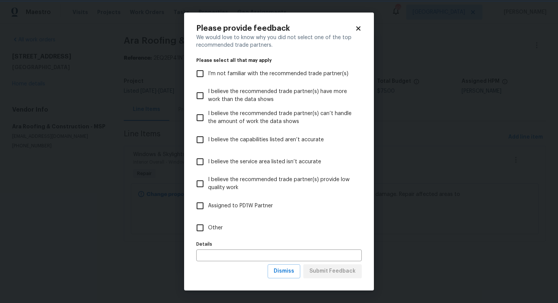
scroll to position [0, 0]
click at [221, 227] on span "Other" at bounding box center [215, 228] width 15 height 8
click at [208, 227] on input "Other" at bounding box center [200, 228] width 16 height 16
checkbox input "true"
click at [328, 269] on span "Submit Feedback" at bounding box center [332, 270] width 46 height 9
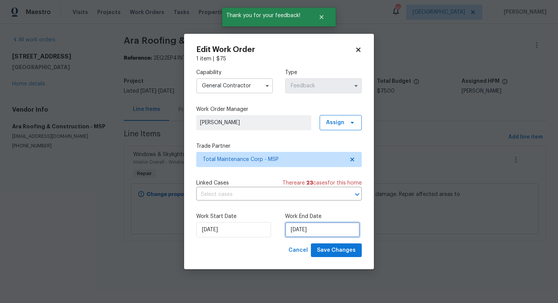
click at [304, 229] on input "[DATE]" at bounding box center [322, 229] width 75 height 15
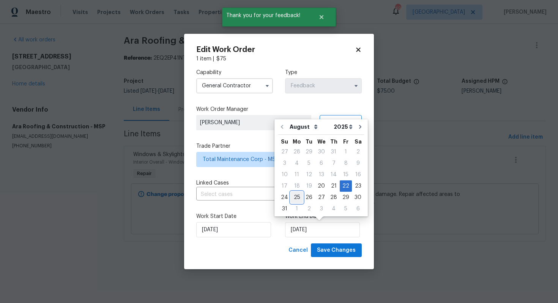
click at [296, 197] on div "25" at bounding box center [297, 197] width 12 height 11
type input "[DATE]"
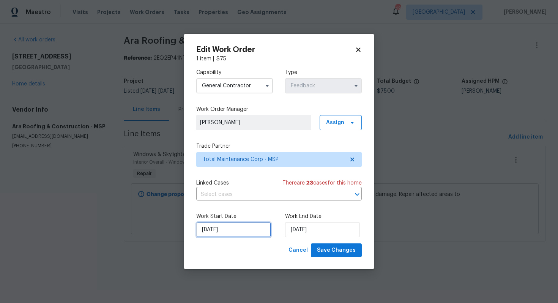
click at [251, 227] on input "20/08/2025" at bounding box center [233, 229] width 75 height 15
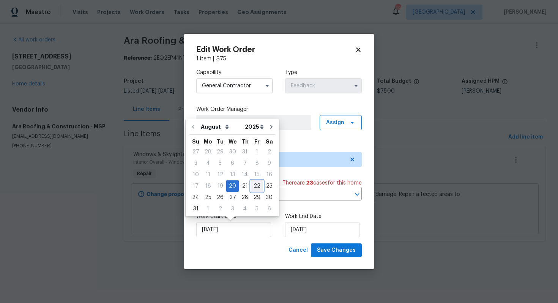
click at [253, 188] on div "22" at bounding box center [257, 186] width 12 height 11
type input "[DATE]"
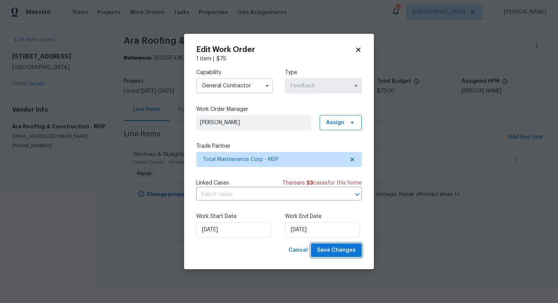
click at [327, 249] on span "Save Changes" at bounding box center [336, 250] width 39 height 9
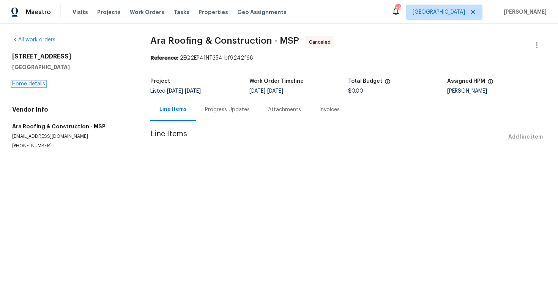
click at [39, 86] on link "Home details" at bounding box center [28, 83] width 33 height 5
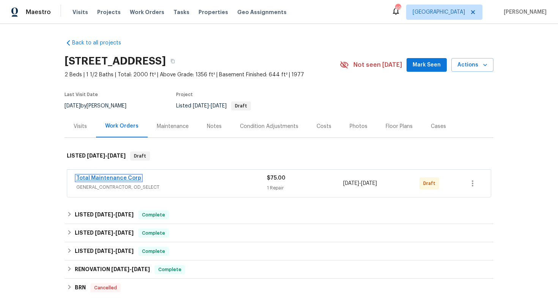
click at [105, 176] on link "Total Maintenance Corp" at bounding box center [108, 177] width 65 height 5
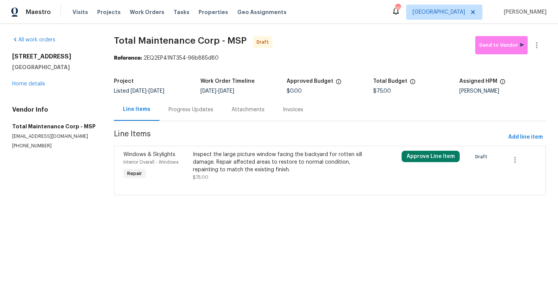
click at [240, 167] on div "Inspect the large picture window facing the backyard for rotten sill damage. Re…" at bounding box center [277, 162] width 169 height 23
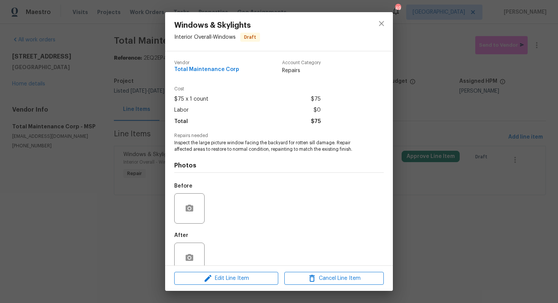
scroll to position [15, 0]
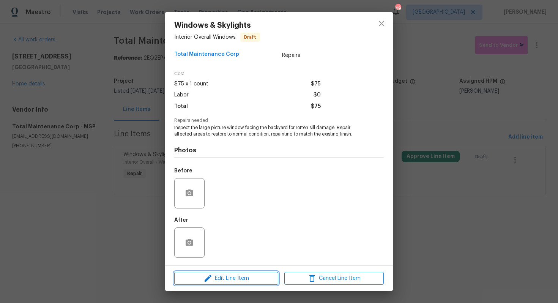
click at [212, 274] on icon "button" at bounding box center [207, 278] width 9 height 9
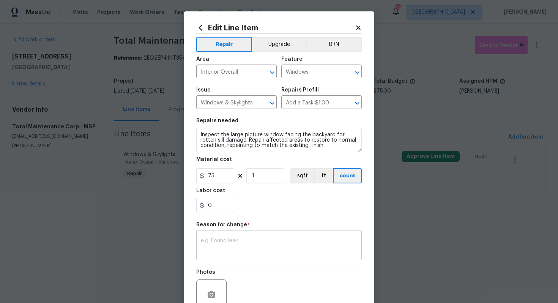
click at [233, 244] on textarea at bounding box center [279, 246] width 156 height 16
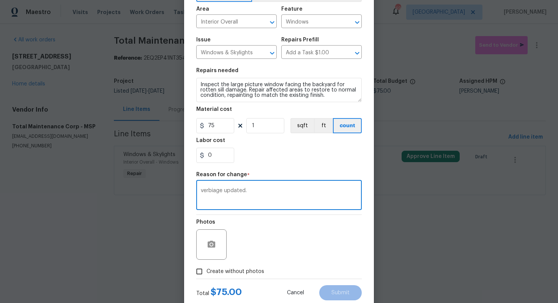
scroll to position [71, 0]
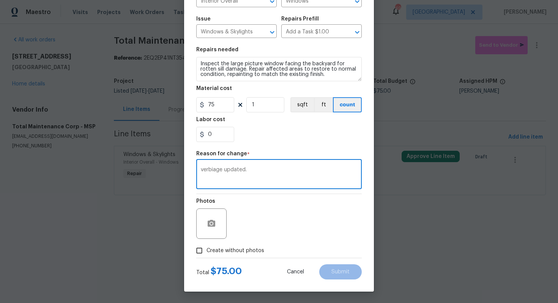
type textarea "verbiage updated."
click at [230, 255] on label "Create without photos" at bounding box center [228, 250] width 72 height 14
click at [206, 255] on input "Create without photos" at bounding box center [199, 250] width 14 height 14
checkbox input "true"
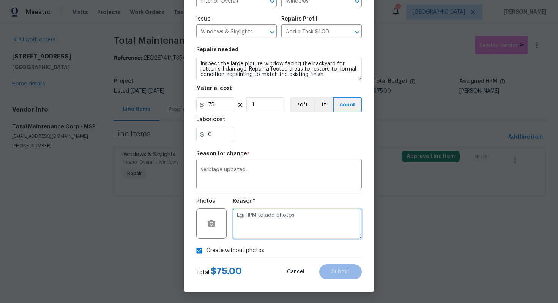
click at [269, 232] on textarea at bounding box center [297, 223] width 129 height 30
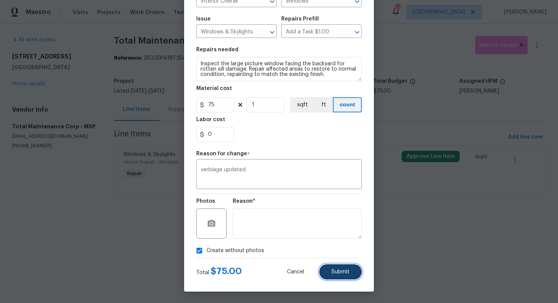
click at [329, 268] on button "Submit" at bounding box center [340, 271] width 43 height 15
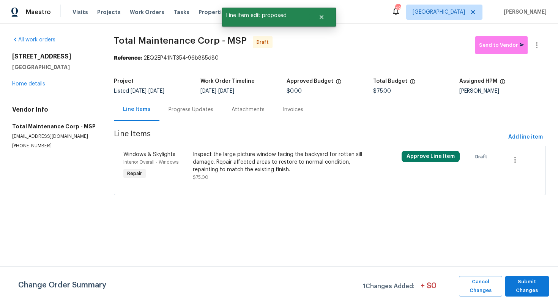
scroll to position [0, 0]
click at [525, 280] on span "Submit Changes" at bounding box center [527, 285] width 36 height 17
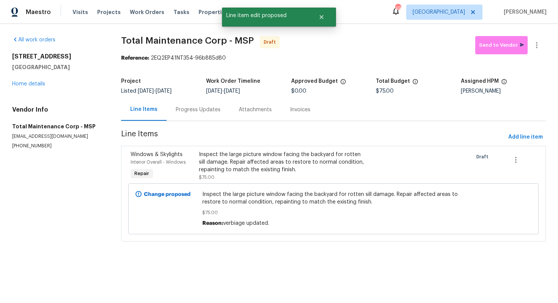
click at [207, 107] on div "Progress Updates" at bounding box center [198, 110] width 45 height 8
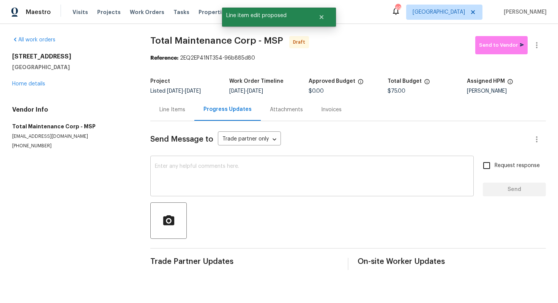
click at [225, 170] on textarea at bounding box center [312, 177] width 314 height 27
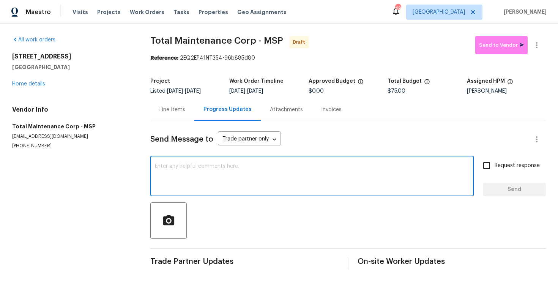
click at [231, 165] on textarea at bounding box center [312, 177] width 314 height 27
paste textarea "Hi, this is [PERSON_NAME] with Opendoor. I’m confirming you received the WO for…"
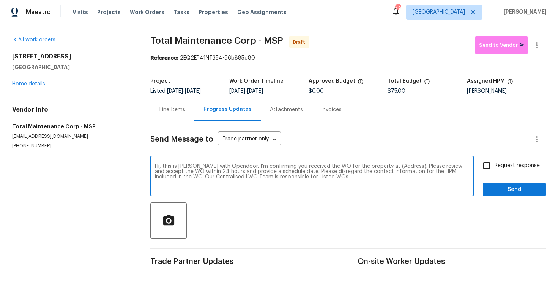
drag, startPoint x: 397, startPoint y: 167, endPoint x: 374, endPoint y: 169, distance: 23.2
click at [374, 169] on textarea "Hi, this is [PERSON_NAME] with Opendoor. I’m confirming you received the WO for…" at bounding box center [312, 177] width 314 height 27
paste textarea "13505 63rd Ave N, Maple Grove, MN 55311"
click at [419, 176] on textarea "Hi, this is Arvind with Opendoor. I’m confirming you received the WO for the pr…" at bounding box center [312, 177] width 314 height 27
type textarea "Hi, this is Arvind with Opendoor. I’m confirming you received the WO for the pr…"
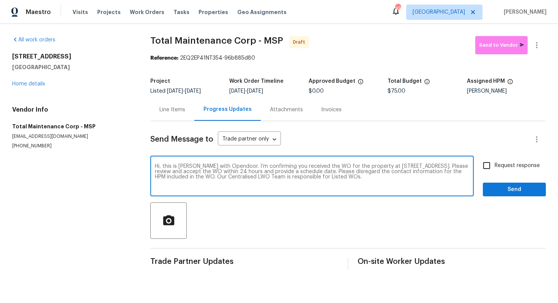
click at [488, 168] on input "Request response" at bounding box center [487, 166] width 16 height 16
checkbox input "true"
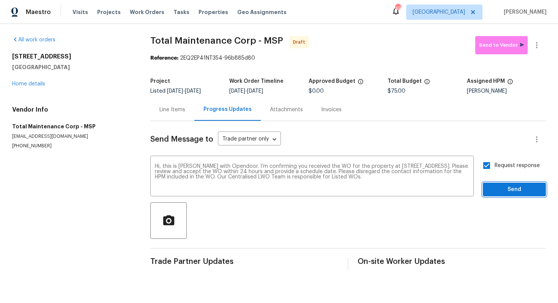
click at [498, 191] on span "Send" at bounding box center [514, 189] width 51 height 9
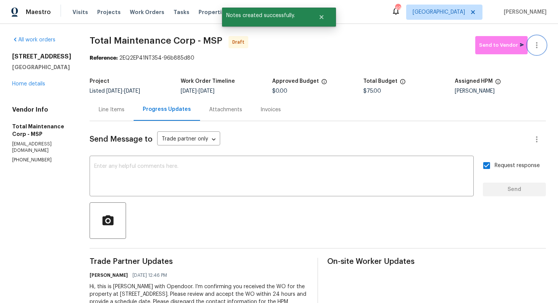
click at [535, 46] on icon "button" at bounding box center [536, 45] width 9 height 9
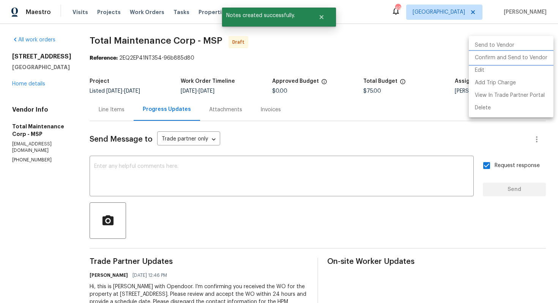
click at [517, 60] on li "Confirm and Send to Vendor" at bounding box center [511, 58] width 85 height 13
click at [311, 52] on div at bounding box center [279, 151] width 558 height 303
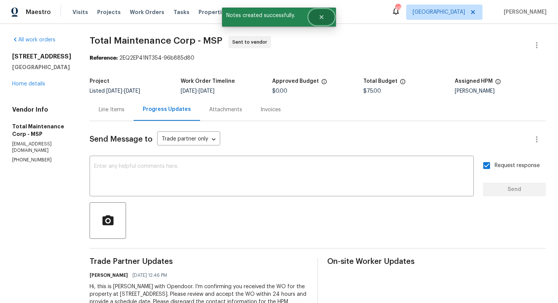
click at [324, 18] on icon "Close" at bounding box center [321, 17] width 6 height 6
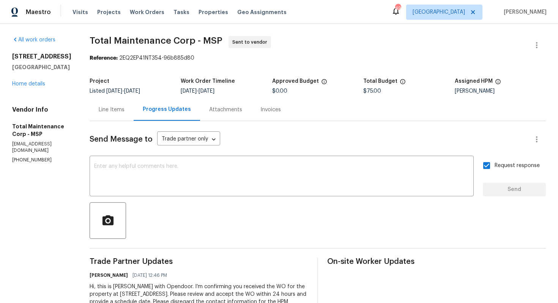
click at [133, 47] on span "Total Maintenance Corp - MSP Sent to vendor" at bounding box center [309, 45] width 438 height 18
copy span "Total Maintenance Corp - MSP"
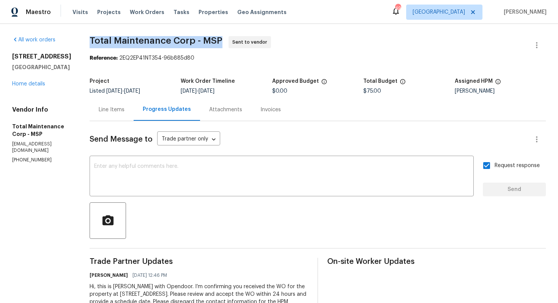
click at [141, 87] on div "Project" at bounding box center [135, 84] width 91 height 10
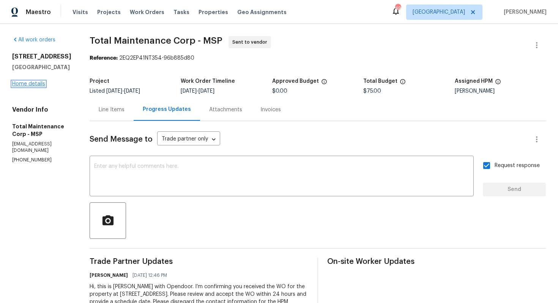
click at [28, 87] on link "Home details" at bounding box center [28, 83] width 33 height 5
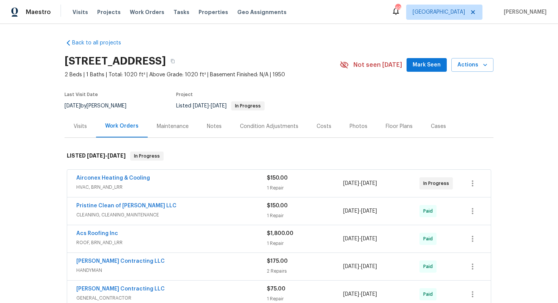
click at [172, 181] on div "Airconex Heating & Cooling" at bounding box center [171, 178] width 191 height 9
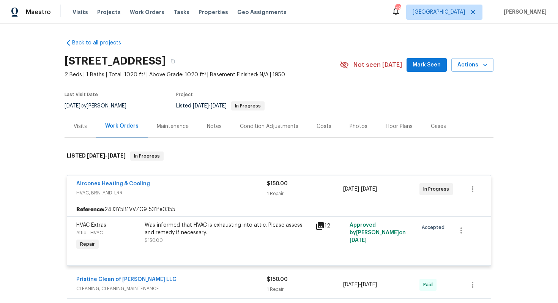
click at [185, 183] on div "Airconex Heating & Cooling" at bounding box center [171, 184] width 191 height 9
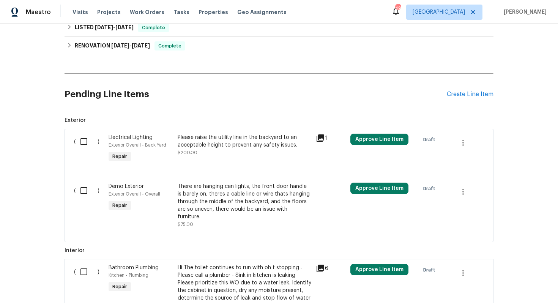
scroll to position [617, 0]
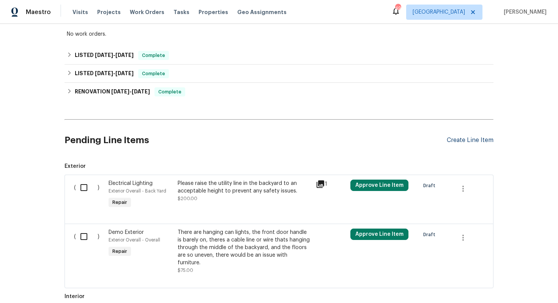
click at [470, 138] on div "Create Line Item" at bounding box center [470, 140] width 47 height 7
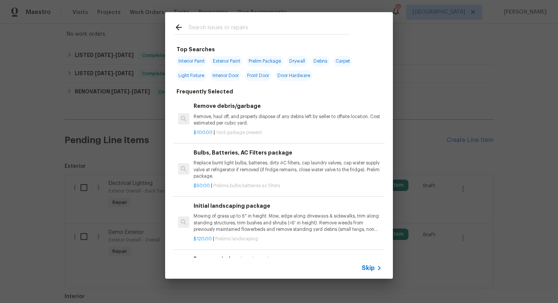
click at [248, 25] on input "text" at bounding box center [269, 28] width 161 height 11
type input "wind"
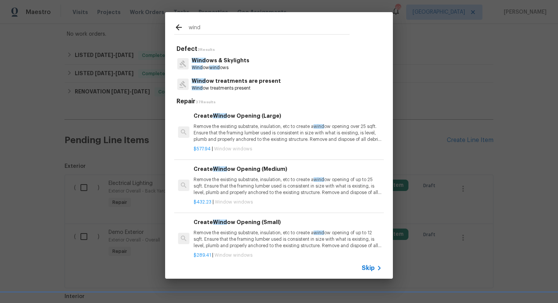
click at [211, 66] on span "wind" at bounding box center [214, 67] width 11 height 5
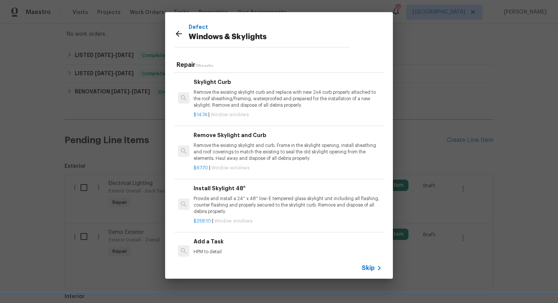
scroll to position [370, 0]
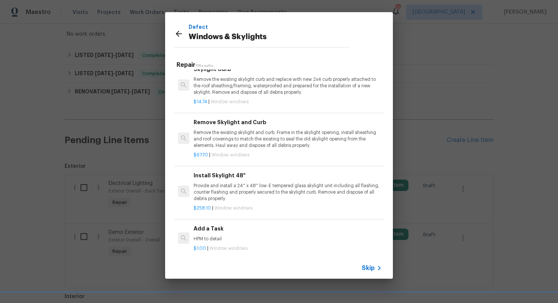
click at [213, 227] on h6 "Add a Task" at bounding box center [288, 228] width 188 height 8
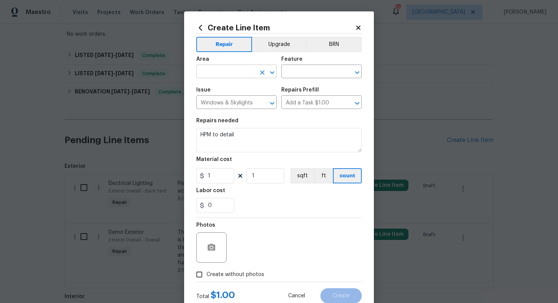
click at [224, 72] on input "text" at bounding box center [225, 72] width 59 height 12
click at [224, 101] on li "Interior Overall" at bounding box center [236, 102] width 80 height 13
type input "Interior Overall"
click at [309, 72] on input "text" at bounding box center [310, 72] width 59 height 12
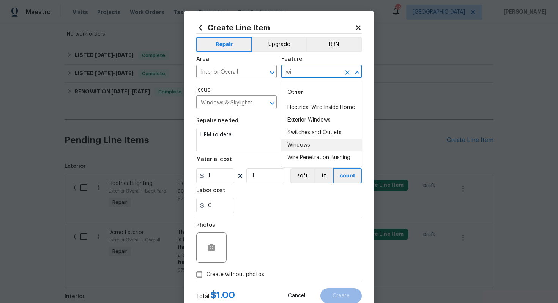
click at [307, 145] on li "Windows" at bounding box center [321, 145] width 80 height 13
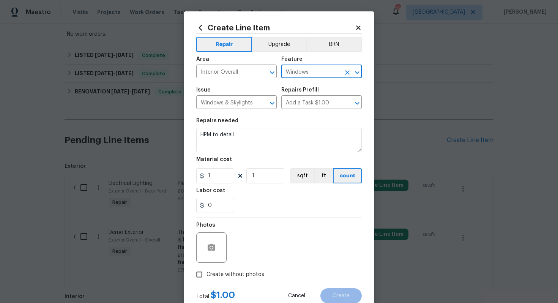
type input "Windows"
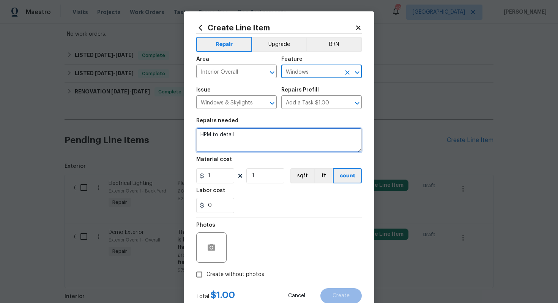
click at [242, 133] on textarea "HPM to detail" at bounding box center [278, 140] width 165 height 24
paste textarea "The window lock is broken. Please inspect and repair or replace as needed, ensu…"
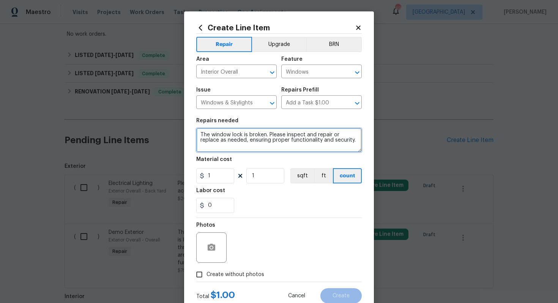
type textarea "The window lock is broken. Please inspect and repair or replace as needed, ensu…"
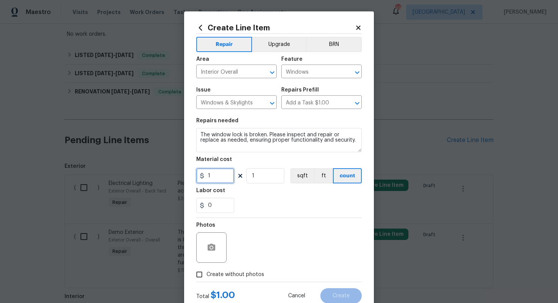
click at [222, 173] on input "1" at bounding box center [215, 175] width 38 height 15
type input "75"
click at [214, 245] on icon "button" at bounding box center [212, 247] width 8 height 7
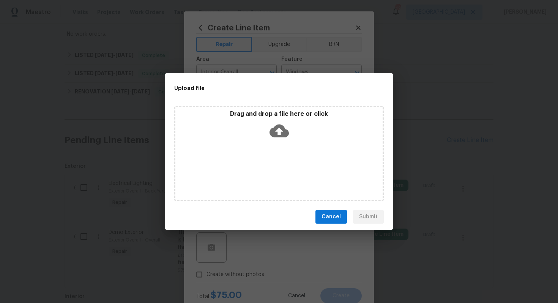
click at [275, 135] on icon at bounding box center [278, 130] width 19 height 13
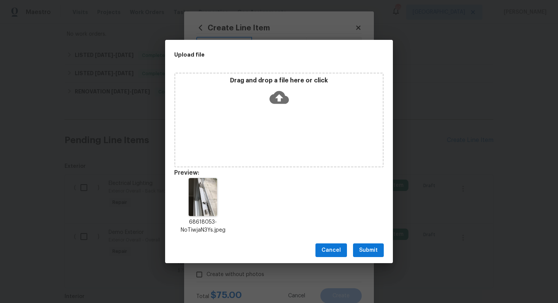
click at [377, 254] on span "Submit" at bounding box center [368, 250] width 19 height 9
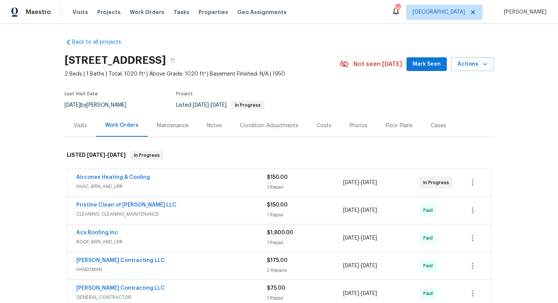
scroll to position [0, 0]
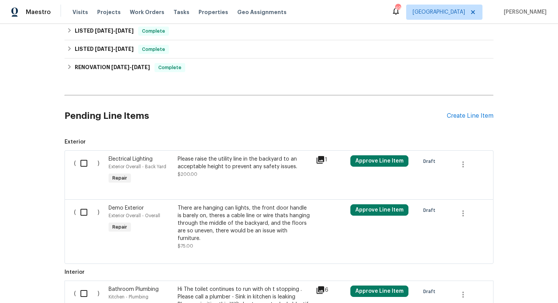
scroll to position [612, 0]
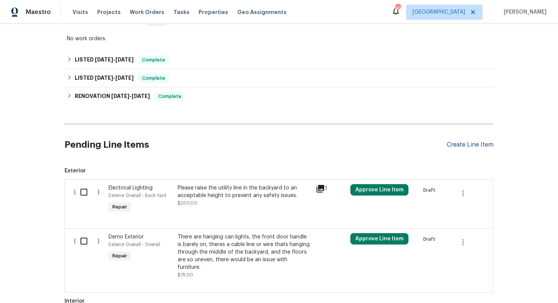
click at [468, 145] on div "Create Line Item" at bounding box center [470, 144] width 47 height 7
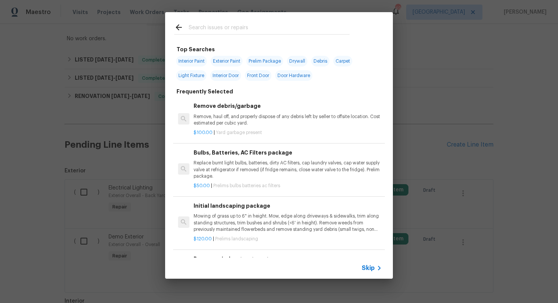
click at [269, 34] on input "text" at bounding box center [269, 28] width 161 height 11
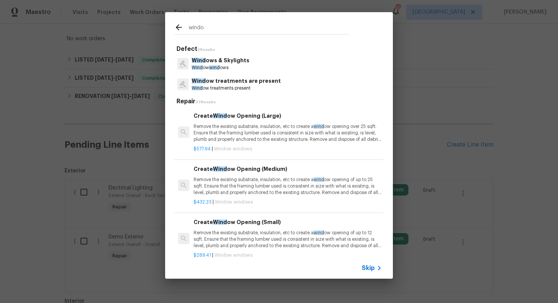
type input "window"
click at [213, 63] on p "Window s & Skylights" at bounding box center [221, 61] width 58 height 8
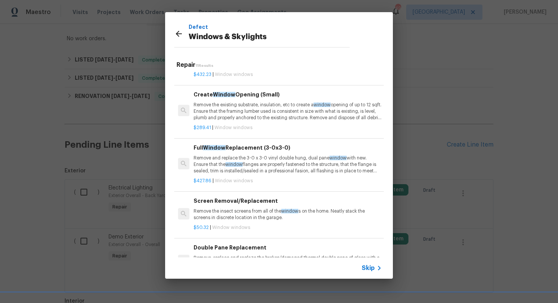
scroll to position [370, 0]
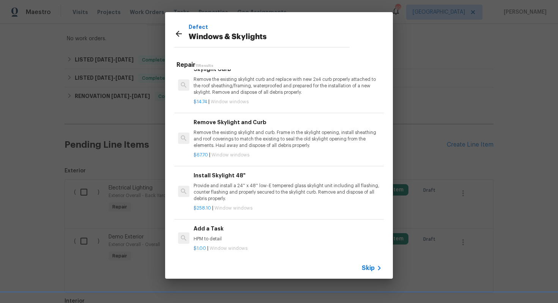
click at [221, 238] on p "HPM to detail" at bounding box center [288, 239] width 188 height 6
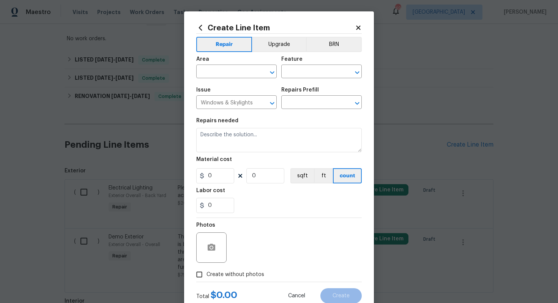
type input "Add a Task $1.00"
type textarea "HPM to detail"
type input "1"
click at [236, 71] on input "text" at bounding box center [225, 72] width 59 height 12
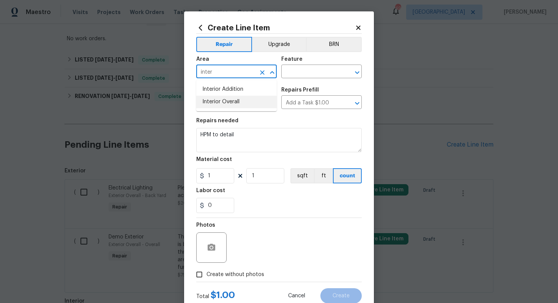
click at [227, 101] on li "Interior Overall" at bounding box center [236, 102] width 80 height 13
type input "Interior Overall"
click at [300, 74] on input "text" at bounding box center [310, 72] width 59 height 12
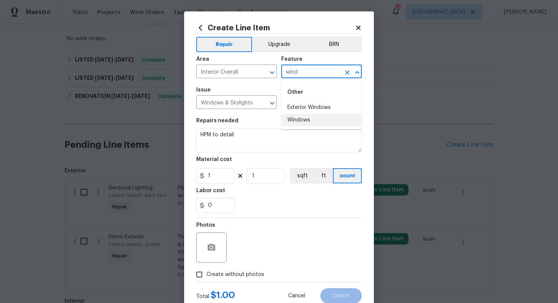
click at [305, 120] on li "Windows" at bounding box center [321, 120] width 80 height 13
type input "Windows"
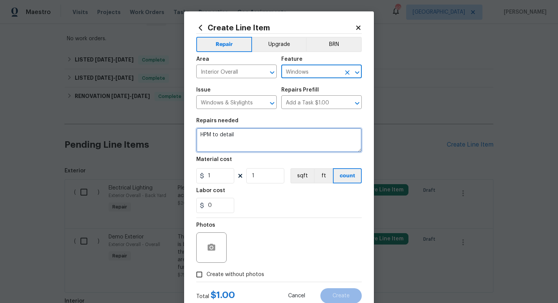
click at [273, 135] on textarea "HPM to detail" at bounding box center [278, 140] width 165 height 24
paste textarea "The window lock is broken. Please inspect and repair or replace as needed, ensu…"
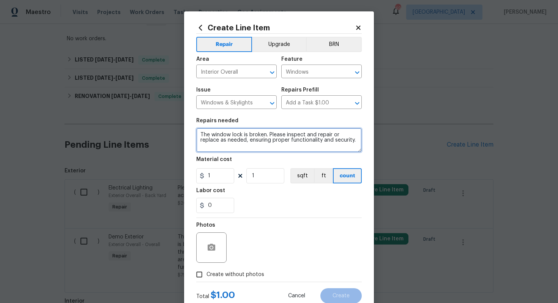
type textarea "The window lock is broken. Please inspect and repair or replace as needed, ensu…"
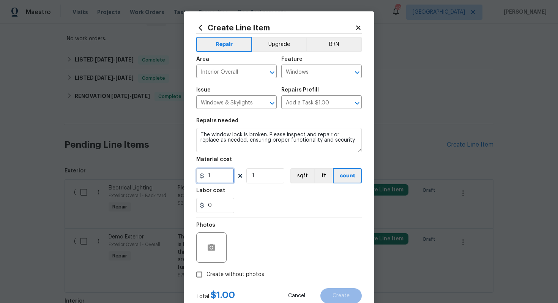
click at [224, 173] on input "1" at bounding box center [215, 175] width 38 height 15
type input "75"
click at [215, 247] on icon "button" at bounding box center [211, 247] width 9 height 9
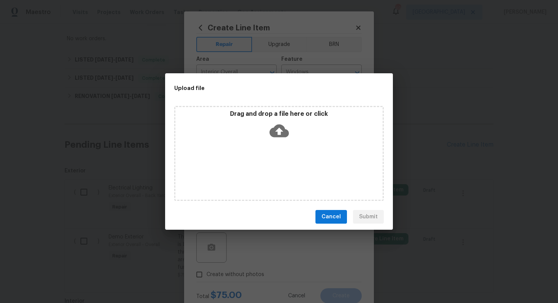
click at [281, 132] on icon at bounding box center [278, 130] width 19 height 13
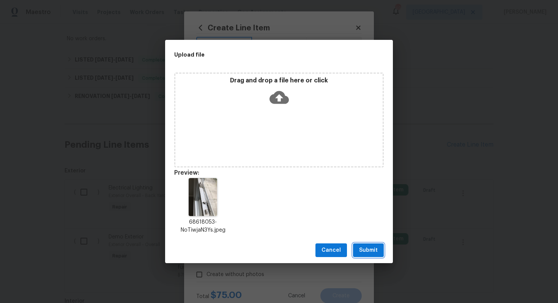
click at [370, 250] on span "Submit" at bounding box center [368, 250] width 19 height 9
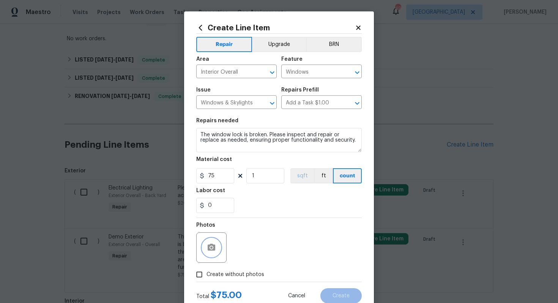
scroll to position [24, 0]
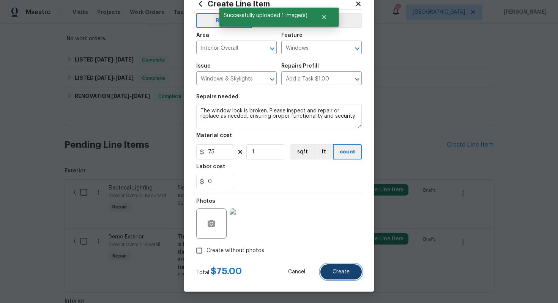
click at [334, 271] on span "Create" at bounding box center [340, 272] width 17 height 6
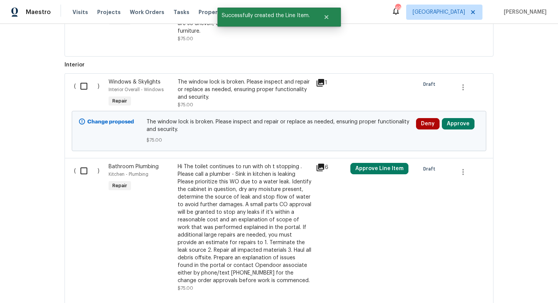
scroll to position [829, 0]
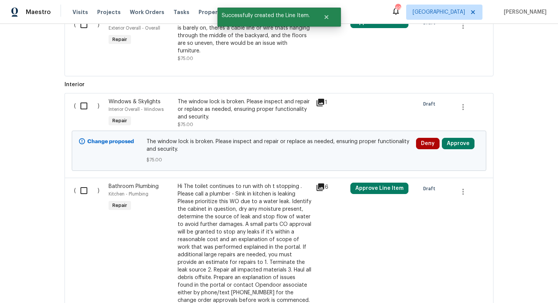
click at [81, 98] on input "checkbox" at bounding box center [87, 106] width 22 height 16
checkbox input "true"
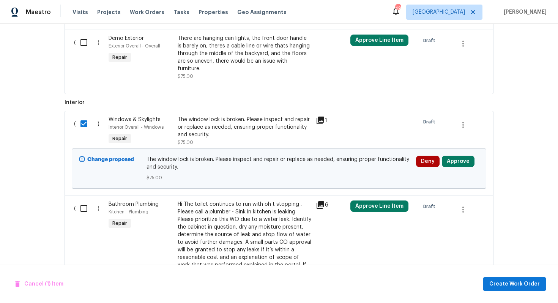
scroll to position [864, 0]
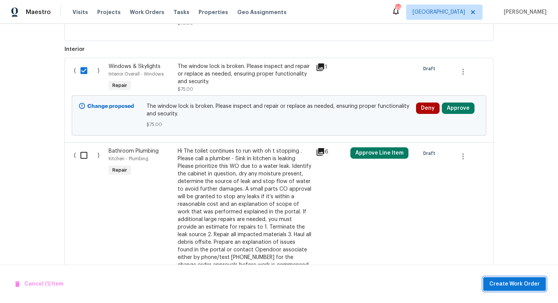
click at [504, 279] on span "Create Work Order" at bounding box center [514, 283] width 50 height 9
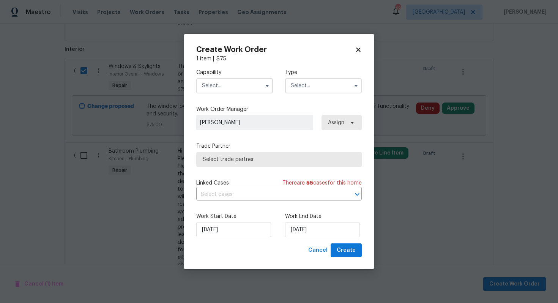
click at [248, 89] on input "text" at bounding box center [234, 85] width 77 height 15
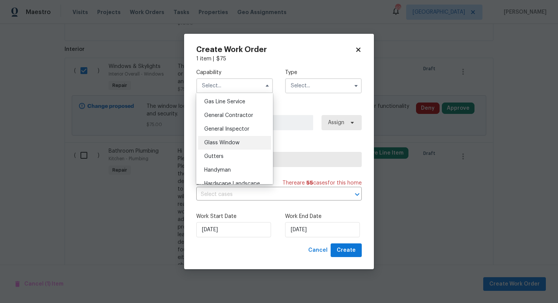
scroll to position [359, 0]
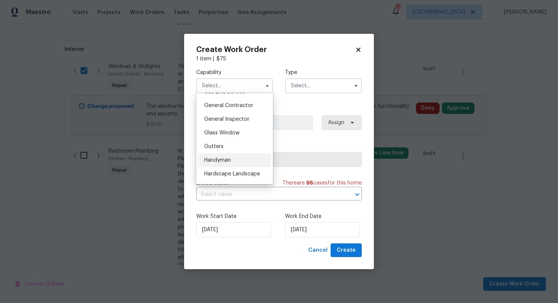
click at [232, 155] on div "Handyman" at bounding box center [234, 160] width 73 height 14
type input "Handyman"
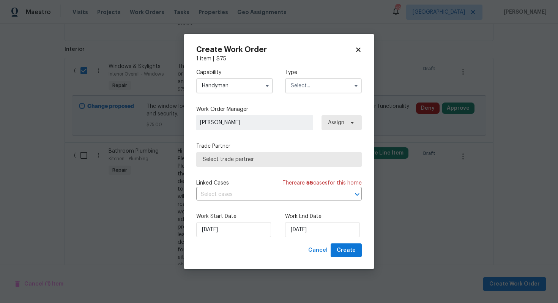
click at [317, 86] on input "text" at bounding box center [323, 85] width 77 height 15
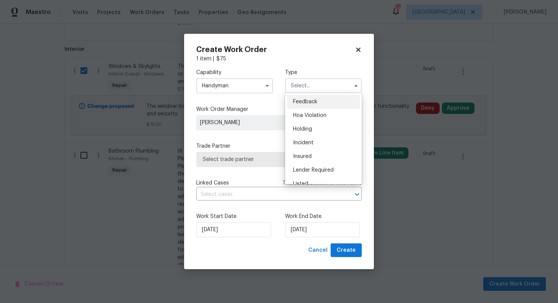
click at [312, 102] on span "Feedback" at bounding box center [305, 101] width 24 height 5
type input "Feedback"
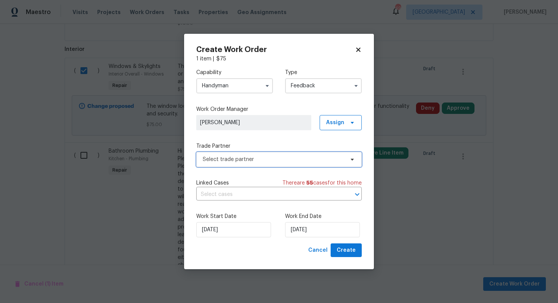
click at [247, 157] on span "Select trade partner" at bounding box center [274, 160] width 142 height 8
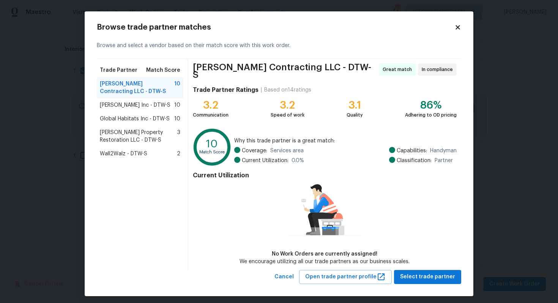
click at [135, 108] on span "[PERSON_NAME] Inc - DTW-S" at bounding box center [135, 105] width 71 height 8
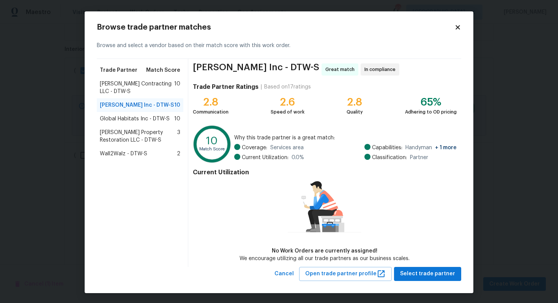
click at [131, 85] on span "[PERSON_NAME] Contracting LLC - DTW-S" at bounding box center [137, 87] width 74 height 15
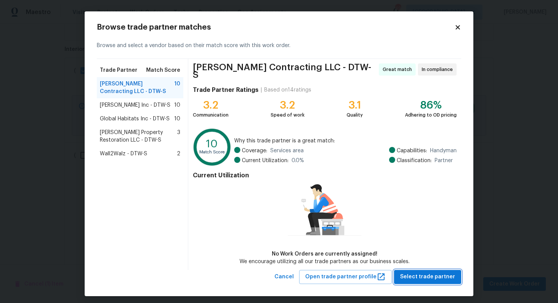
click at [414, 272] on span "Select trade partner" at bounding box center [427, 276] width 55 height 9
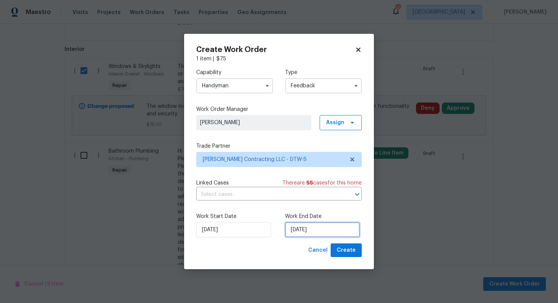
click at [317, 230] on input "[DATE]" at bounding box center [322, 229] width 75 height 15
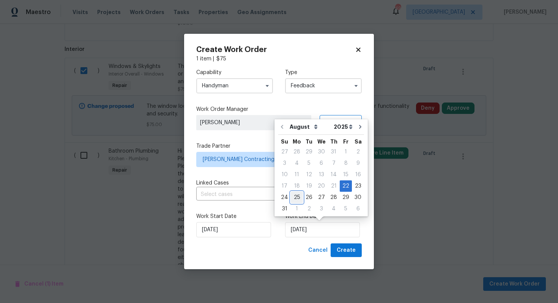
click at [296, 194] on div "25" at bounding box center [297, 197] width 12 height 11
type input "[DATE]"
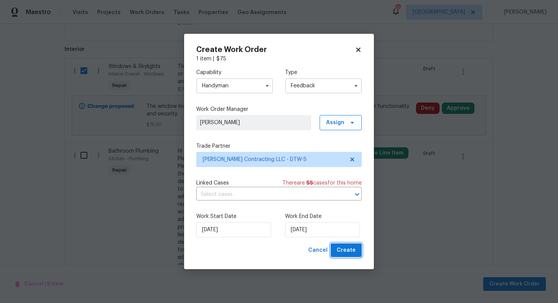
click at [347, 250] on span "Create" at bounding box center [346, 250] width 19 height 9
checkbox input "false"
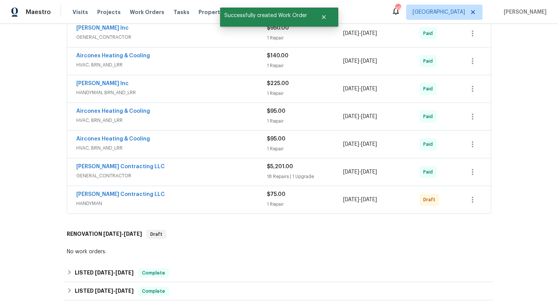
scroll to position [429, 0]
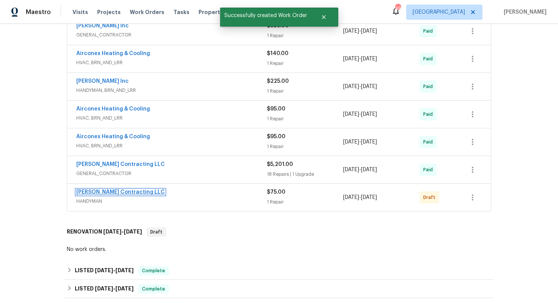
click at [90, 191] on link "[PERSON_NAME] Contracting LLC" at bounding box center [120, 191] width 88 height 5
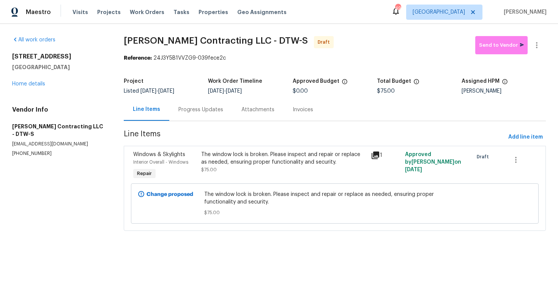
click at [208, 113] on div "Progress Updates" at bounding box center [200, 110] width 45 height 8
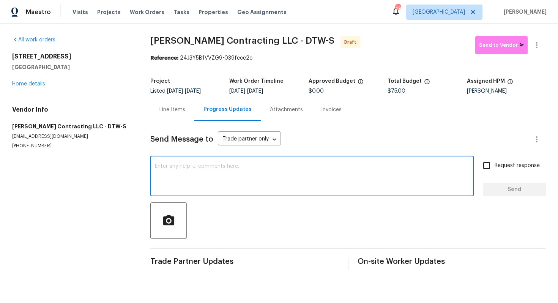
click at [209, 181] on textarea at bounding box center [312, 177] width 314 height 27
click at [267, 182] on textarea at bounding box center [312, 177] width 314 height 27
paste textarea "Hi, this is [PERSON_NAME] with Opendoor. I’m confirming you received the WO for…"
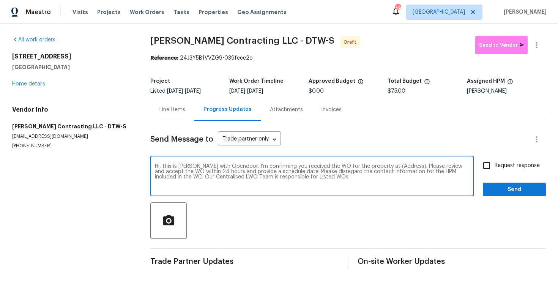
drag, startPoint x: 398, startPoint y: 166, endPoint x: 375, endPoint y: 167, distance: 23.6
click at [375, 167] on textarea "Hi, this is [PERSON_NAME] with Opendoor. I’m confirming you received the WO for…" at bounding box center [312, 177] width 314 height 27
paste textarea "[STREET_ADDRESS]"
type textarea "Hi, this is [PERSON_NAME] with Opendoor. I’m confirming you received the WO for…"
click at [488, 165] on input "Request response" at bounding box center [487, 166] width 16 height 16
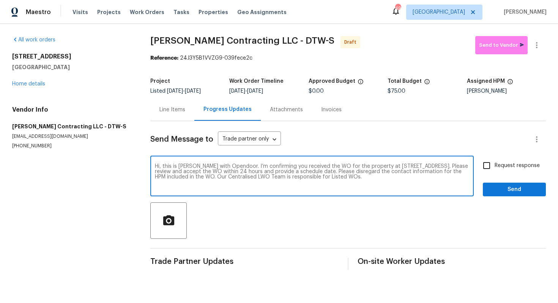
checkbox input "true"
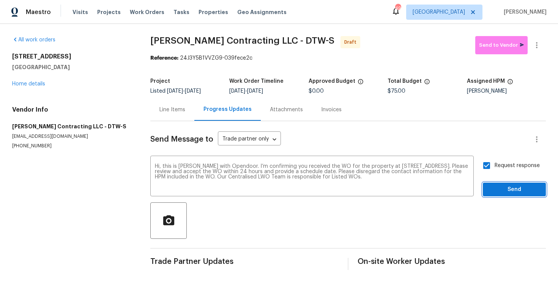
click at [498, 185] on span "Send" at bounding box center [514, 189] width 51 height 9
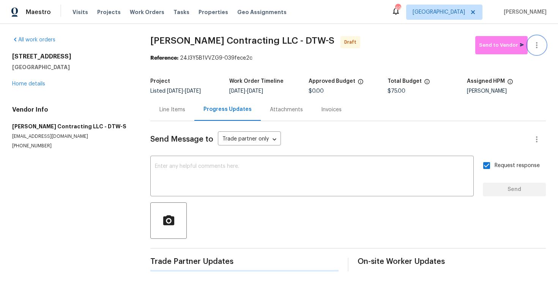
click at [538, 44] on icon "button" at bounding box center [536, 45] width 9 height 9
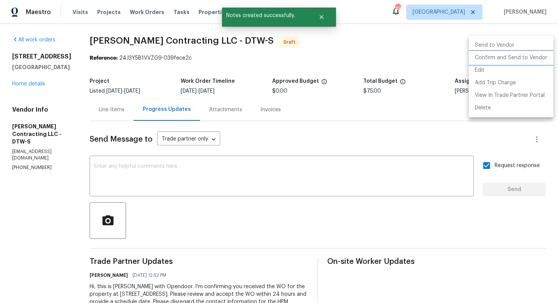
click at [510, 62] on li "Confirm and Send to Vendor" at bounding box center [511, 58] width 85 height 13
click at [320, 57] on div at bounding box center [279, 151] width 558 height 303
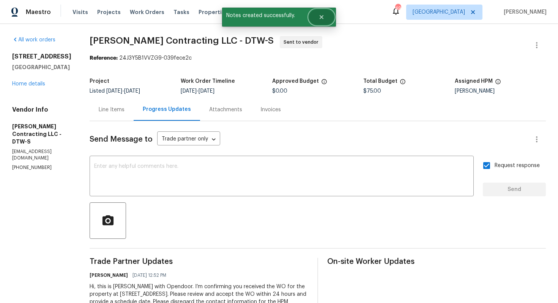
click at [315, 21] on button "Close" at bounding box center [321, 16] width 25 height 15
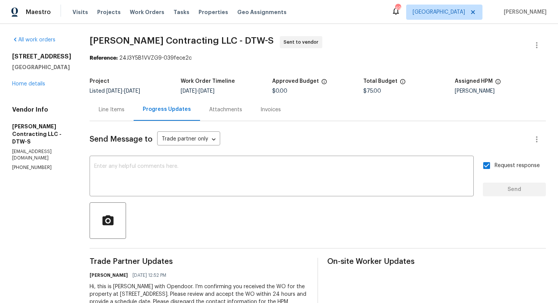
click at [126, 115] on div "Line Items" at bounding box center [112, 109] width 44 height 22
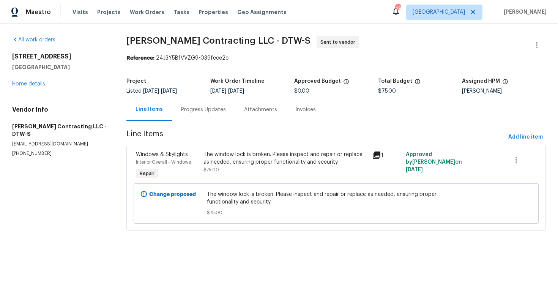
click at [196, 115] on div "Progress Updates" at bounding box center [203, 109] width 63 height 22
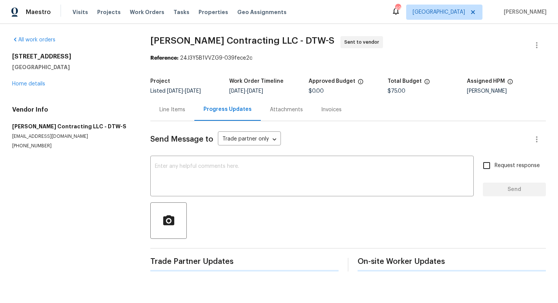
click at [170, 117] on div "Line Items" at bounding box center [172, 109] width 44 height 22
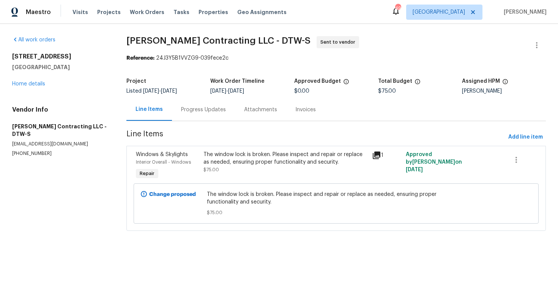
click at [238, 167] on div "The window lock is broken. Please inspect and repair or replace as needed, ensu…" at bounding box center [285, 162] width 164 height 23
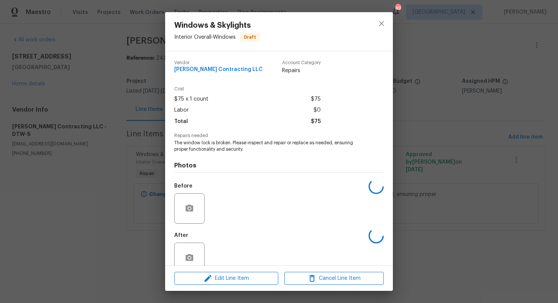
scroll to position [15, 0]
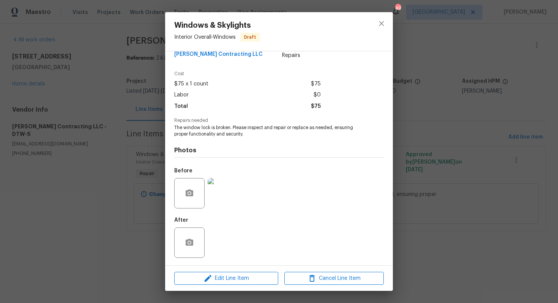
click at [113, 219] on div "Windows & Skylights Interior Overall - Windows Draft Vendor [PERSON_NAME] Contr…" at bounding box center [279, 151] width 558 height 303
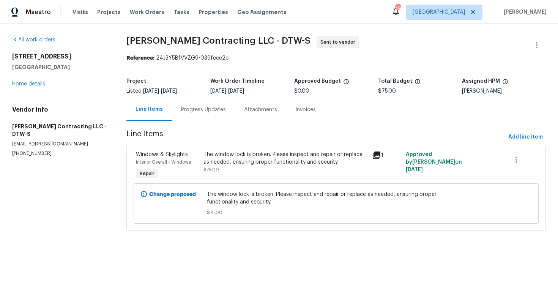
click at [206, 121] on section "[PERSON_NAME] Contracting LLC - DTW-S Sent to vendor Reference: 24J3Y5B1VVZG9-0…" at bounding box center [335, 138] width 419 height 204
click at [195, 116] on div "Progress Updates" at bounding box center [203, 109] width 63 height 22
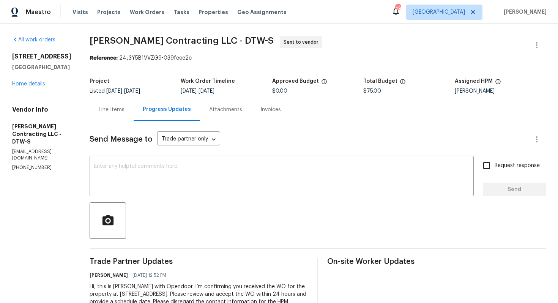
click at [146, 40] on span "[PERSON_NAME] Contracting LLC - DTW-S" at bounding box center [182, 40] width 184 height 9
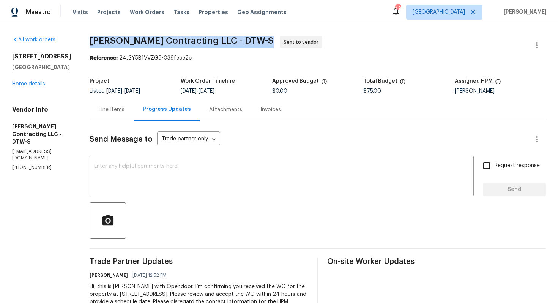
copy span "[PERSON_NAME] Contracting LLC - DTW-S"
click at [293, 27] on div "All work orders [STREET_ADDRESS] Home details Vendor Info [PERSON_NAME] Contrac…" at bounding box center [279, 179] width 558 height 310
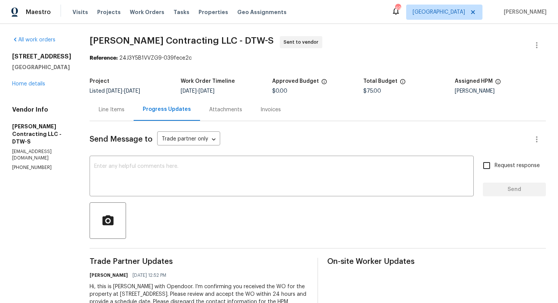
click at [154, 61] on div "Reference: 24J3Y5B1VVZG9-039fece2c" at bounding box center [318, 58] width 456 height 8
drag, startPoint x: 131, startPoint y: 58, endPoint x: 207, endPoint y: 61, distance: 76.0
click at [207, 61] on div "Reference: 24J3Y5B1VVZG9-039fece2c" at bounding box center [318, 58] width 456 height 8
copy div "24J3Y5B1VVZG9-039fece2c"
click at [207, 56] on div "Reference: 24J3Y5B1VVZG9-039fece2c" at bounding box center [318, 58] width 456 height 8
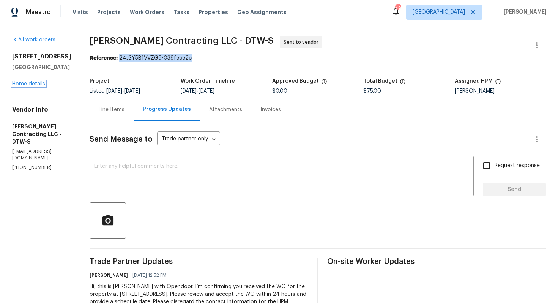
click at [38, 84] on link "Home details" at bounding box center [28, 83] width 33 height 5
